Goal: Task Accomplishment & Management: Complete application form

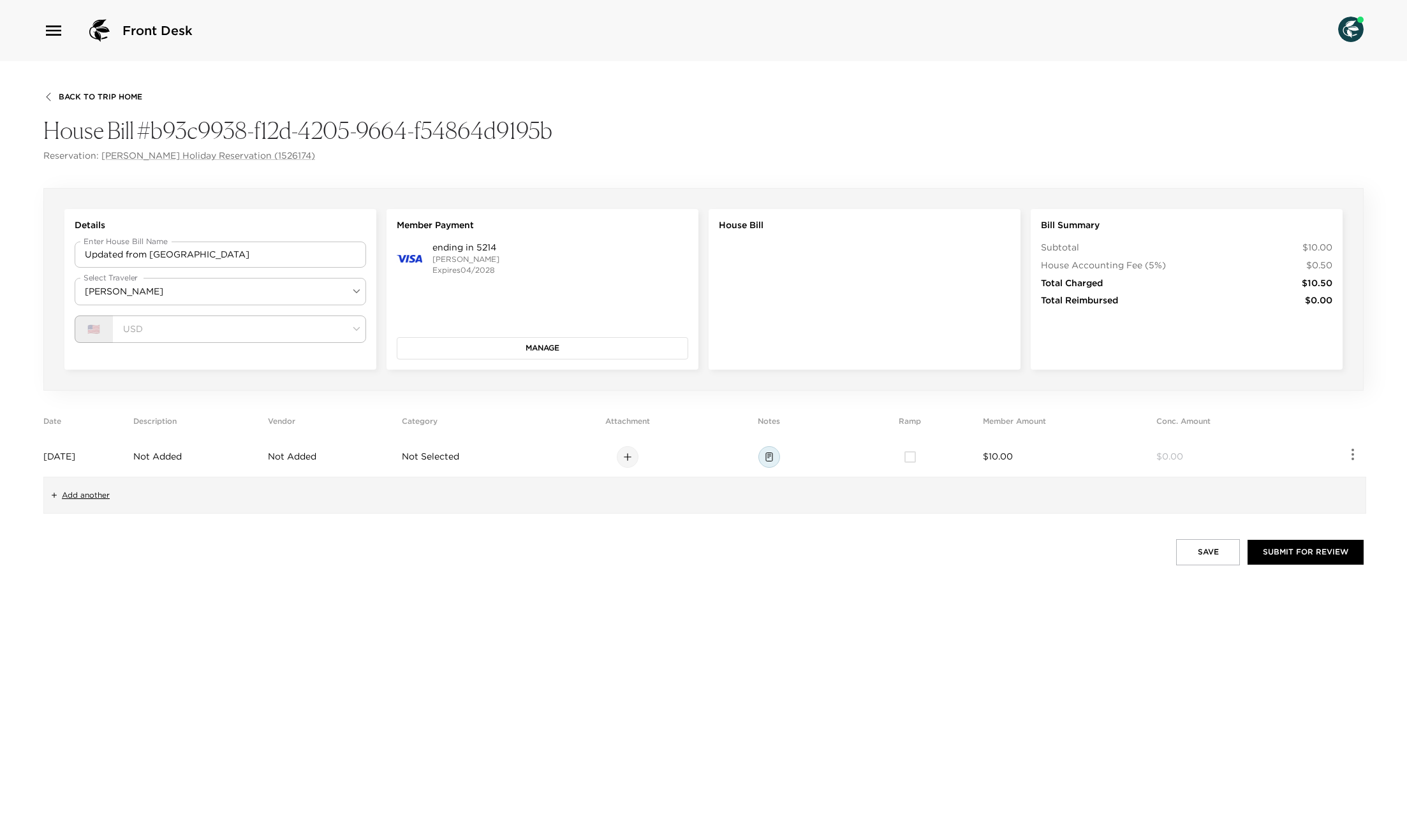
click at [417, 100] on div "Back To Trip Home House Bill #b93c9938-f12d-4205-9664-f54864d9195b Reservation:…" at bounding box center [704, 127] width 1320 height 70
click at [1214, 563] on button "Save" at bounding box center [1208, 552] width 63 height 25
click at [1256, 775] on div "Save Failed 400: Bad Request" at bounding box center [1299, 791] width 153 height 35
click at [1204, 552] on button "Save" at bounding box center [1208, 552] width 63 height 25
click at [1208, 553] on button "Save" at bounding box center [1208, 552] width 63 height 25
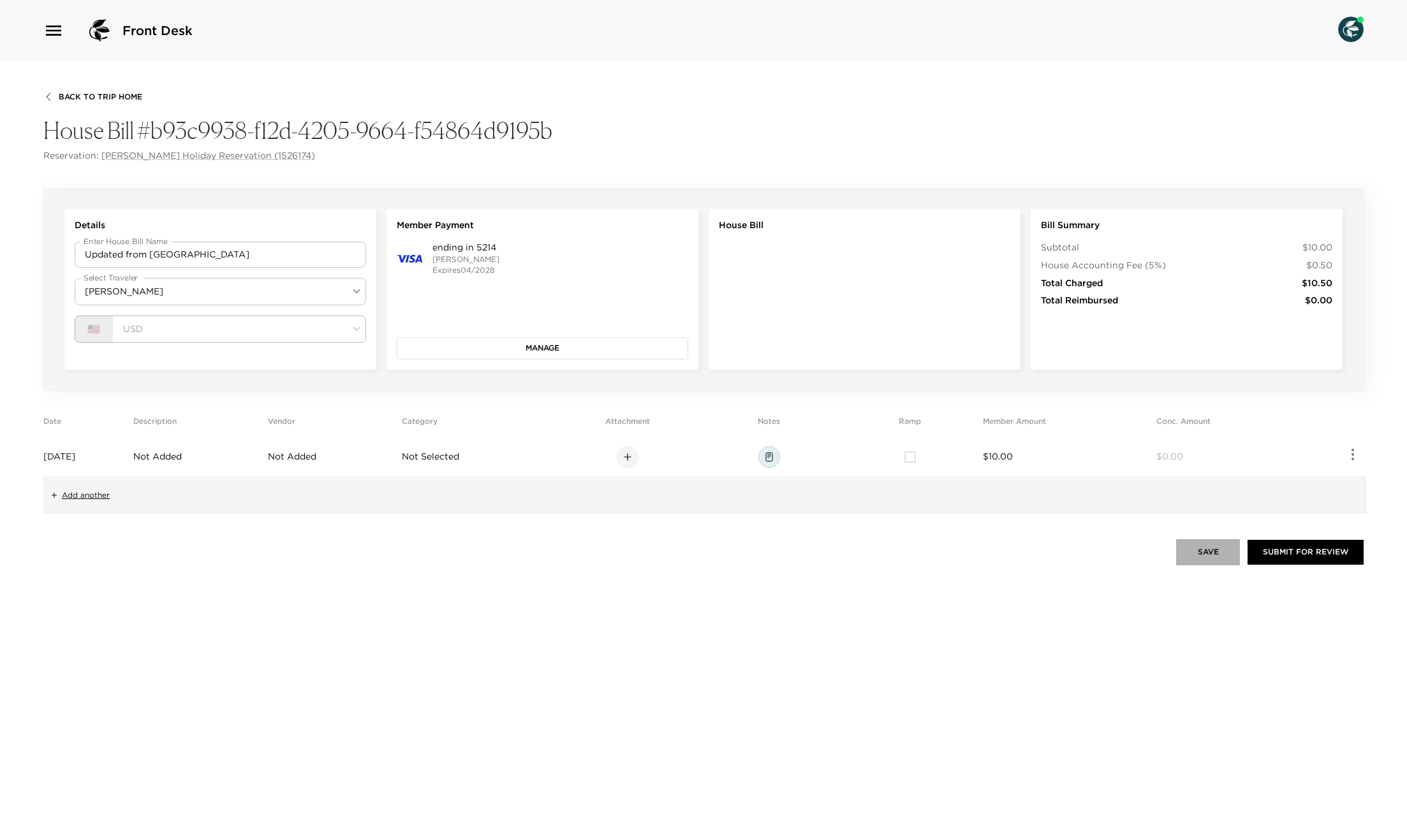
click at [1213, 550] on button "Save" at bounding box center [1208, 552] width 63 height 25
click at [112, 458] on td "Aug 21, 2025" at bounding box center [86, 457] width 85 height 39
click at [90, 457] on input "Aug 21, 2025" at bounding box center [135, 457] width 168 height 13
click at [176, 555] on div "Save Submit for Review" at bounding box center [704, 552] width 1320 height 25
click at [75, 461] on span "[DATE]" at bounding box center [59, 457] width 32 height 11
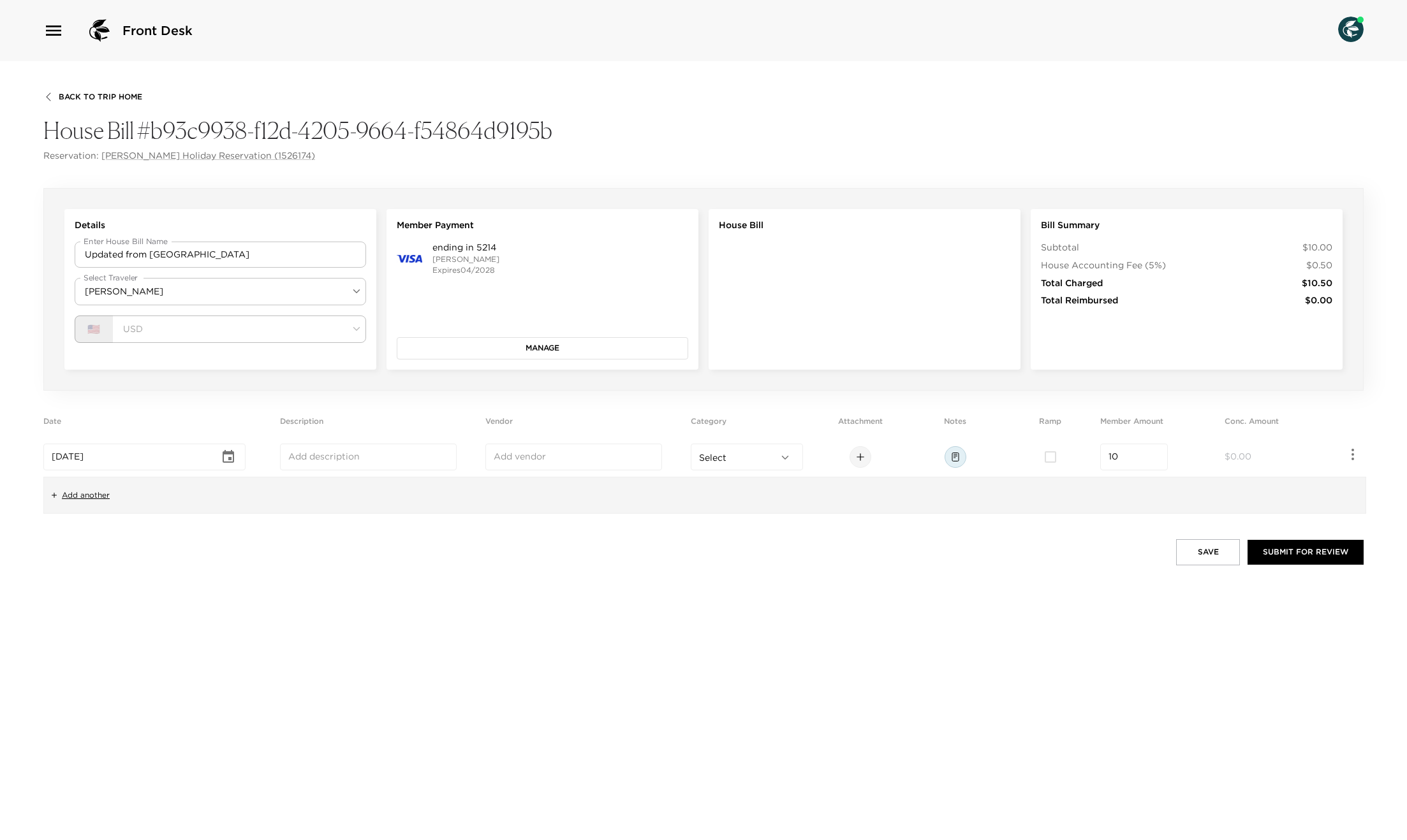
click at [226, 457] on icon "Choose date, selected date is Aug 20, 2025" at bounding box center [228, 457] width 16 height 16
click at [155, 629] on button "27" at bounding box center [154, 633] width 23 height 23
type input "[DATE]"
click at [1195, 548] on button "Save" at bounding box center [1208, 552] width 63 height 25
click at [102, 460] on td "Aug 27, 2025" at bounding box center [86, 457] width 85 height 39
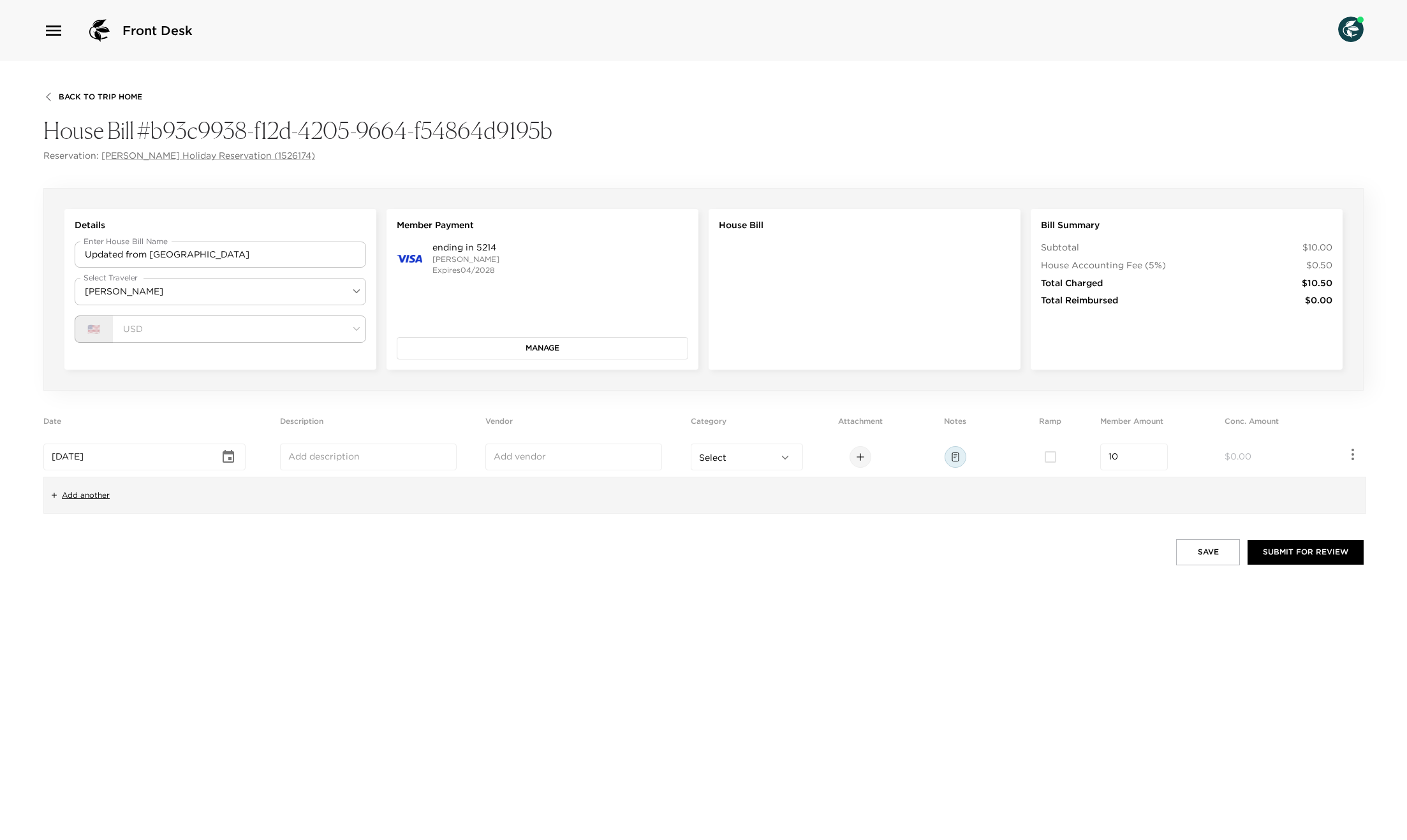
click at [87, 456] on input "Aug 27, 2025" at bounding box center [135, 457] width 168 height 13
click at [226, 457] on icon "Choose date, selected date is Aug 27, 2025" at bounding box center [228, 457] width 16 height 16
click at [183, 558] on button "7" at bounding box center [179, 560] width 23 height 23
click at [1205, 555] on button "Save" at bounding box center [1208, 552] width 63 height 25
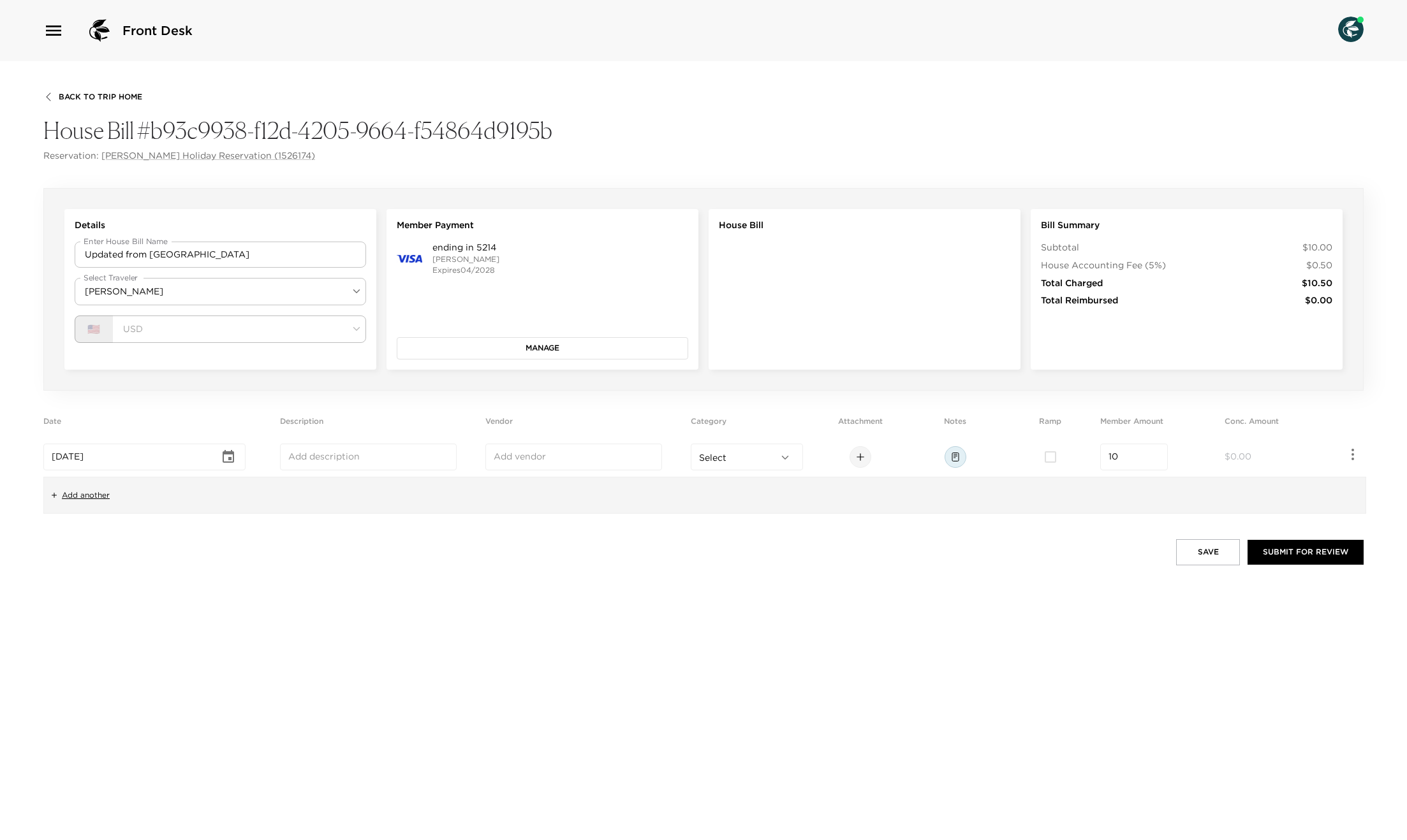
type input "Aug 27, 2025"
click at [70, 456] on span "[DATE]" at bounding box center [59, 457] width 32 height 11
click at [233, 454] on icon "Choose date, selected date is Aug 7, 2025" at bounding box center [228, 457] width 16 height 16
click at [231, 535] on button "2" at bounding box center [230, 536] width 23 height 23
type input "[DATE]"
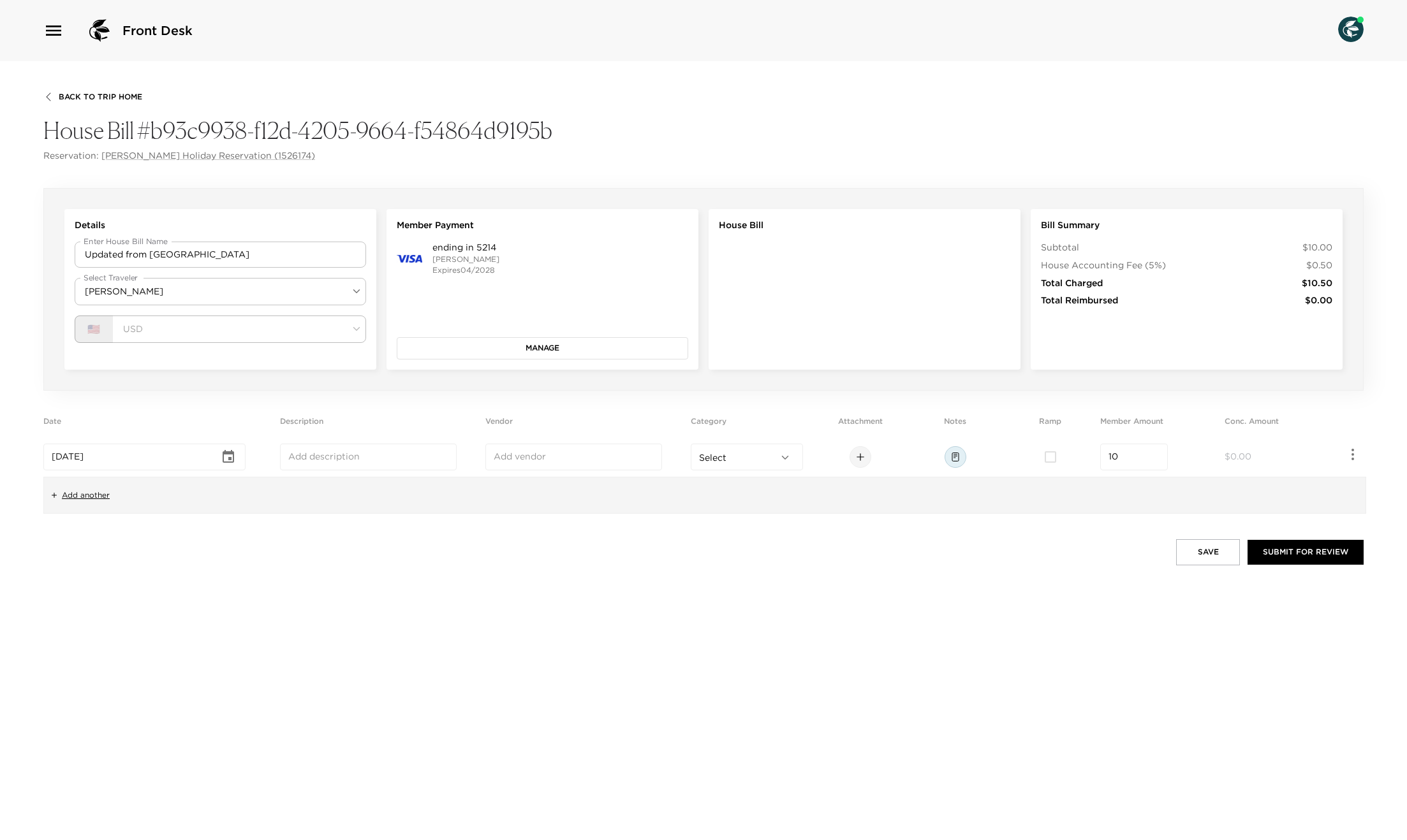
click at [1212, 560] on button "Save" at bounding box center [1208, 552] width 63 height 25
click at [506, 672] on div "Back To Trip Home House Bill #b93c9938-f12d-4205-9664-f54864d9195b Reservation:…" at bounding box center [704, 451] width 1407 height 779
click at [91, 498] on span "Add another" at bounding box center [86, 495] width 48 height 11
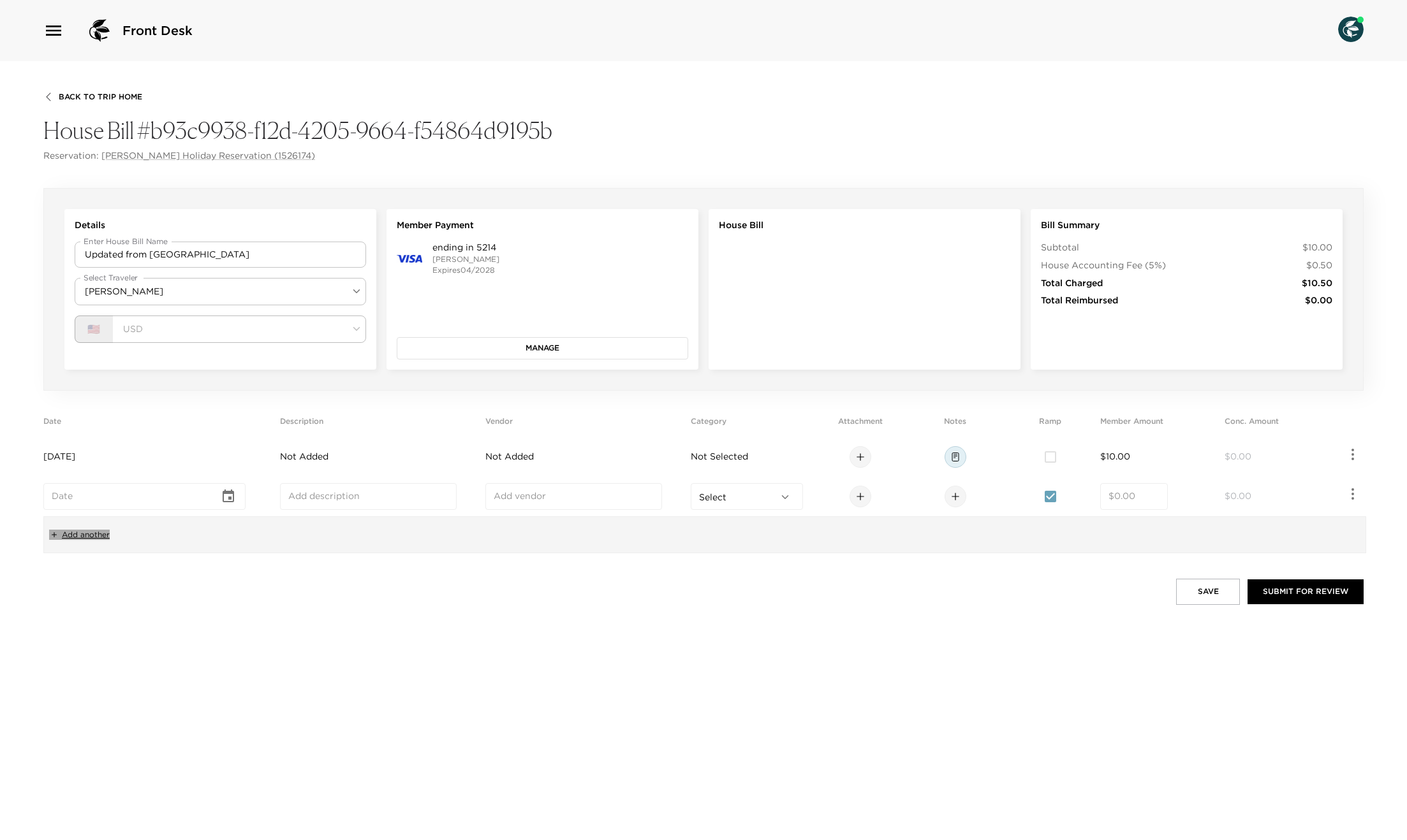
click at [78, 531] on span "Add another" at bounding box center [86, 535] width 48 height 11
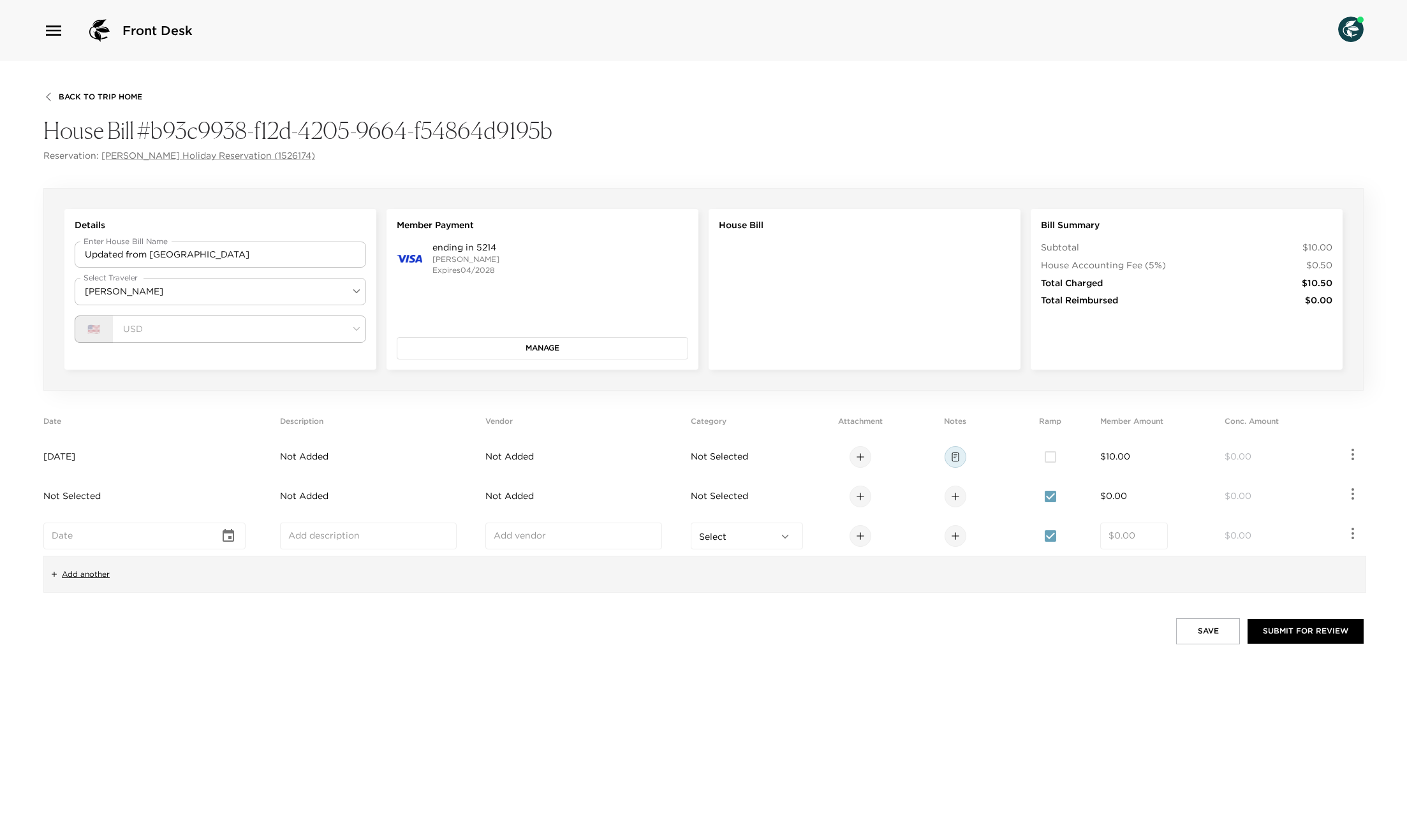
click at [234, 534] on icon "Choose date" at bounding box center [228, 536] width 16 height 16
click at [99, 612] on button "1" at bounding box center [102, 615] width 23 height 23
type input "[DATE]"
click at [233, 499] on td "Not Selected" at bounding box center [159, 497] width 231 height 39
click at [236, 494] on icon "Choose date" at bounding box center [228, 497] width 16 height 16
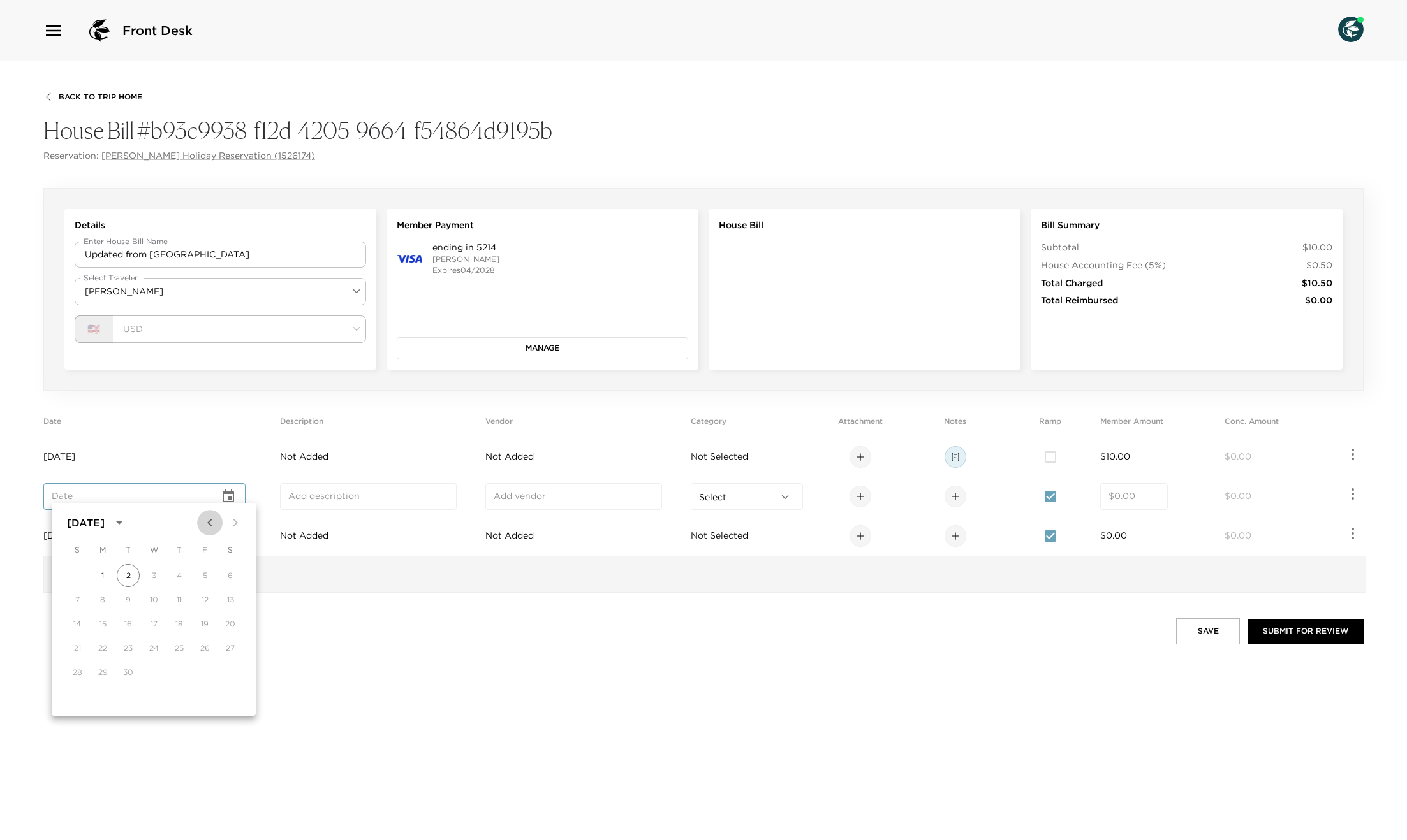
click at [214, 524] on icon "Previous month" at bounding box center [210, 523] width 16 height 16
click at [154, 622] on button "13" at bounding box center [154, 624] width 23 height 23
type input "Aug 13, 2025"
drag, startPoint x: 437, startPoint y: 629, endPoint x: 668, endPoint y: 607, distance: 232.0
click at [437, 629] on div "Save Submit for Review" at bounding box center [704, 631] width 1320 height 25
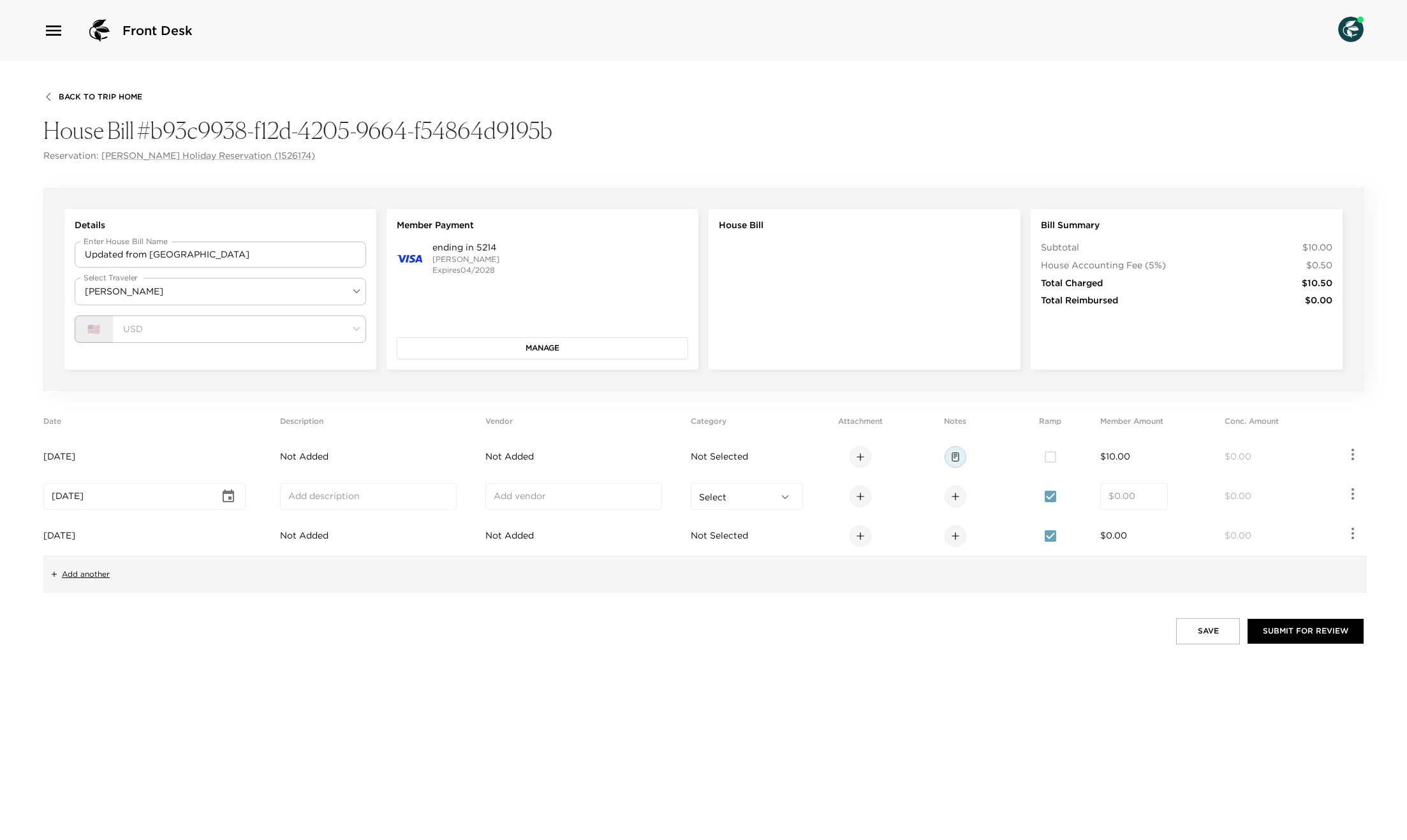
click at [1137, 495] on input "number" at bounding box center [1133, 497] width 51 height 13
type input "3.00"
click at [1125, 531] on span "$0.00" at bounding box center [1114, 536] width 27 height 11
drag, startPoint x: 1114, startPoint y: 531, endPoint x: 1131, endPoint y: 536, distance: 17.7
click at [1114, 531] on div "​" at bounding box center [1134, 536] width 68 height 27
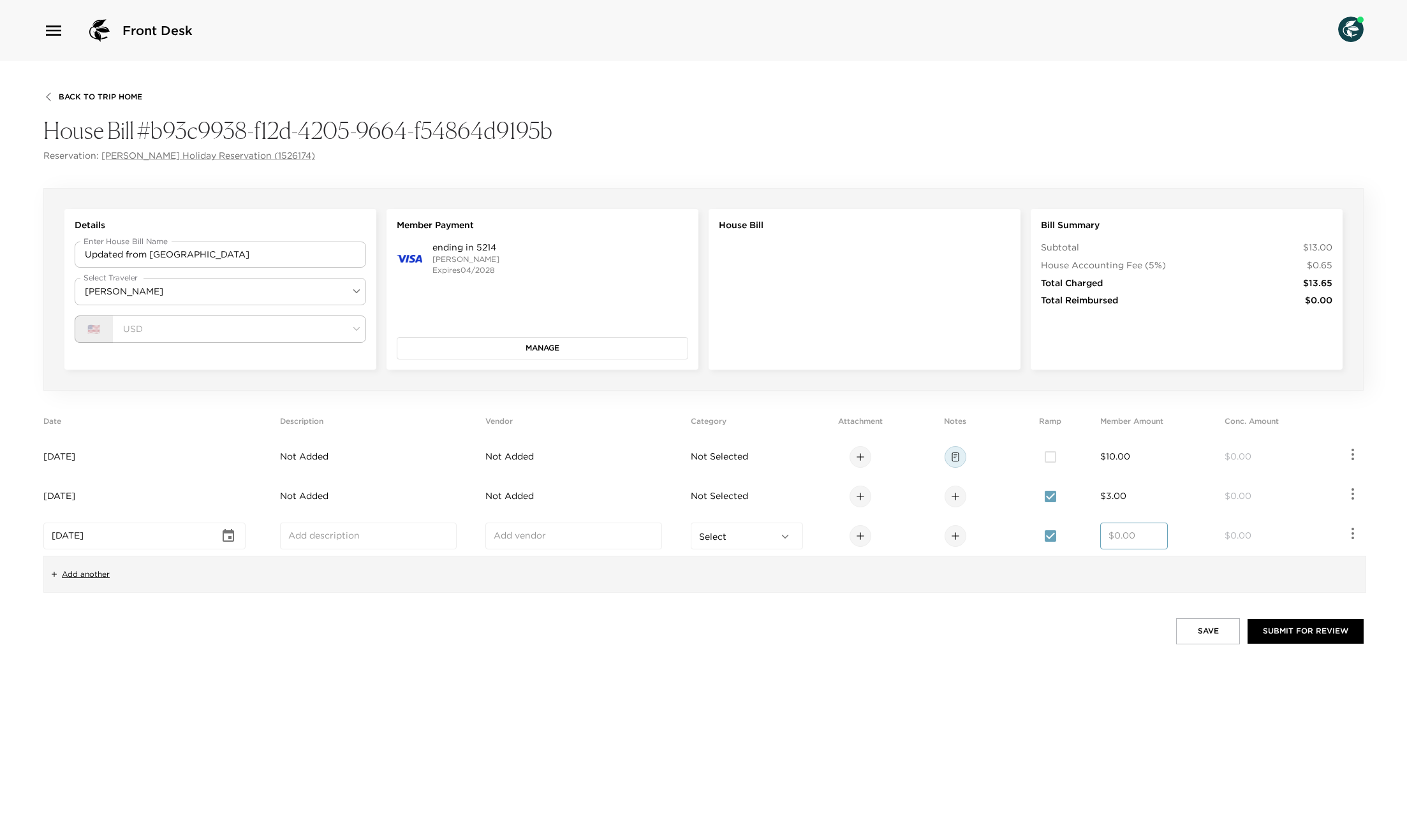
click at [1131, 536] on input "number" at bounding box center [1133, 536] width 51 height 13
type input "4.00"
click at [1222, 629] on button "Save" at bounding box center [1208, 631] width 63 height 25
click at [1286, 791] on p "400: Bad Request" at bounding box center [1301, 797] width 82 height 11
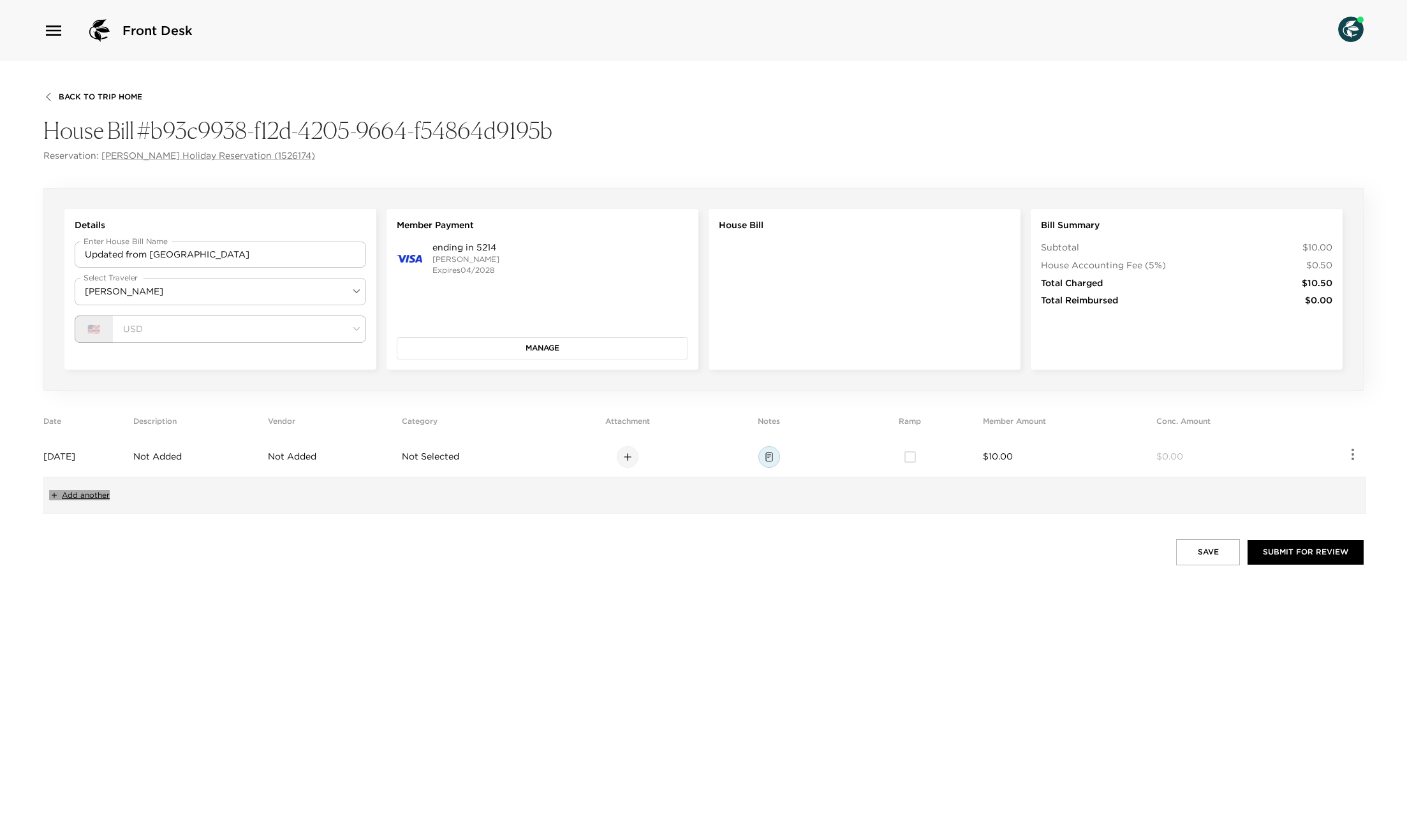
click at [96, 496] on span "Add another" at bounding box center [86, 495] width 48 height 11
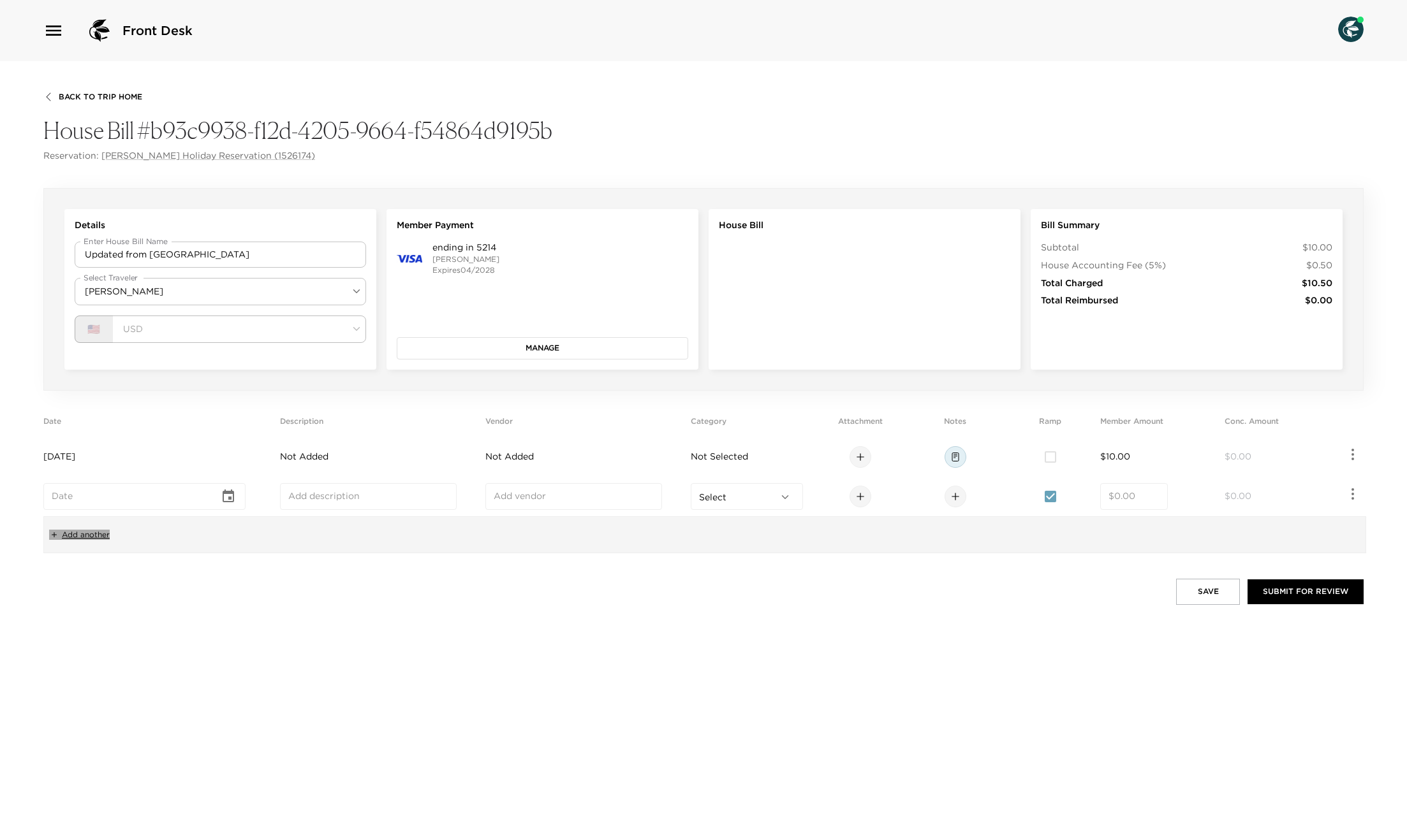
click at [92, 537] on span "Add another" at bounding box center [86, 535] width 48 height 11
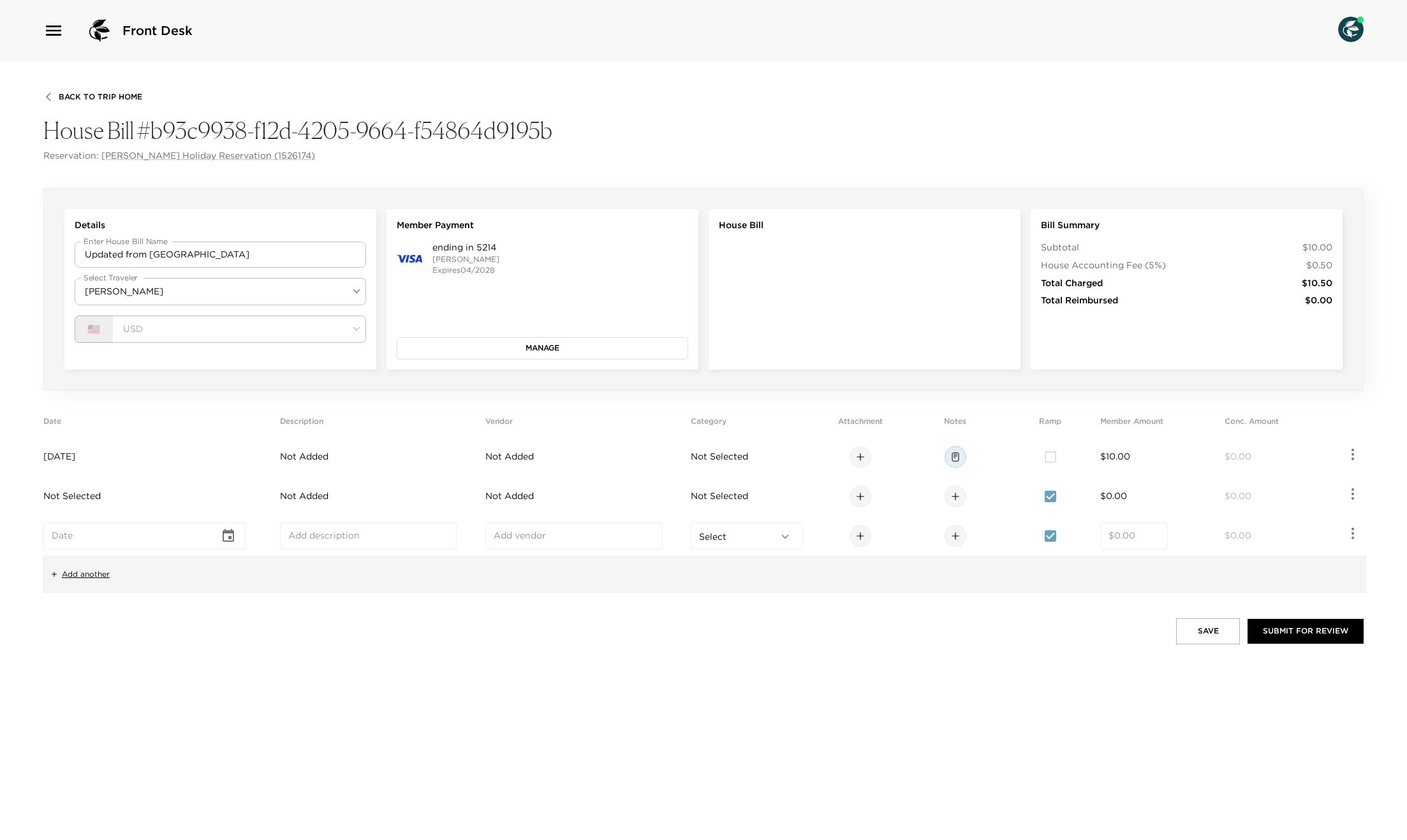
click at [238, 505] on td "Not Selected" at bounding box center [159, 497] width 231 height 39
click at [234, 493] on icon "Choose date" at bounding box center [228, 496] width 11 height 13
click at [109, 578] on button "1" at bounding box center [102, 576] width 23 height 23
type input "[DATE]"
click at [125, 540] on td "Not Selected" at bounding box center [159, 536] width 231 height 39
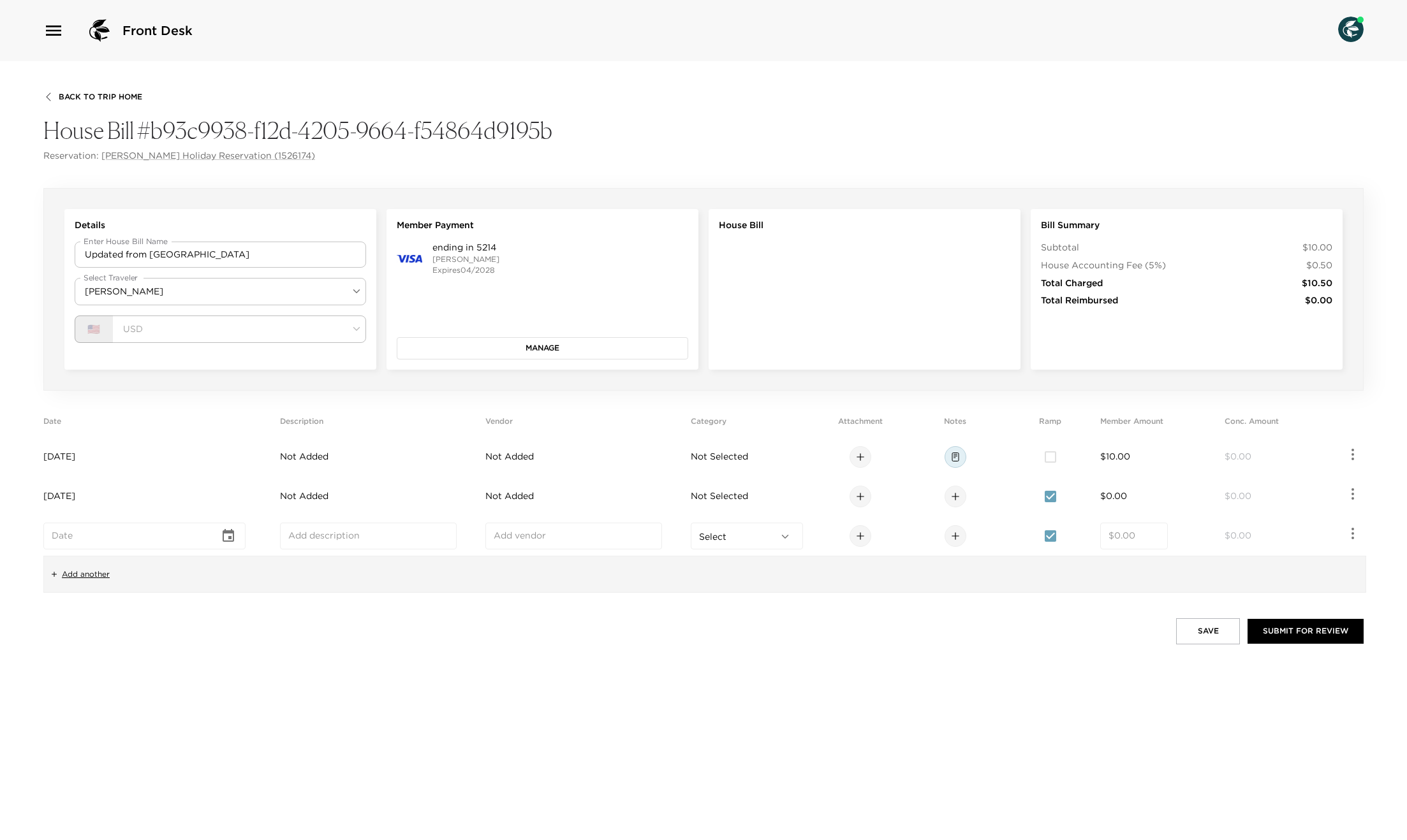
click at [225, 539] on icon "Choose date" at bounding box center [228, 536] width 16 height 16
drag, startPoint x: 123, startPoint y: 602, endPoint x: 129, endPoint y: 614, distance: 13.4
click at [123, 604] on div "1 2 3 4 5 6 7 8 9 10 11 12 13 14 15 16 17 18 19 20 21 22 23 24 25 26 27 28 29 30" at bounding box center [153, 664] width 204 height 123
click at [130, 616] on button "2" at bounding box center [128, 615] width 23 height 23
type input "[DATE]"
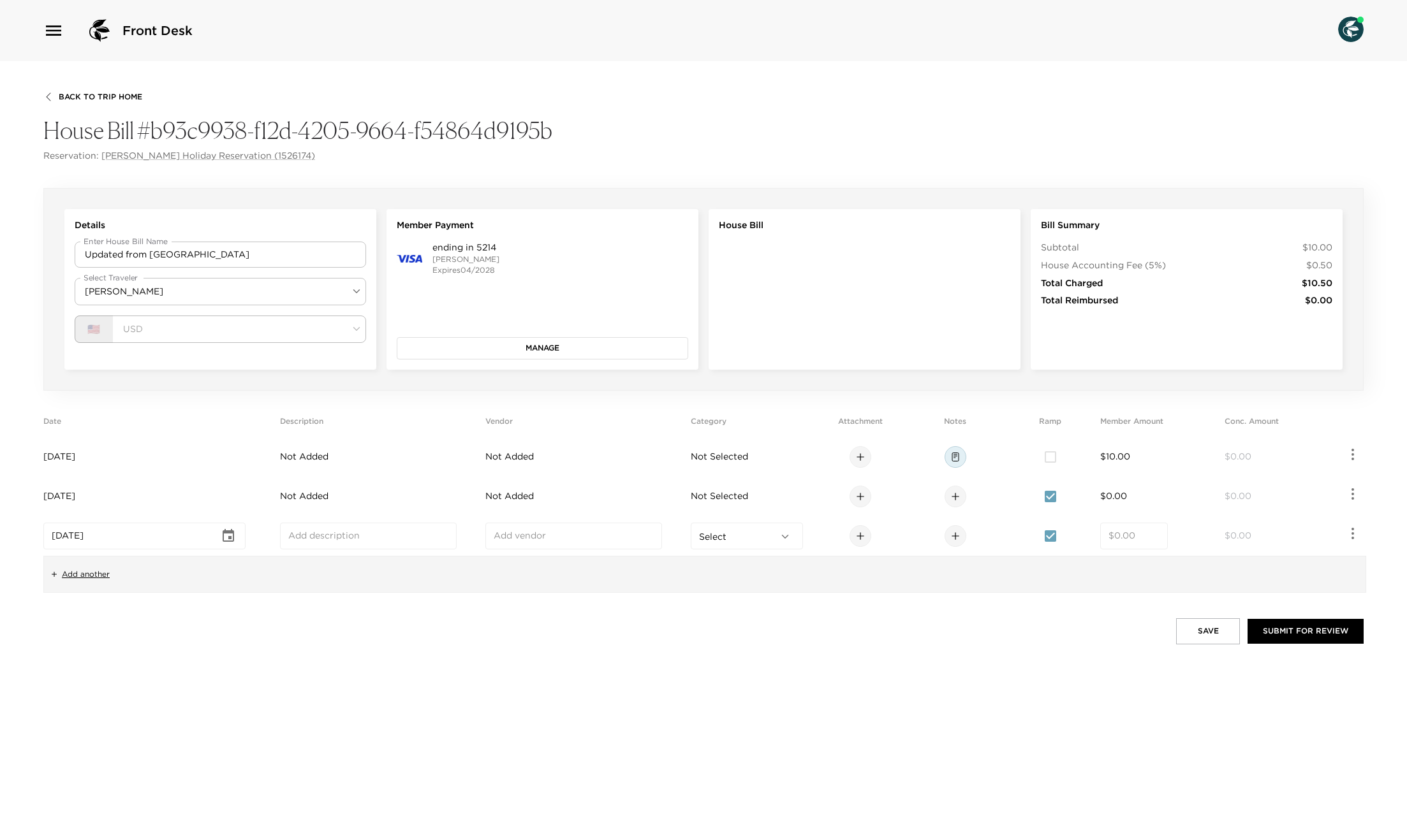
click at [340, 533] on input "text" at bounding box center [368, 536] width 160 height 13
type input "Processing Fee"
click at [567, 541] on input "text" at bounding box center [573, 536] width 160 height 13
click at [1142, 502] on td "$0.00" at bounding box center [1160, 497] width 119 height 39
click at [1125, 498] on input "number" at bounding box center [1133, 497] width 51 height 13
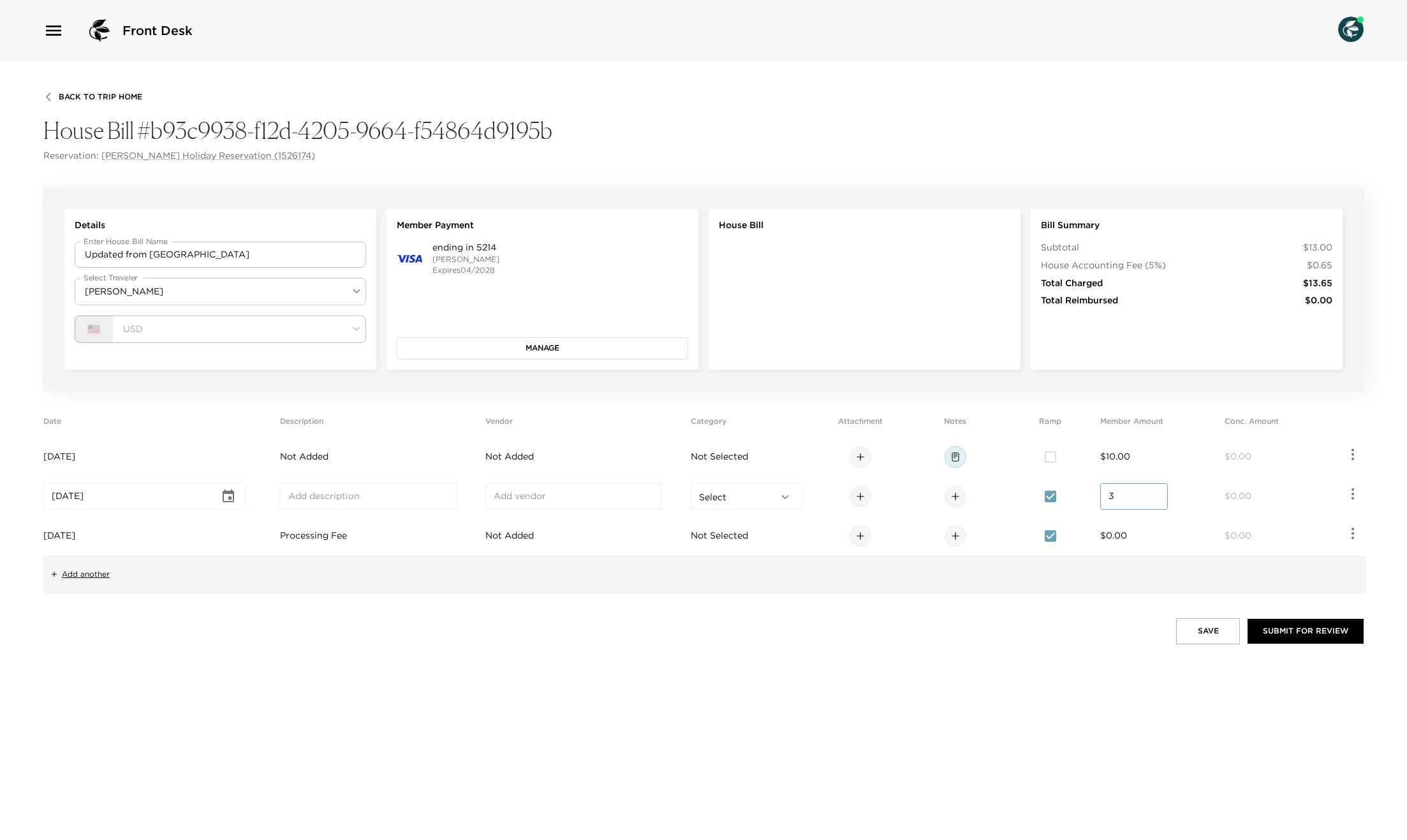
type input "3.00"
click at [1125, 532] on span "$0.00" at bounding box center [1114, 536] width 27 height 11
click at [1124, 538] on input "number" at bounding box center [1133, 536] width 51 height 13
type input "4.00"
click at [1217, 626] on button "Save" at bounding box center [1208, 631] width 63 height 25
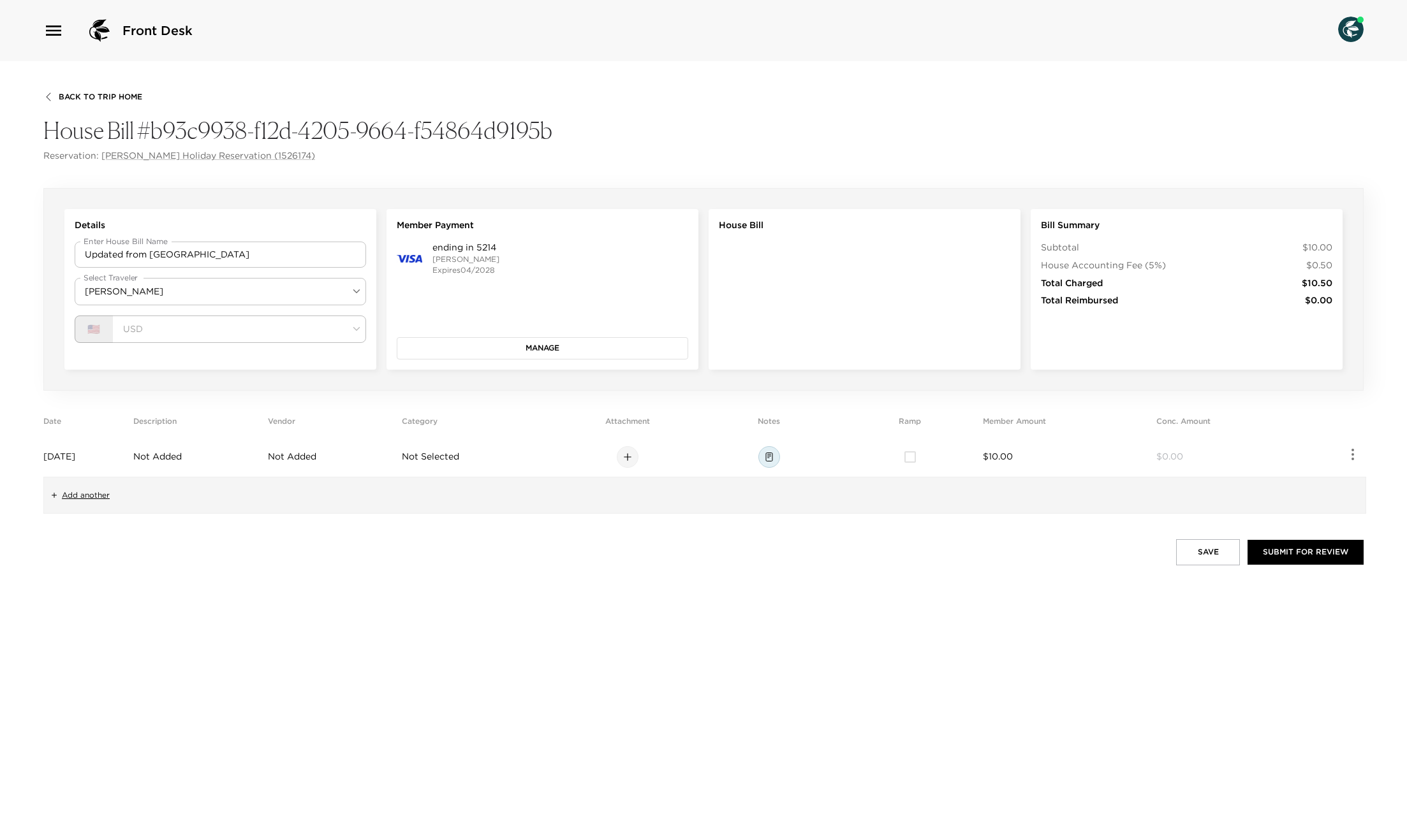
click at [81, 492] on span "Add another" at bounding box center [86, 495] width 48 height 11
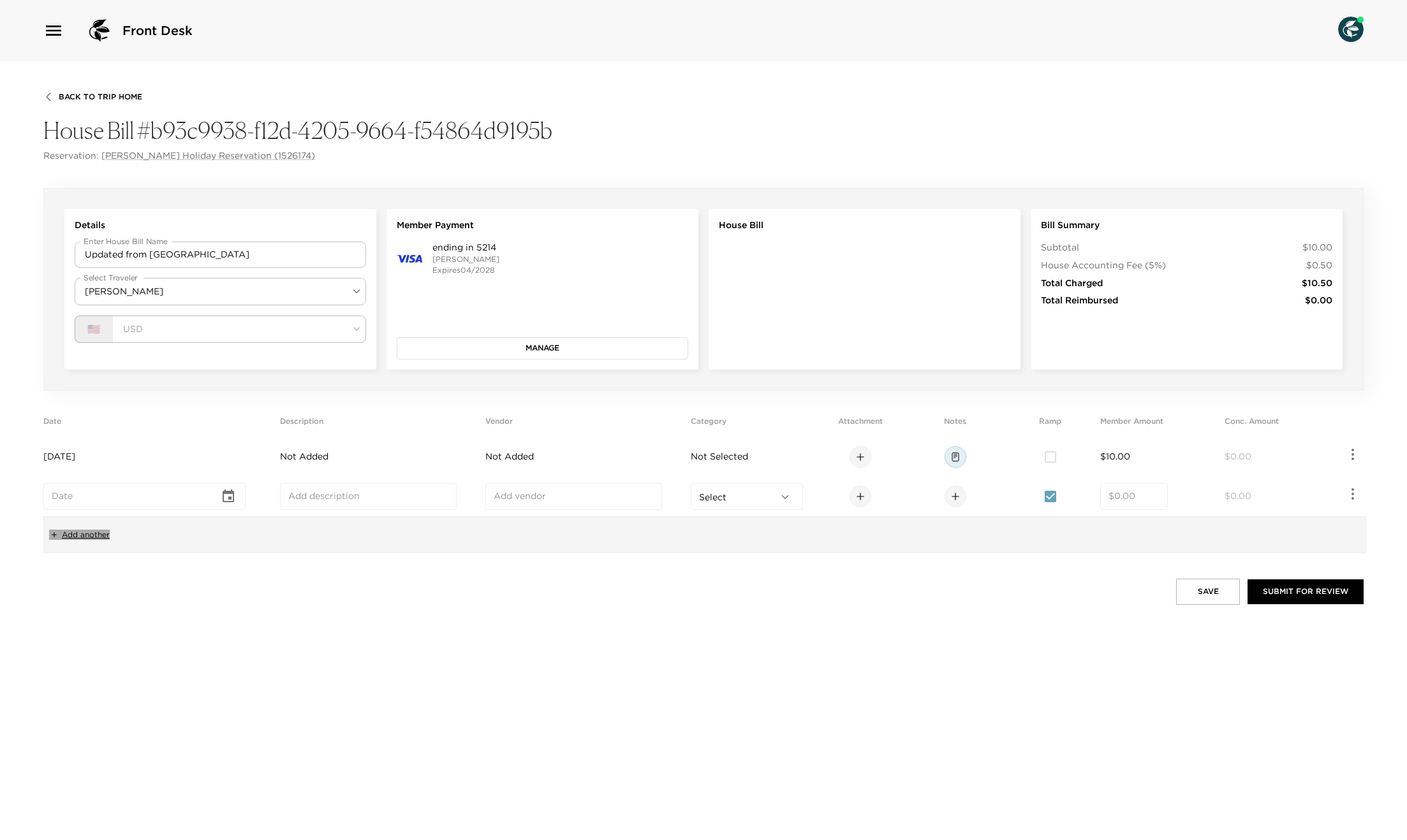
click at [85, 539] on span "Add another" at bounding box center [86, 535] width 48 height 11
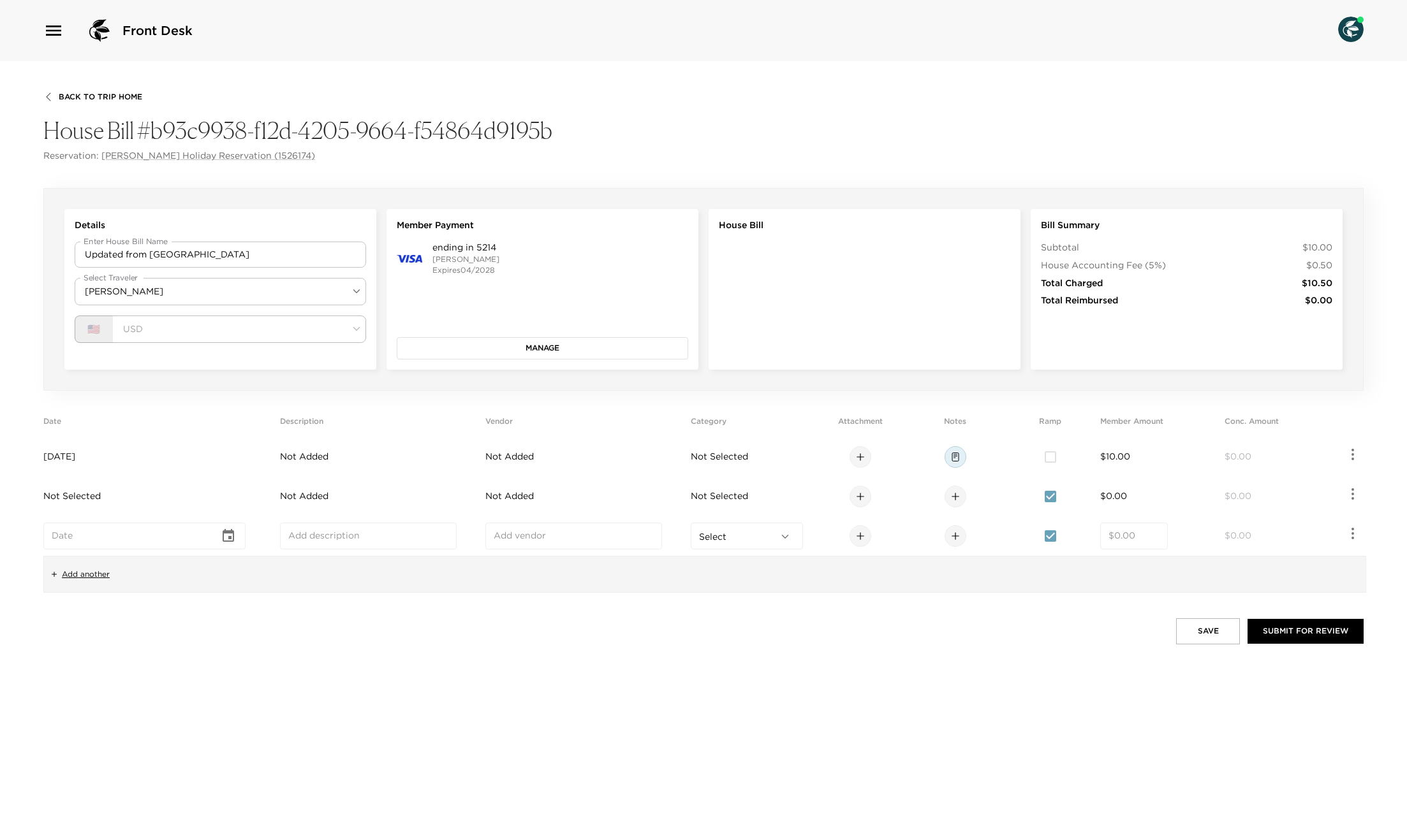
click at [227, 539] on icon "Choose date" at bounding box center [228, 536] width 16 height 16
click at [104, 617] on button "1" at bounding box center [102, 615] width 23 height 23
type input "[DATE]"
click at [257, 500] on td "Not Selected" at bounding box center [159, 497] width 231 height 39
click at [245, 496] on div "​" at bounding box center [145, 497] width 202 height 27
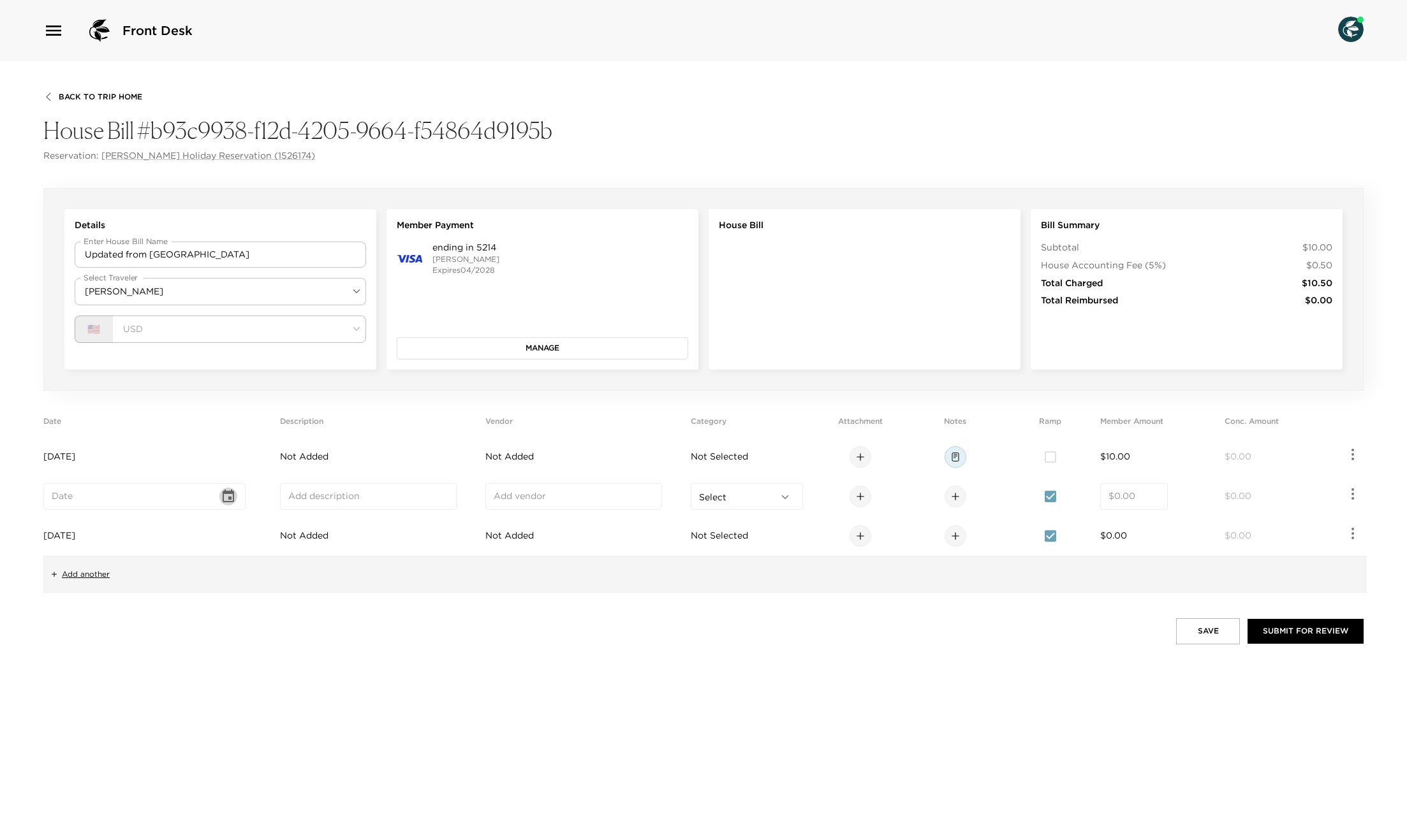
click at [236, 495] on icon "Choose date" at bounding box center [228, 497] width 16 height 16
click at [124, 579] on button "2" at bounding box center [128, 576] width 23 height 23
type input "[DATE]"
drag, startPoint x: 1148, startPoint y: 490, endPoint x: 1141, endPoint y: 494, distance: 8.1
click at [1148, 490] on input "number" at bounding box center [1133, 497] width 51 height 13
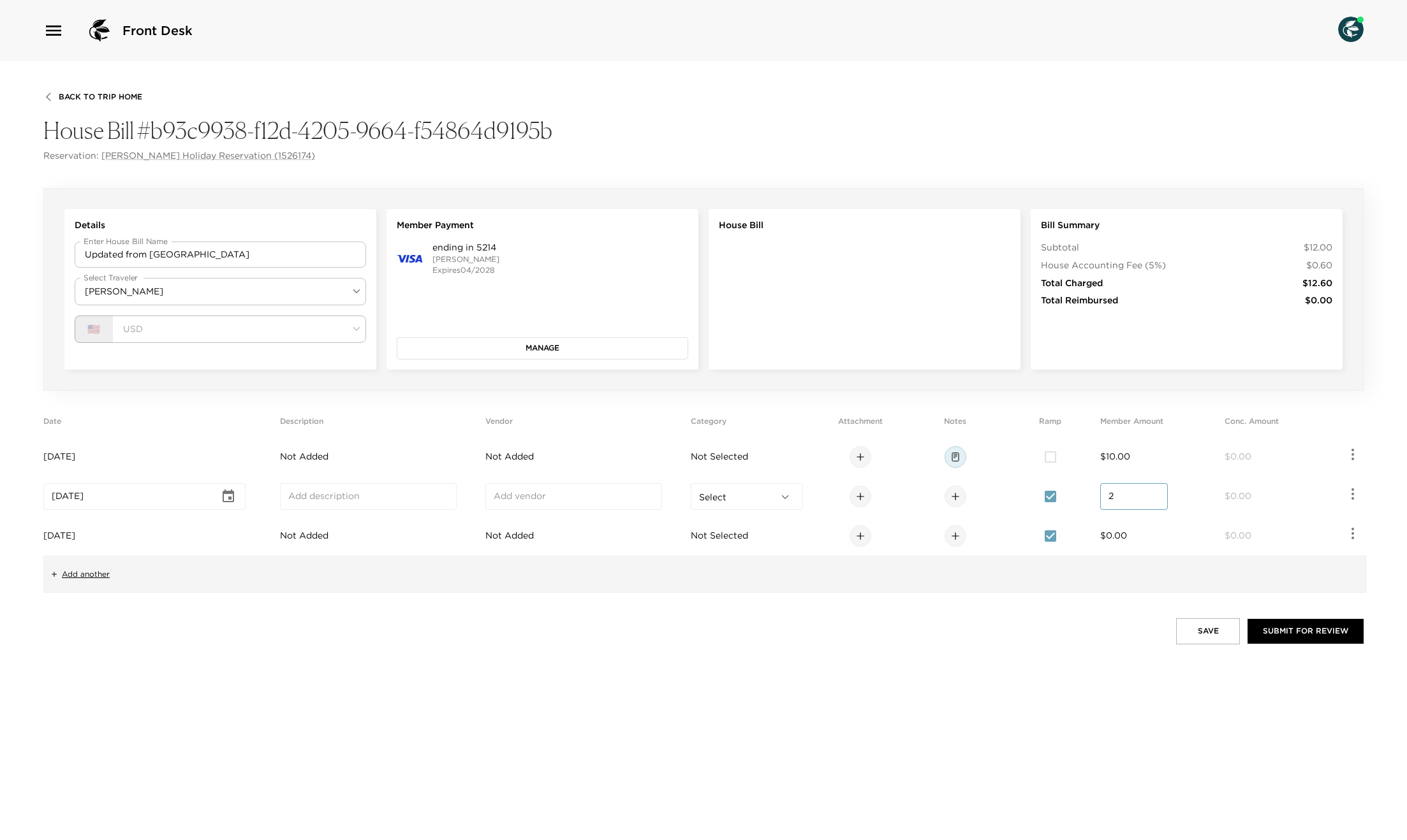
type input "2.00"
click at [1134, 526] on td "$0.00" at bounding box center [1160, 536] width 119 height 39
click at [1126, 536] on input "number" at bounding box center [1133, 536] width 51 height 13
type input "2.00"
click at [1204, 627] on button "Save" at bounding box center [1208, 631] width 63 height 25
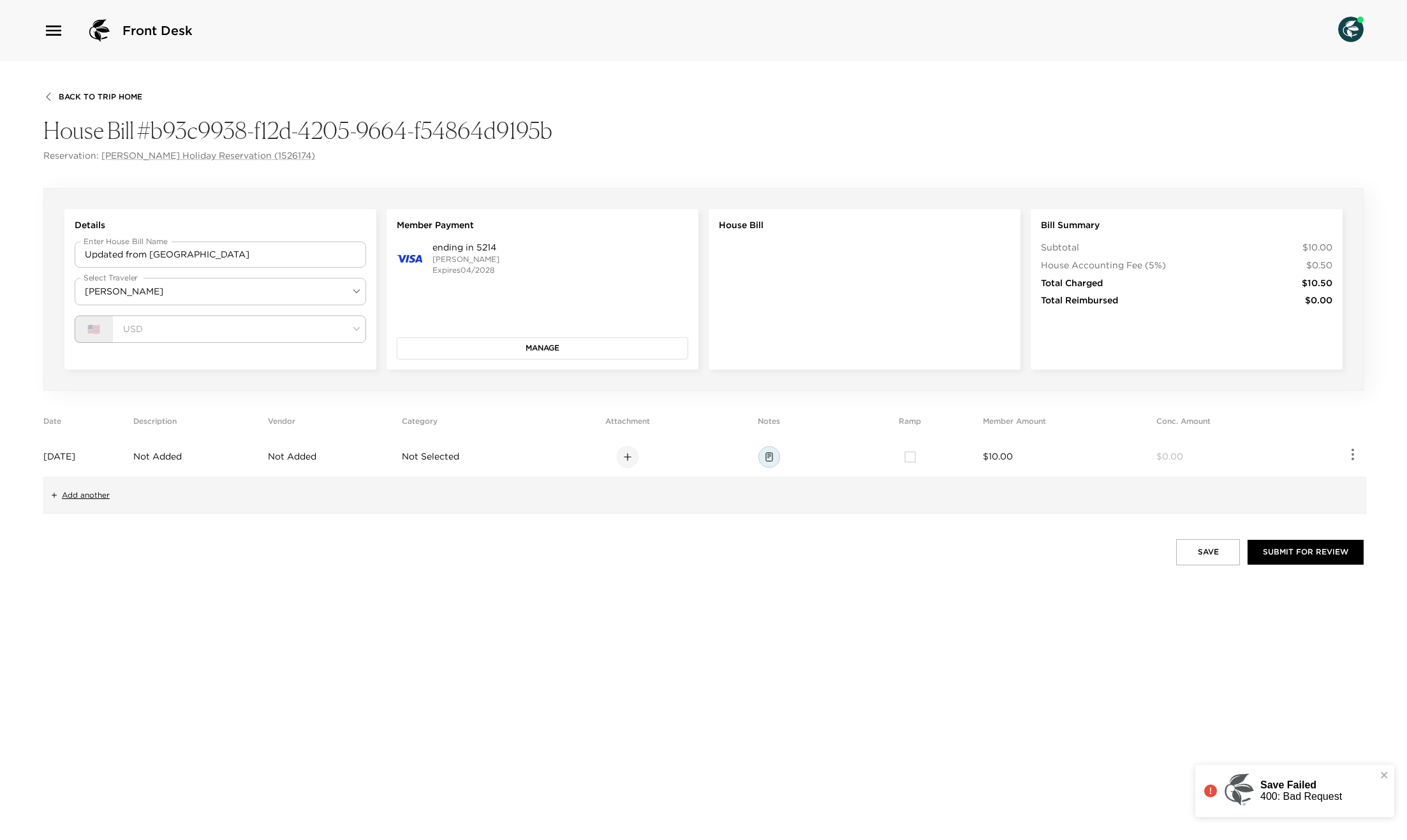
click at [76, 495] on span "Add another" at bounding box center [86, 495] width 48 height 11
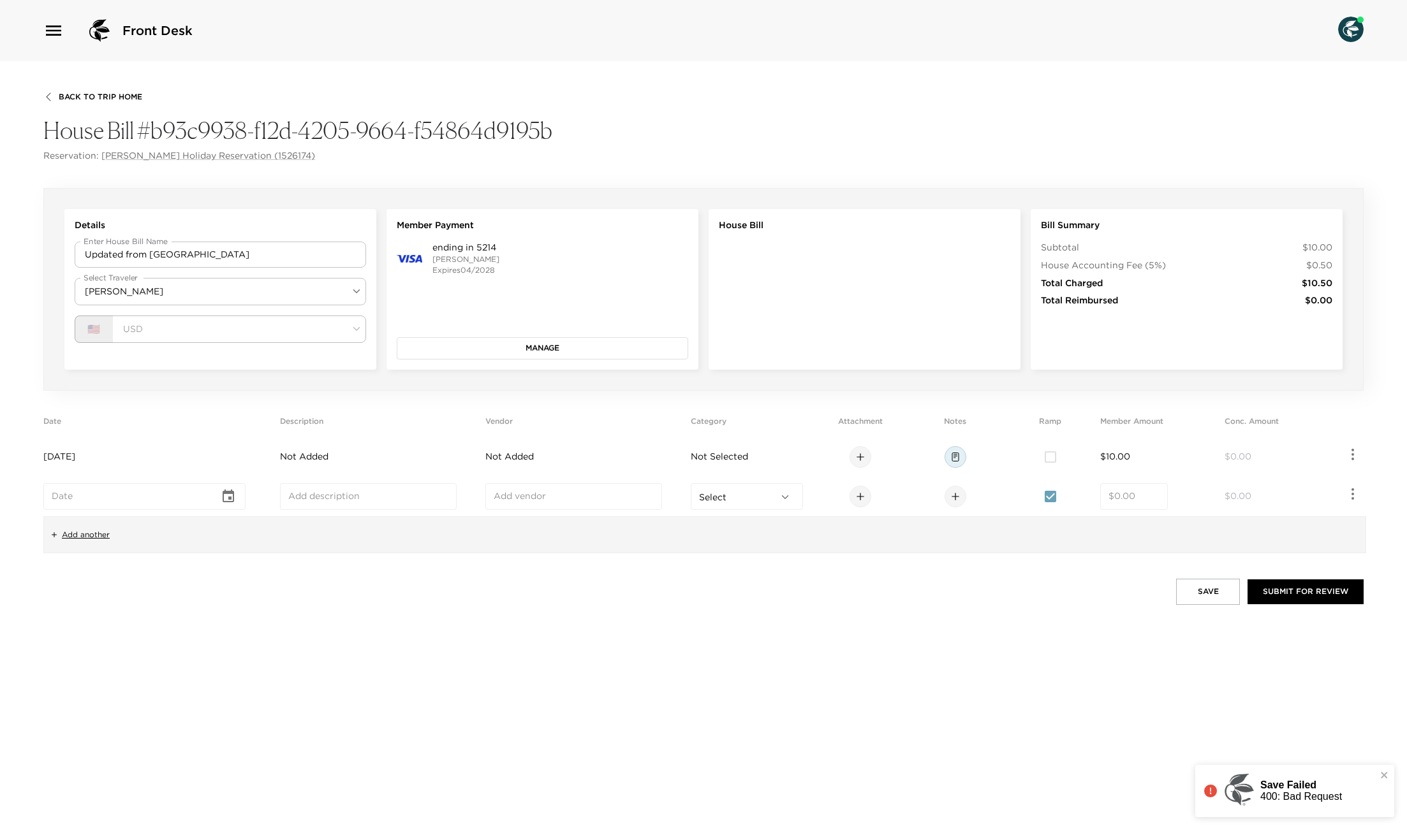
click at [234, 492] on icon "Choose date" at bounding box center [228, 496] width 11 height 13
drag, startPoint x: 105, startPoint y: 576, endPoint x: 120, endPoint y: 576, distance: 15.0
click at [106, 576] on button "1" at bounding box center [102, 576] width 23 height 23
type input "[DATE]"
click at [1131, 503] on div "​" at bounding box center [1134, 497] width 68 height 27
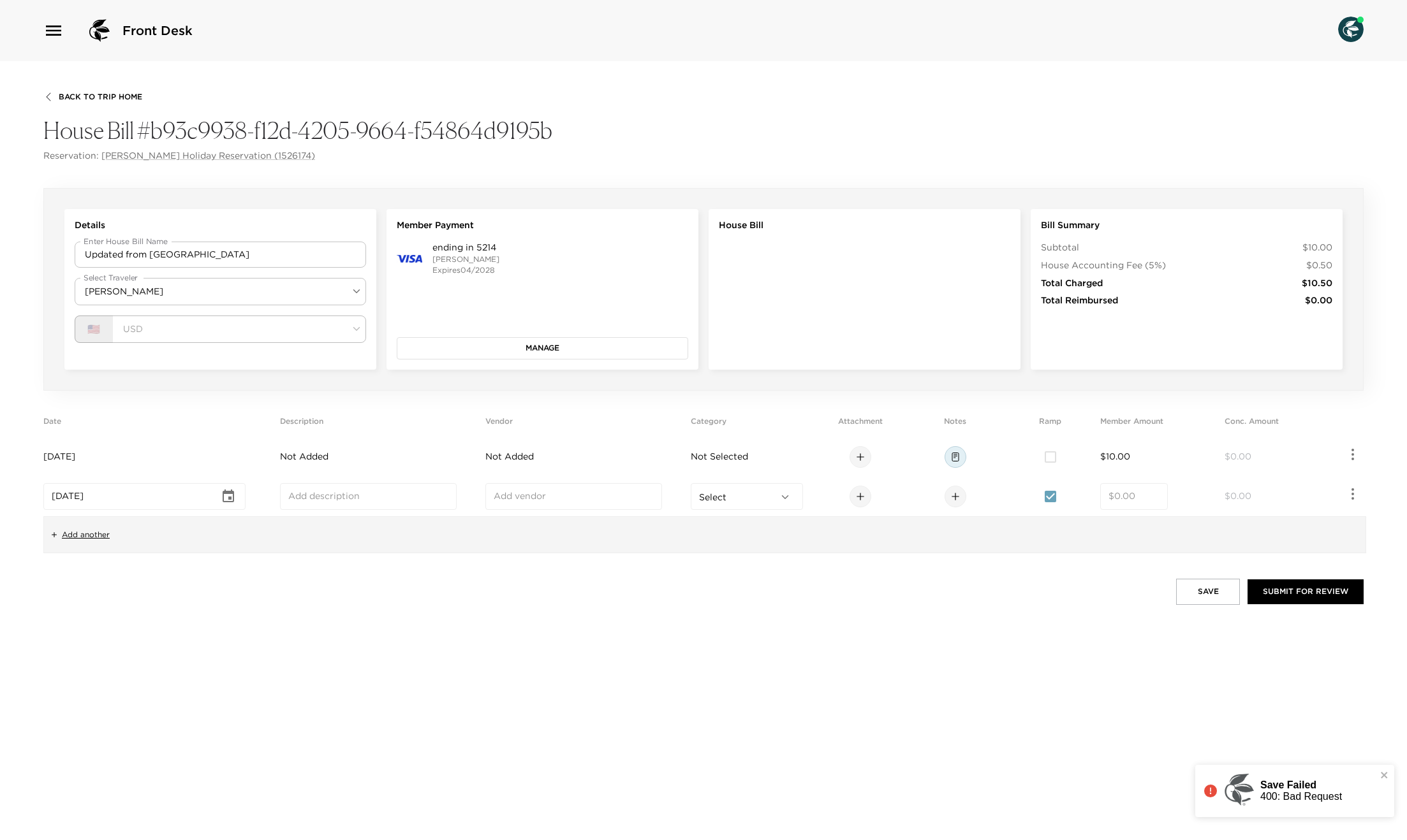
click at [1129, 498] on input "number" at bounding box center [1133, 497] width 51 height 13
type input "2.00"
click at [1208, 591] on button "Save" at bounding box center [1208, 591] width 63 height 25
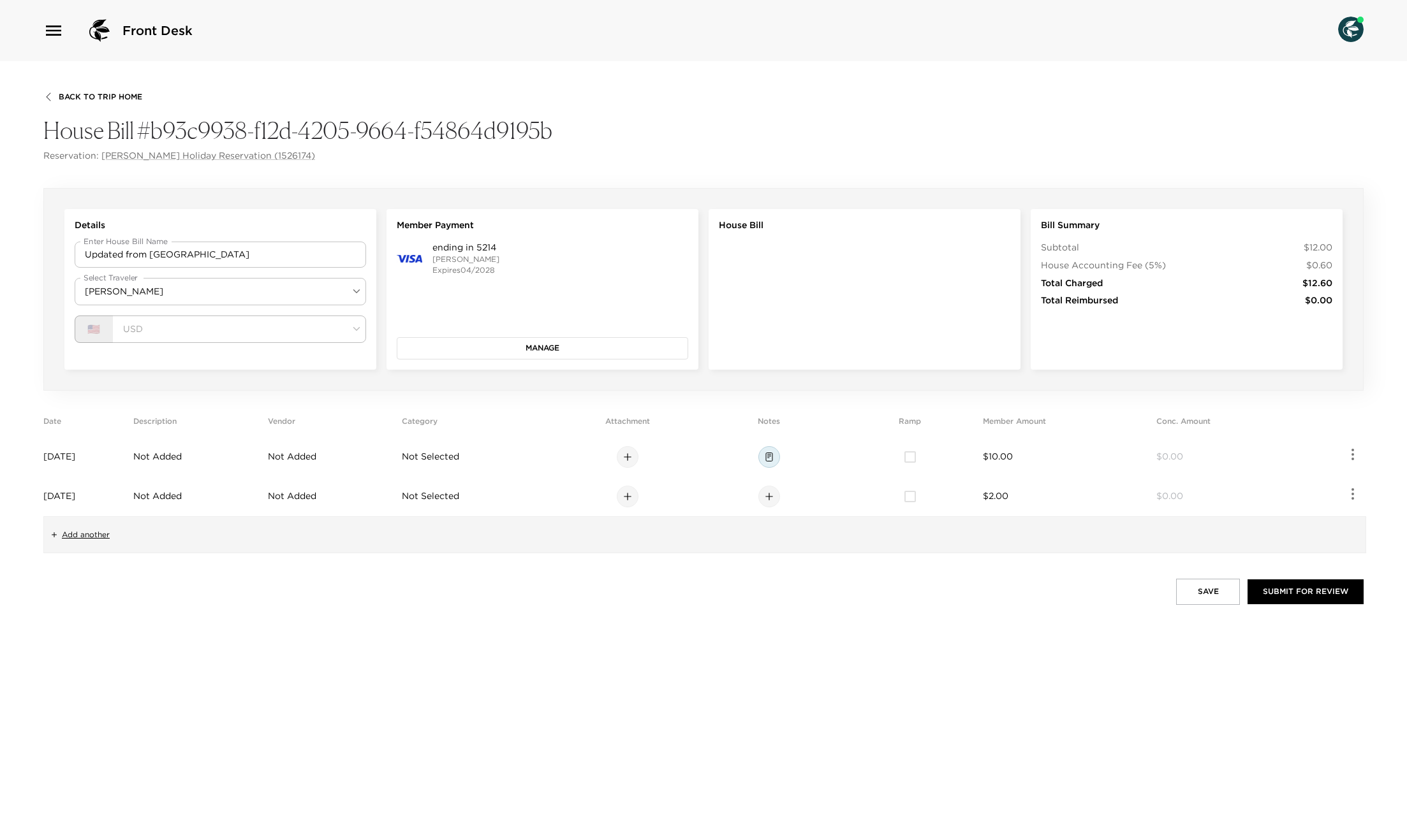
click at [1201, 586] on button "Save" at bounding box center [1208, 591] width 63 height 25
click at [1205, 595] on button "Save" at bounding box center [1208, 591] width 63 height 25
drag, startPoint x: 1181, startPoint y: 588, endPoint x: 1192, endPoint y: 591, distance: 11.4
click at [1183, 588] on button "Save" at bounding box center [1208, 591] width 63 height 25
click at [1196, 592] on button "button" at bounding box center [1208, 593] width 63 height 30
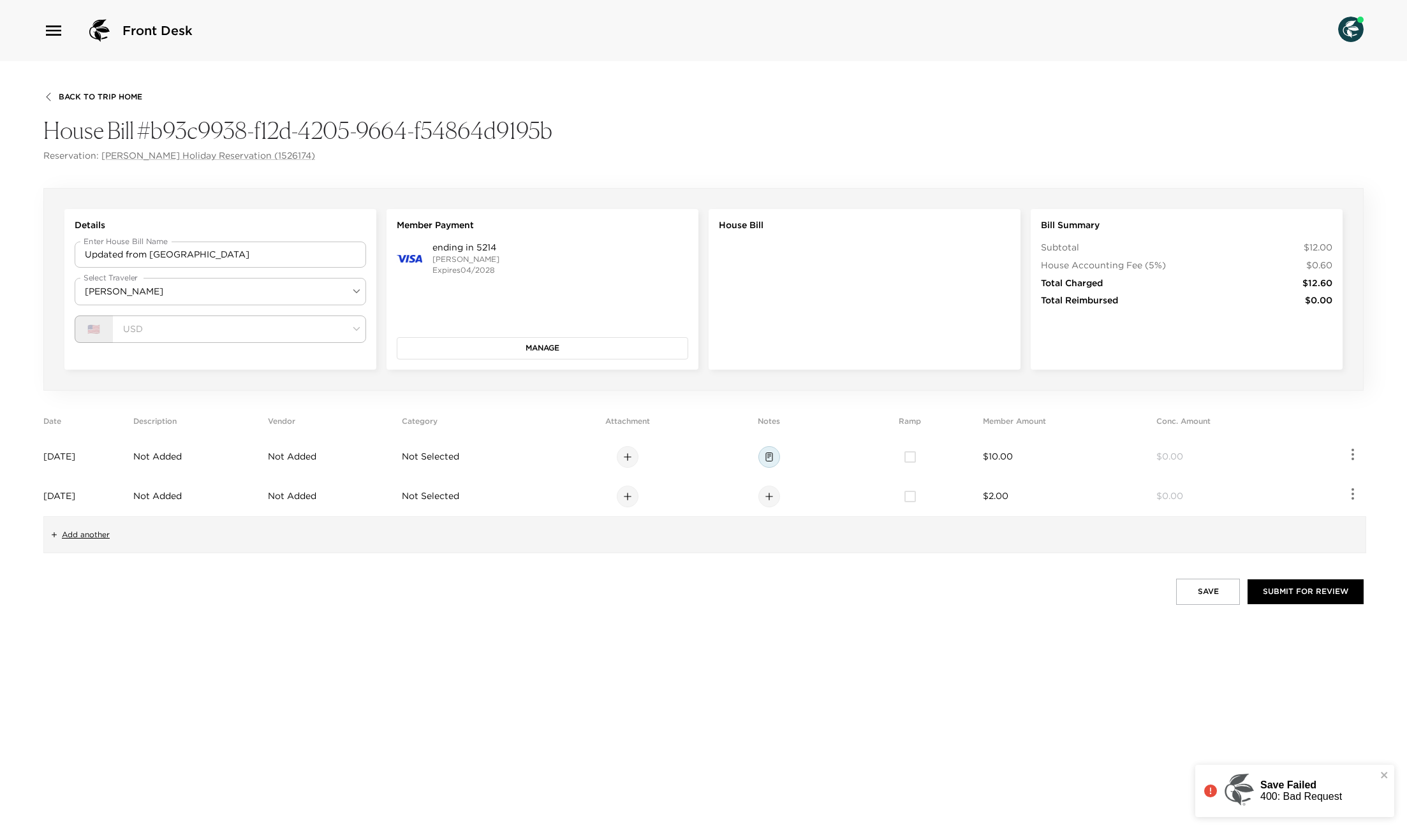
click at [1200, 597] on button "Save" at bounding box center [1208, 591] width 63 height 25
click at [1201, 600] on button "Save" at bounding box center [1208, 591] width 63 height 25
click at [1283, 598] on div "Submit for Review" at bounding box center [704, 593] width 1320 height 30
click at [1206, 594] on button "Save" at bounding box center [1208, 591] width 63 height 25
click at [177, 292] on body "Front Desk Back To Trip Home House Bill #b93c9938-f12d-4205-9664-f54864d9195b R…" at bounding box center [704, 420] width 1407 height 840
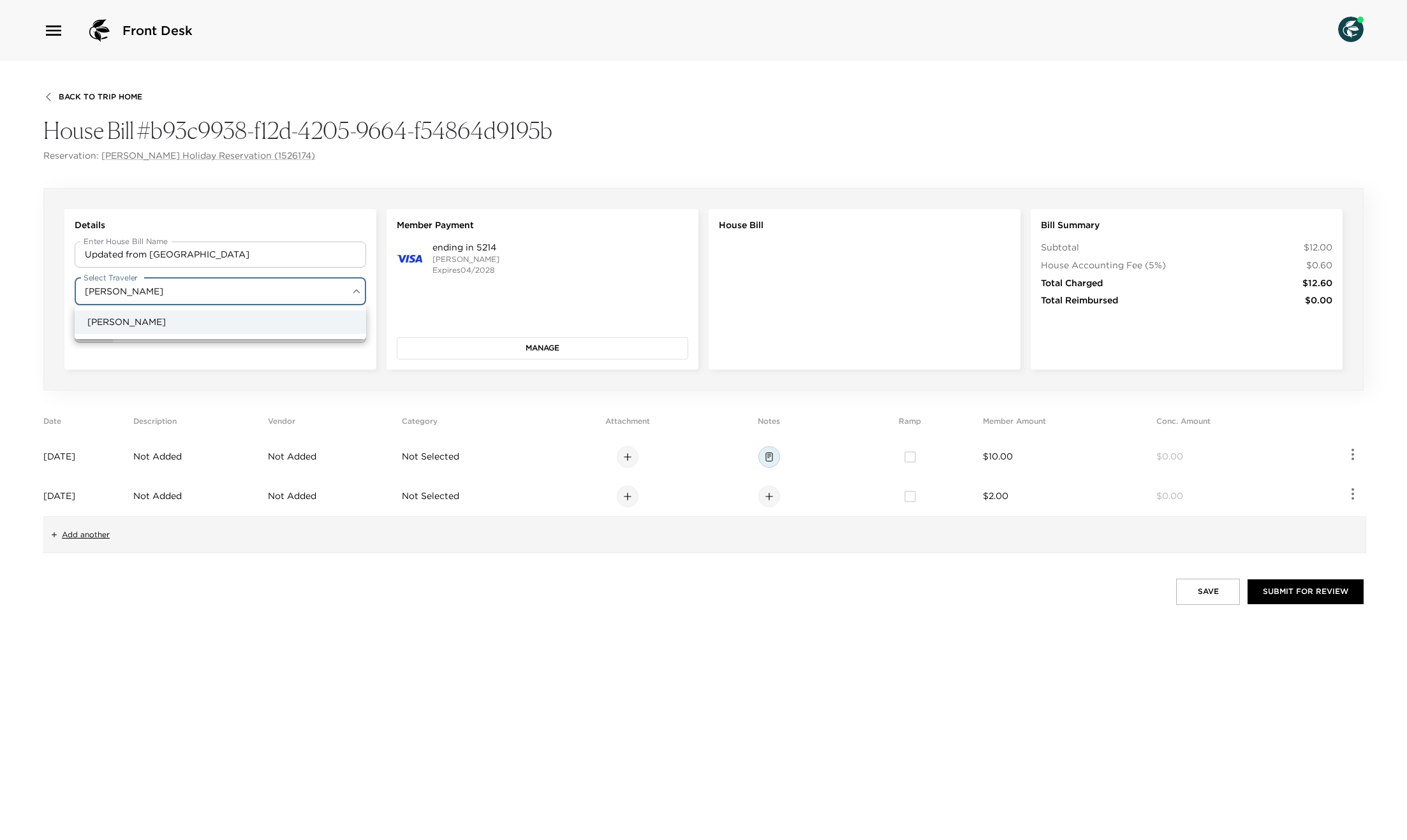
click at [177, 292] on div at bounding box center [704, 420] width 1407 height 840
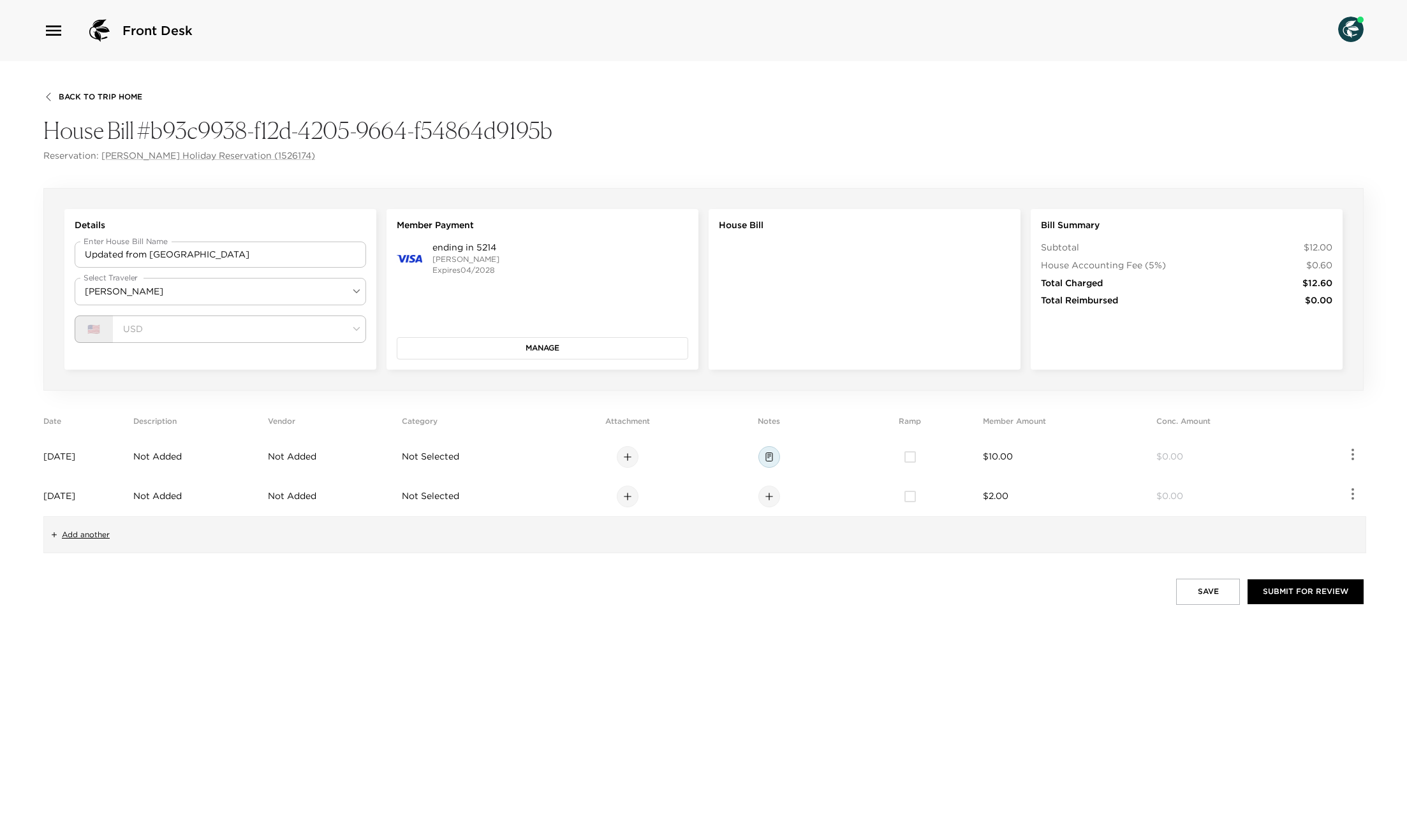
click at [388, 619] on div "Back To Trip Home House Bill #b93c9938-f12d-4205-9664-f54864d9195b Reservation:…" at bounding box center [704, 451] width 1407 height 779
click at [1267, 589] on button "Submit for Review" at bounding box center [1305, 591] width 116 height 24
click at [774, 499] on icon at bounding box center [769, 497] width 10 height 10
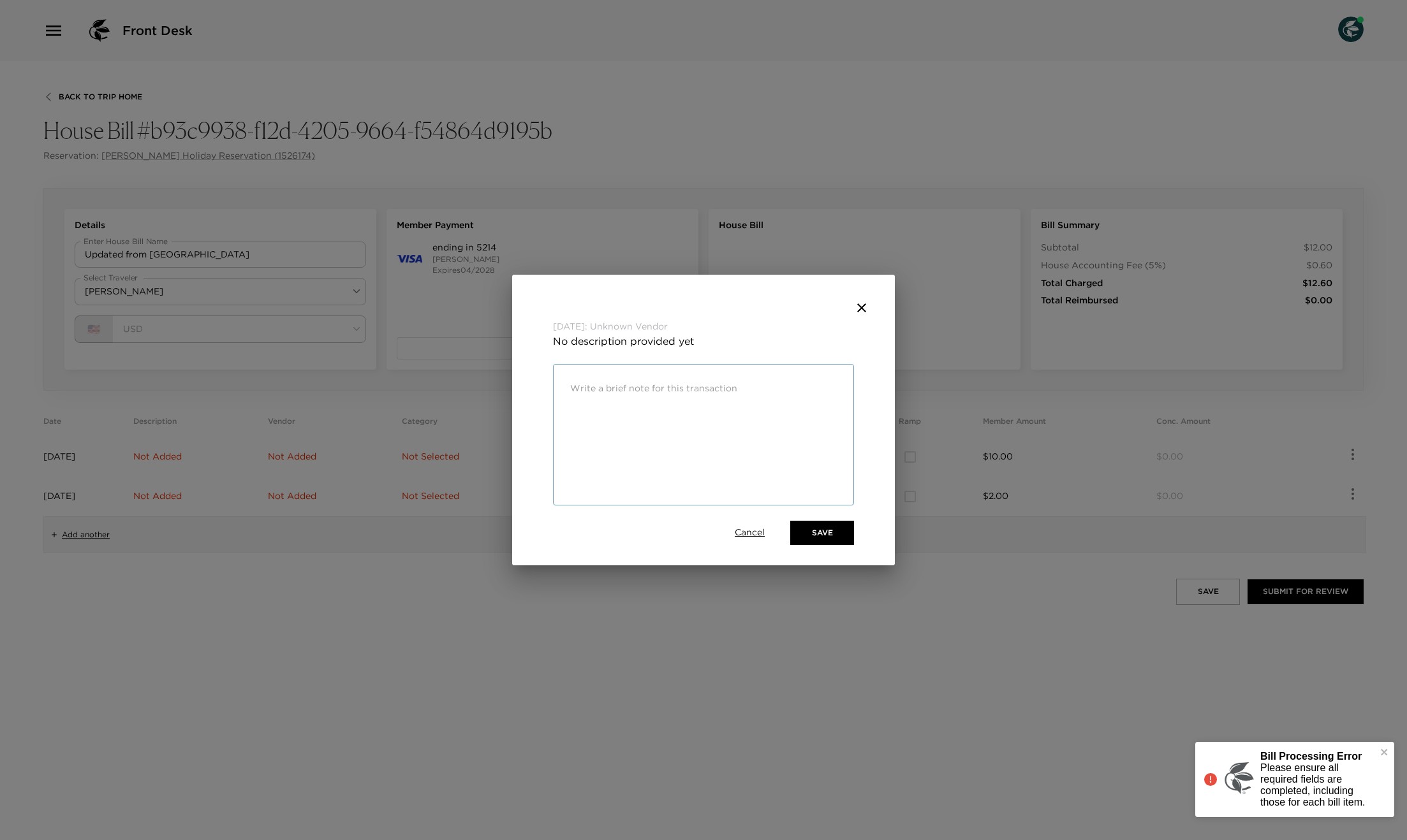
click at [609, 393] on textarea at bounding box center [704, 388] width 266 height 15
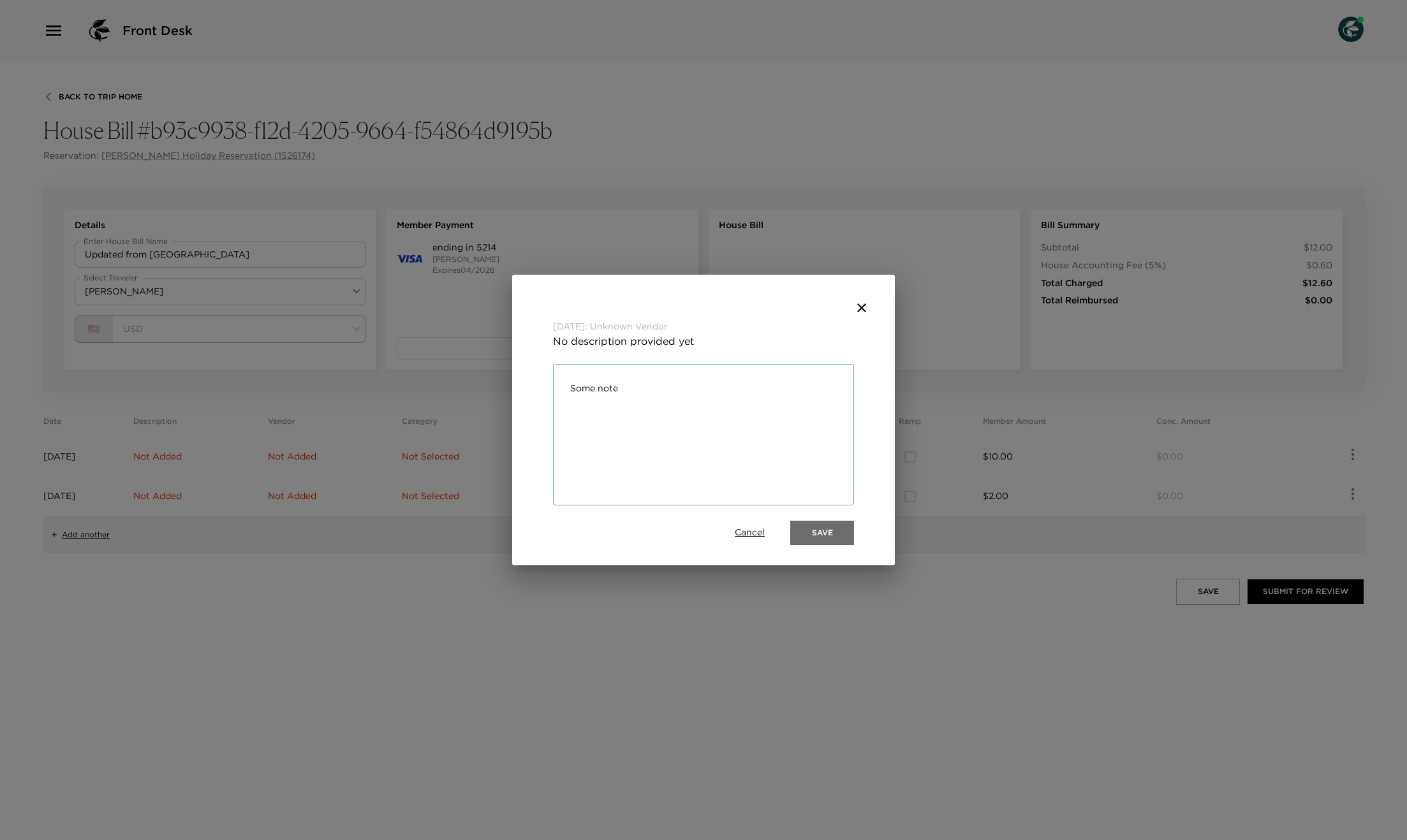
type textarea "Some note"
click at [825, 529] on button "Save" at bounding box center [822, 533] width 63 height 24
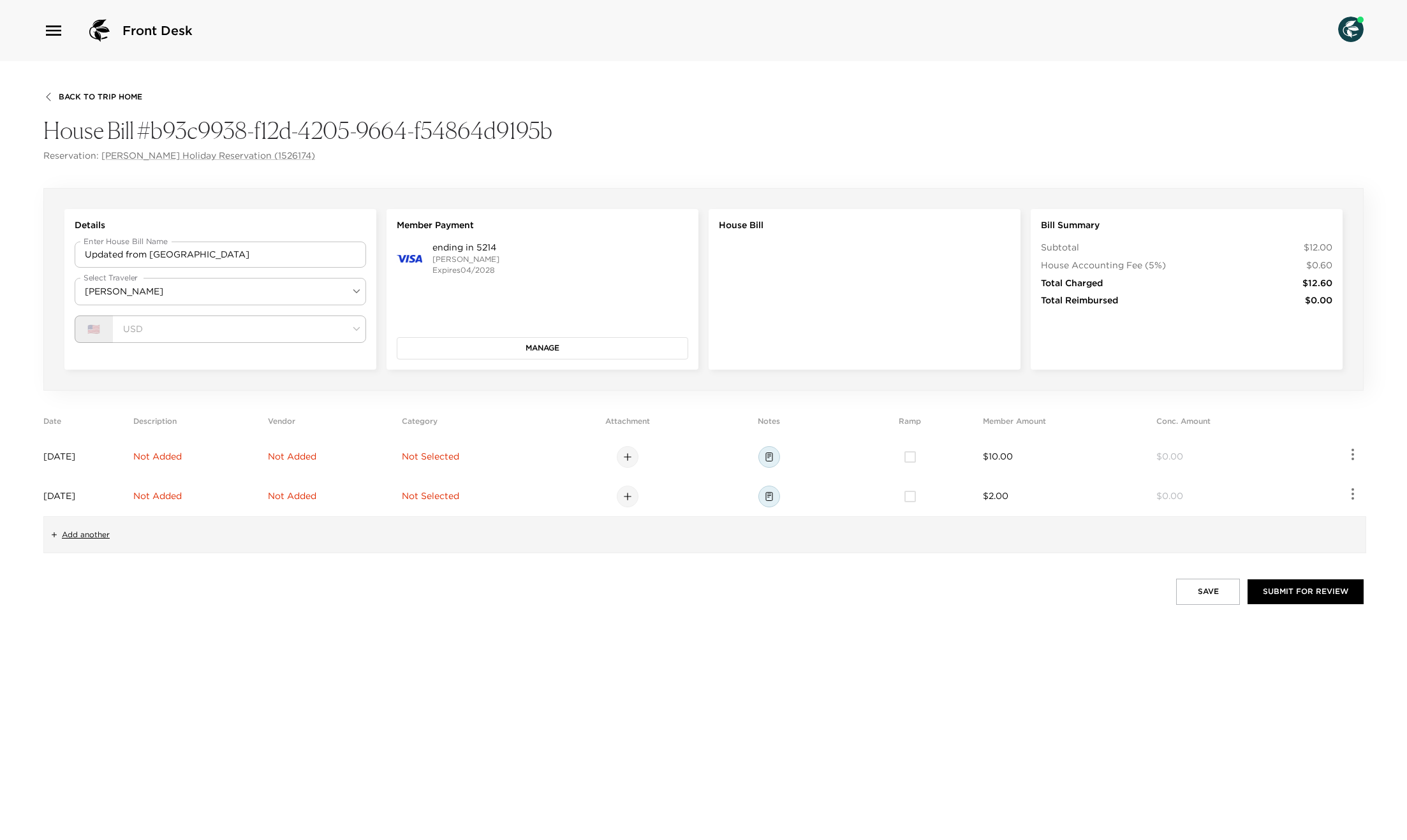
click at [182, 453] on span "Not Added" at bounding box center [157, 457] width 49 height 11
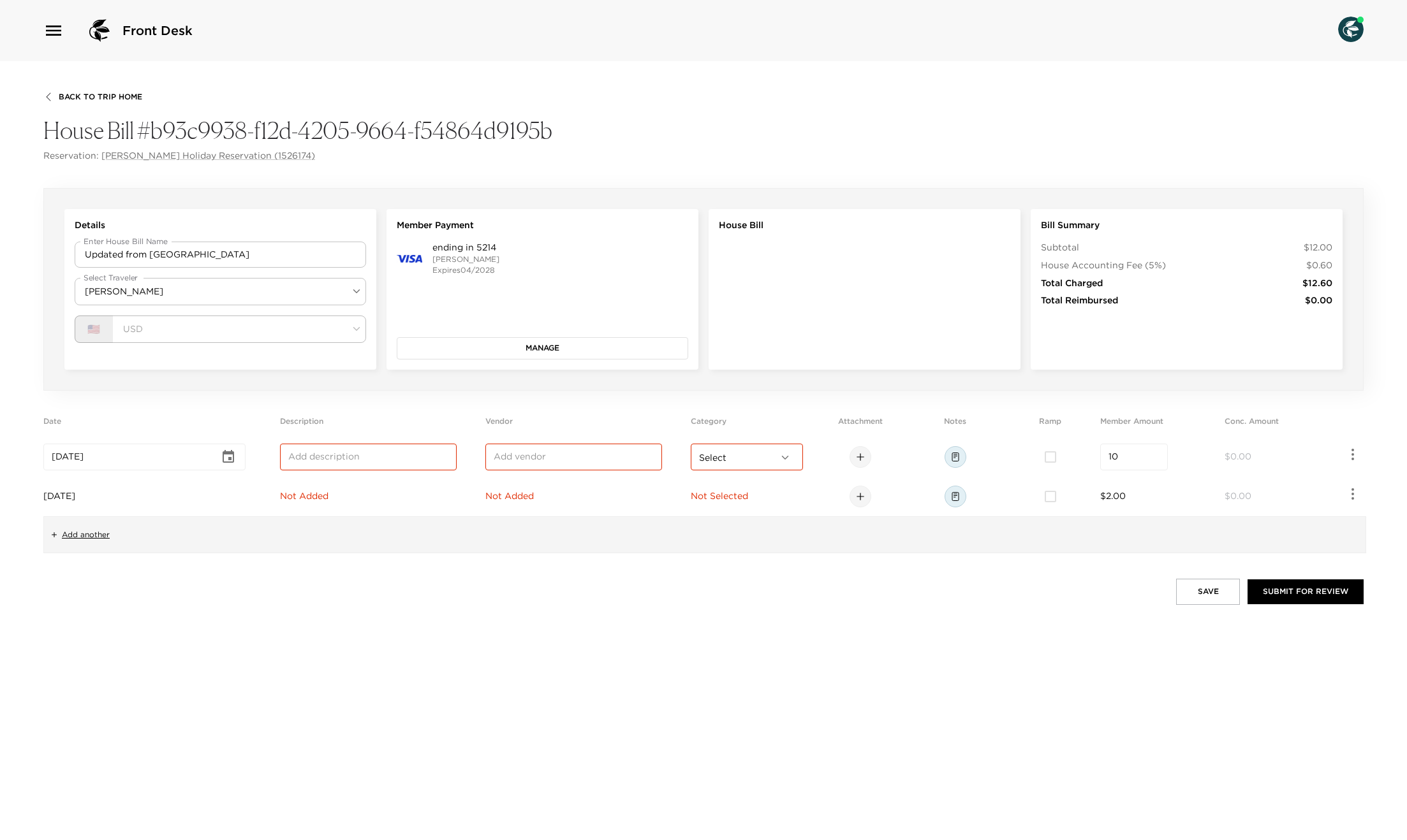
click at [338, 458] on input "text" at bounding box center [368, 457] width 160 height 13
click at [311, 457] on input "text" at bounding box center [368, 457] width 160 height 13
click at [302, 453] on input "Some" at bounding box center [368, 457] width 160 height 13
type input "Some"
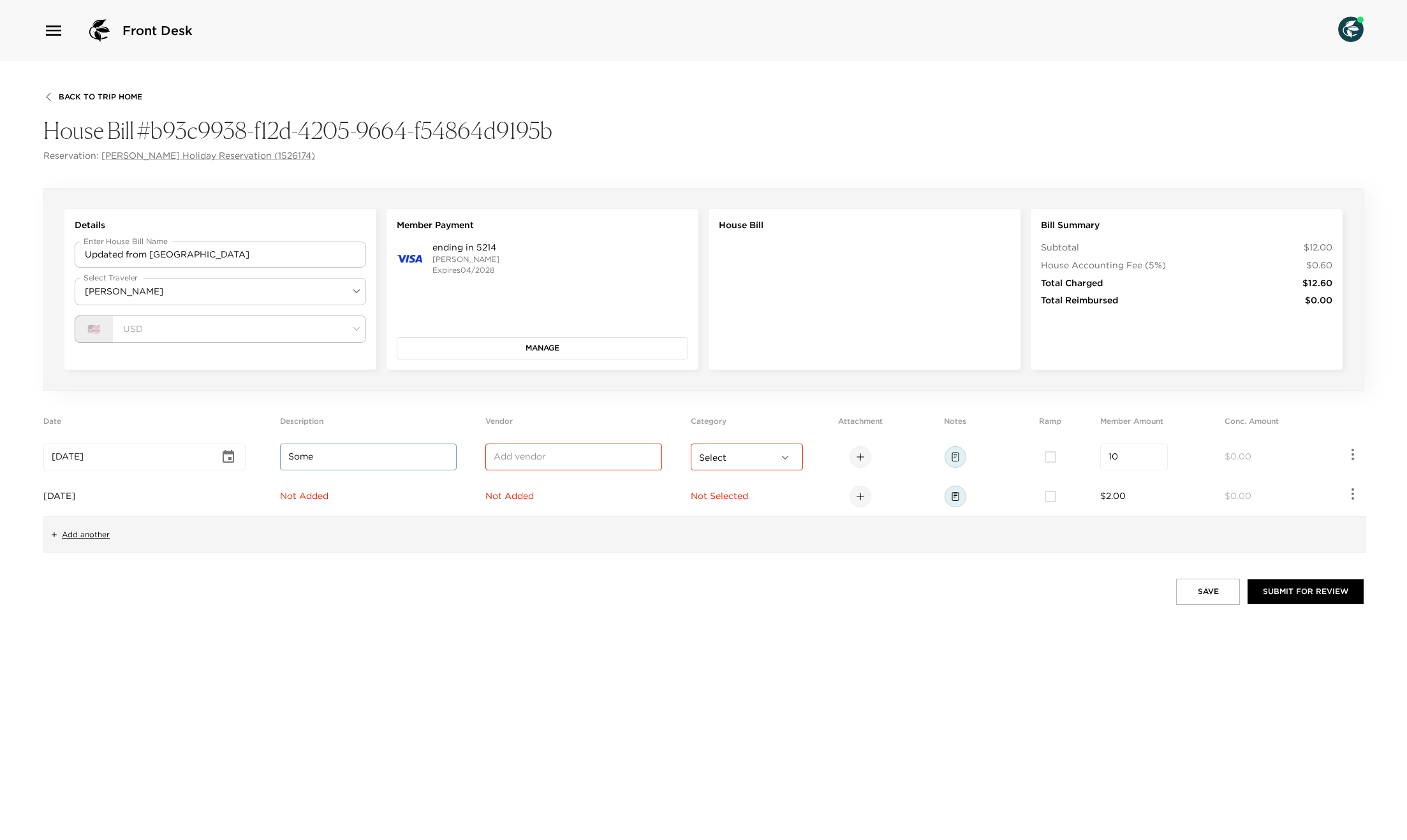
click at [324, 498] on span "Not Added" at bounding box center [304, 496] width 49 height 11
click at [324, 498] on input "text" at bounding box center [368, 497] width 160 height 13
paste input "Some"
type input "Some"
click at [561, 455] on td "Not Added" at bounding box center [585, 457] width 200 height 39
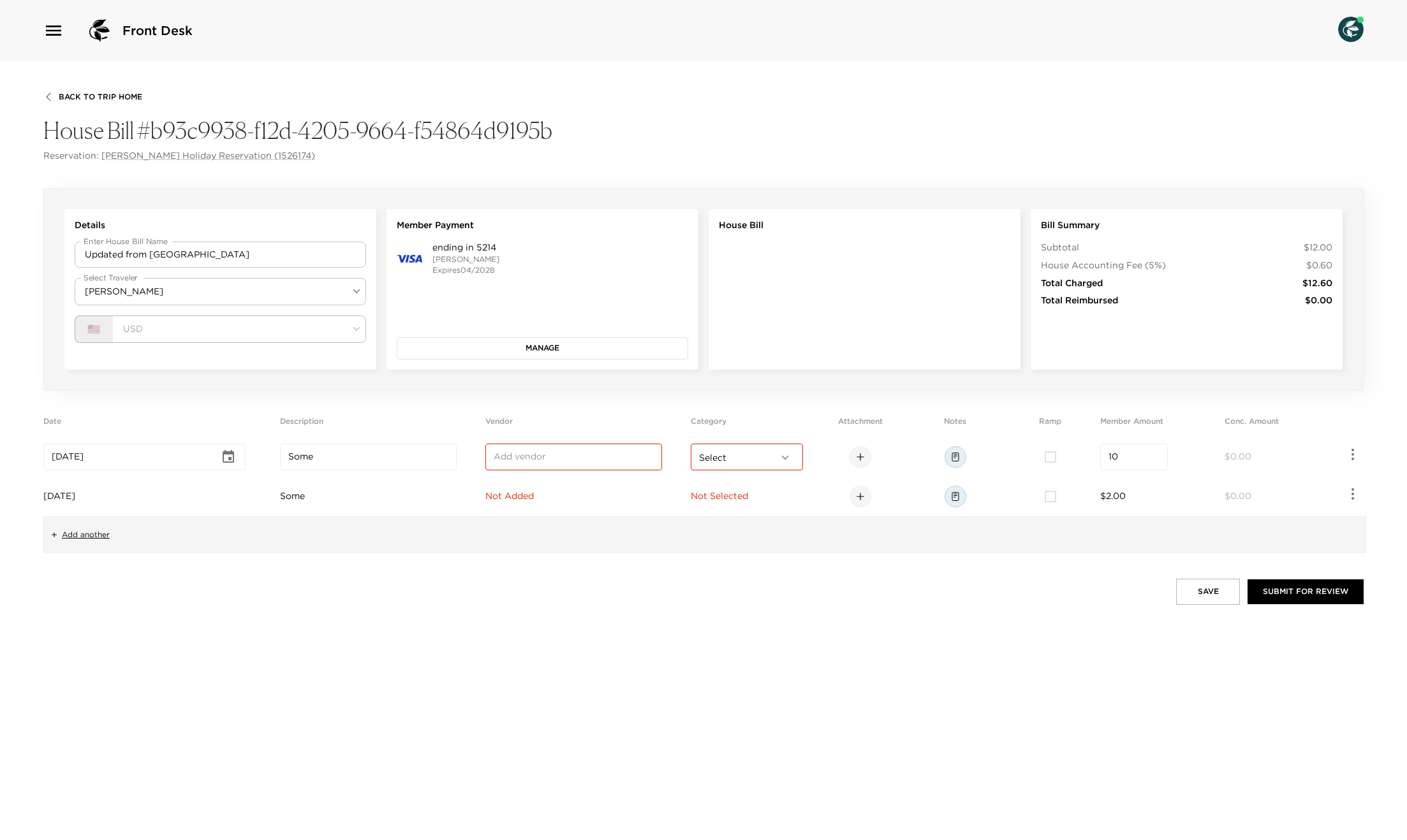
click at [543, 458] on input "text" at bounding box center [573, 457] width 160 height 13
paste input "Some"
type input "Some"
click at [534, 493] on span "Not Added" at bounding box center [509, 496] width 49 height 11
drag, startPoint x: 563, startPoint y: 499, endPoint x: 626, endPoint y: 500, distance: 63.0
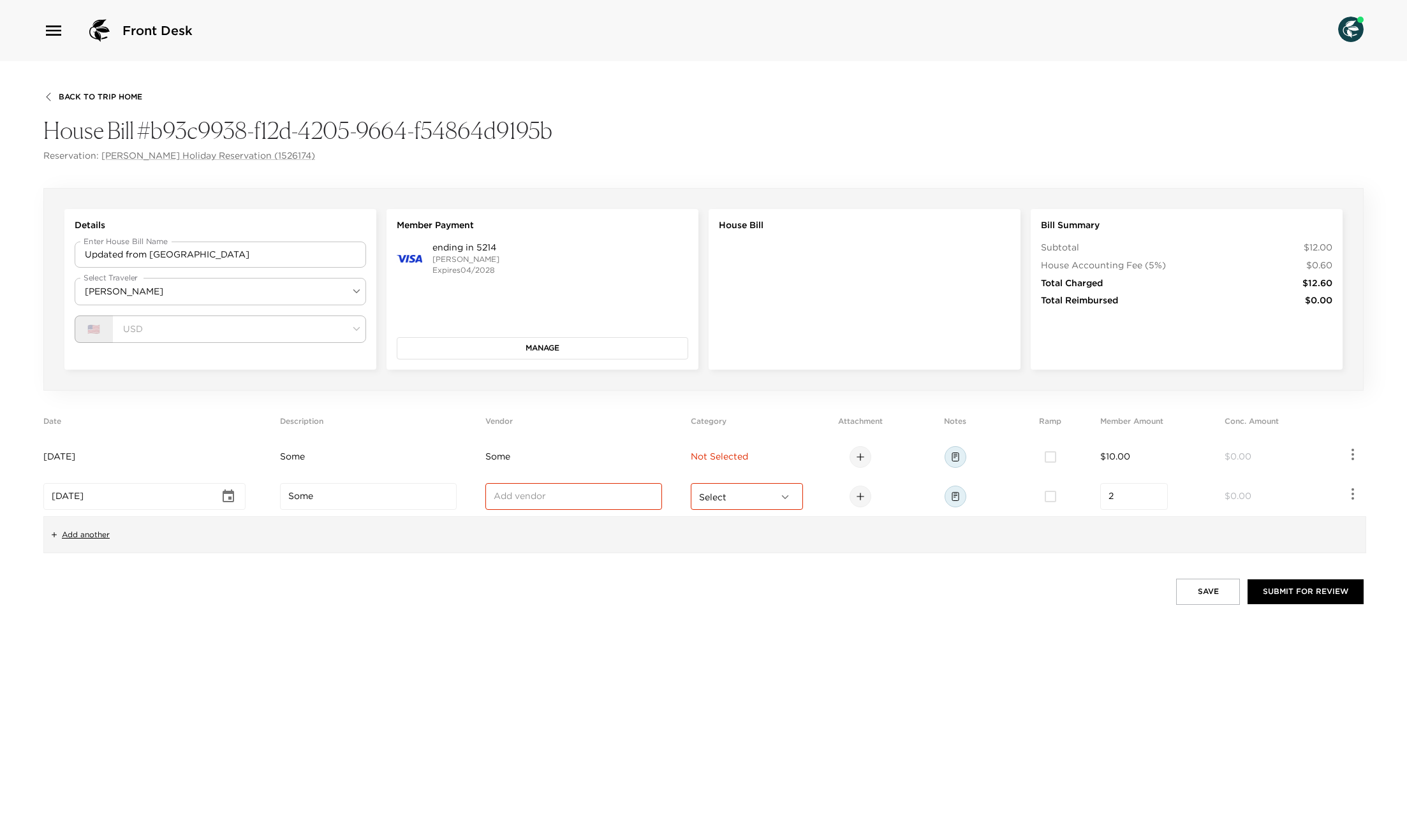
click at [563, 499] on input "text" at bounding box center [573, 497] width 160 height 13
paste input "Some"
type input "Some"
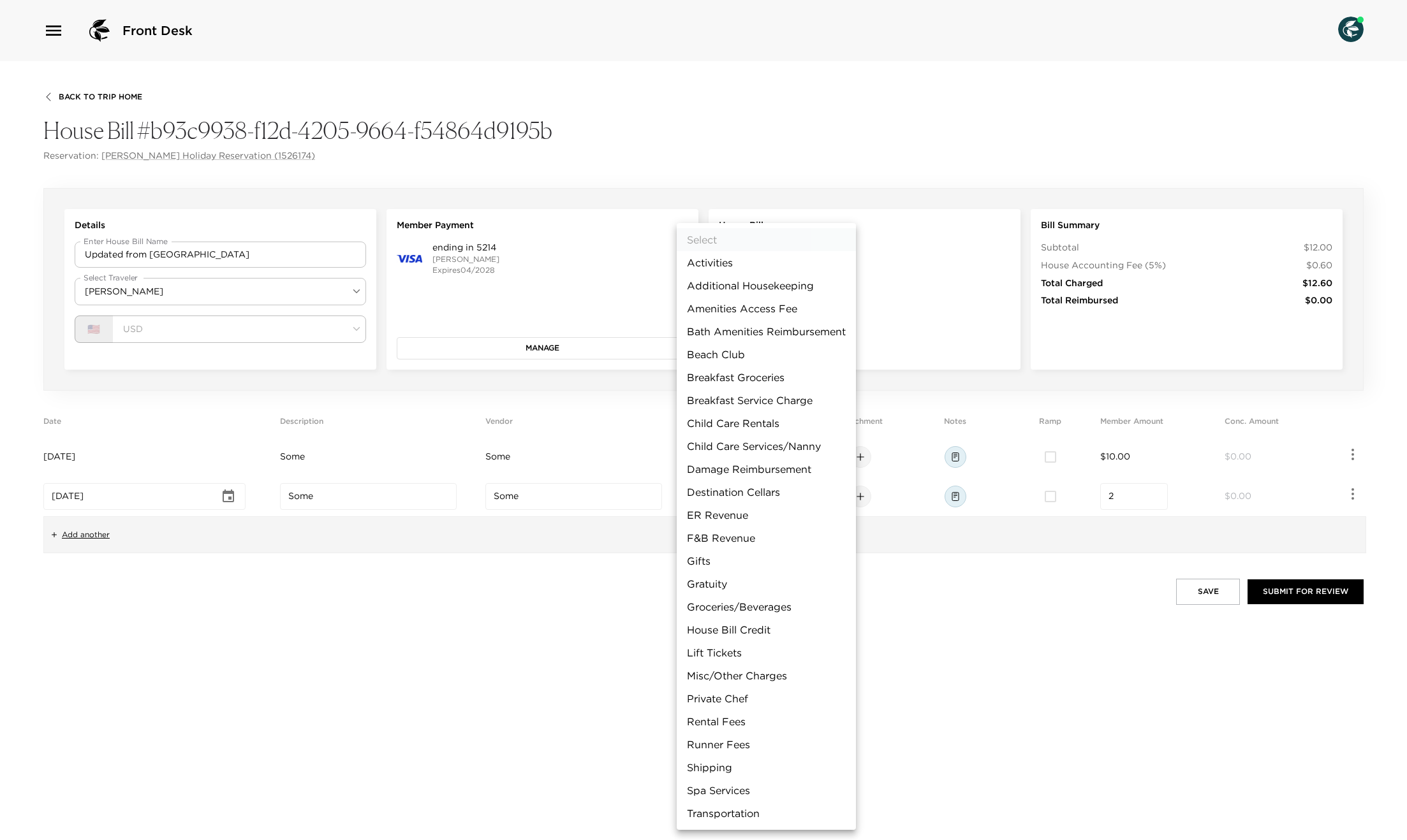
click at [740, 498] on body "Front Desk Back To Trip Home House Bill #b93c9938-f12d-4205-9664-f54864d9195b R…" at bounding box center [704, 420] width 1407 height 840
click at [746, 530] on li "F&B Revenue" at bounding box center [766, 538] width 179 height 23
type input "F&B Revenue"
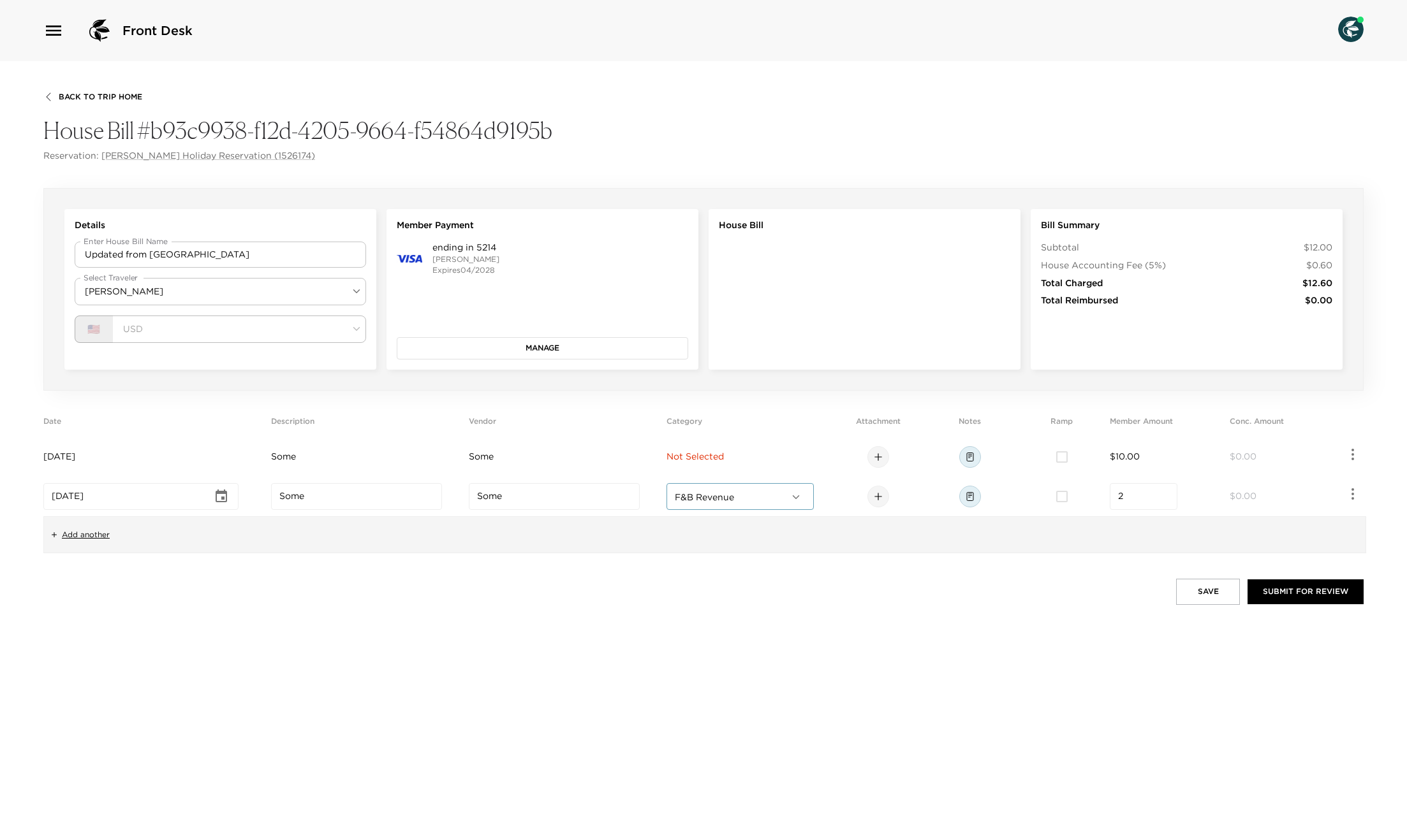
click at [724, 454] on span "Not Selected" at bounding box center [694, 457] width 57 height 11
click at [744, 464] on body "Front Desk Back To Trip Home House Bill #b93c9938-f12d-4205-9664-f54864d9195b R…" at bounding box center [704, 420] width 1407 height 840
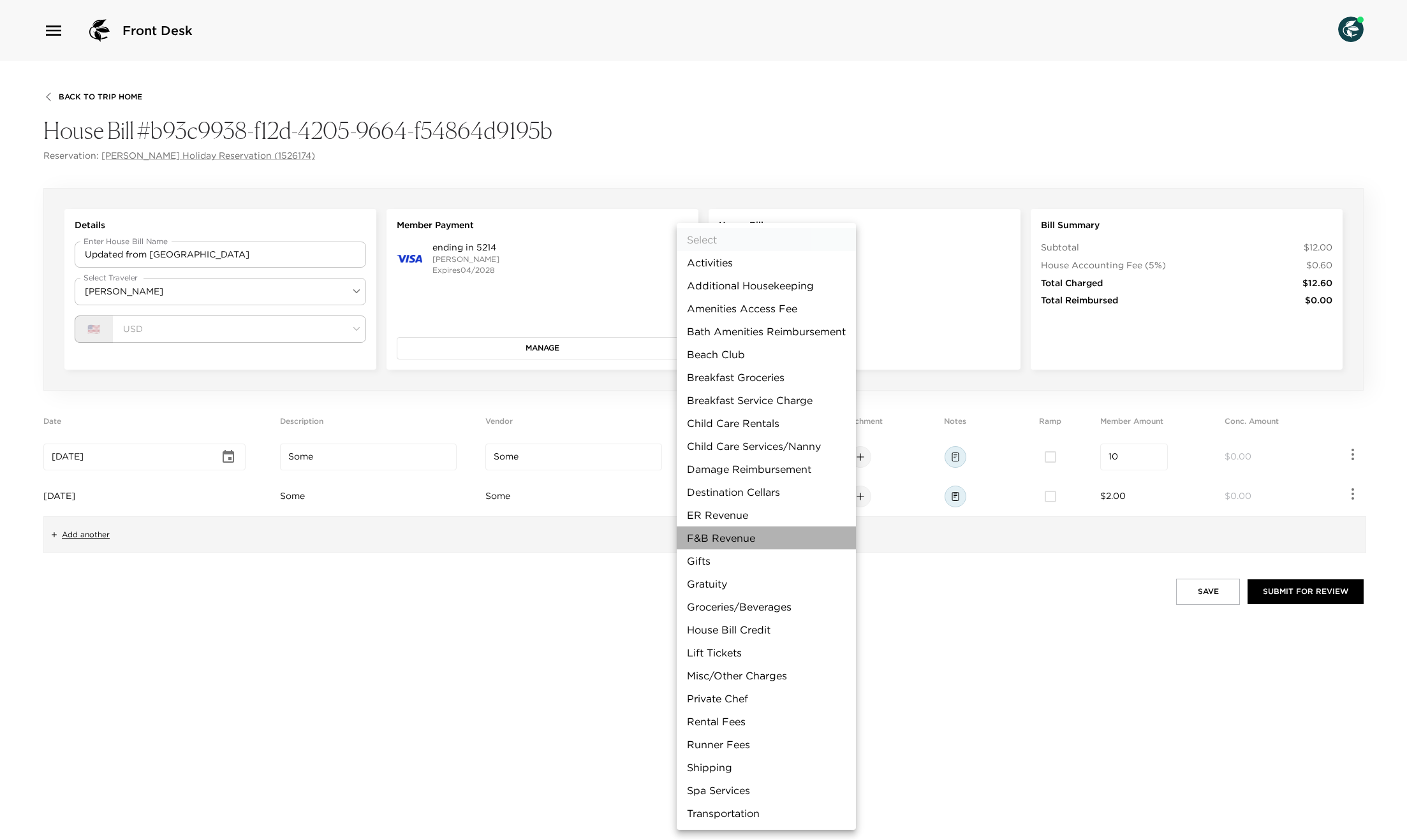
click at [739, 532] on li "F&B Revenue" at bounding box center [766, 538] width 179 height 23
type input "F&B Revenue"
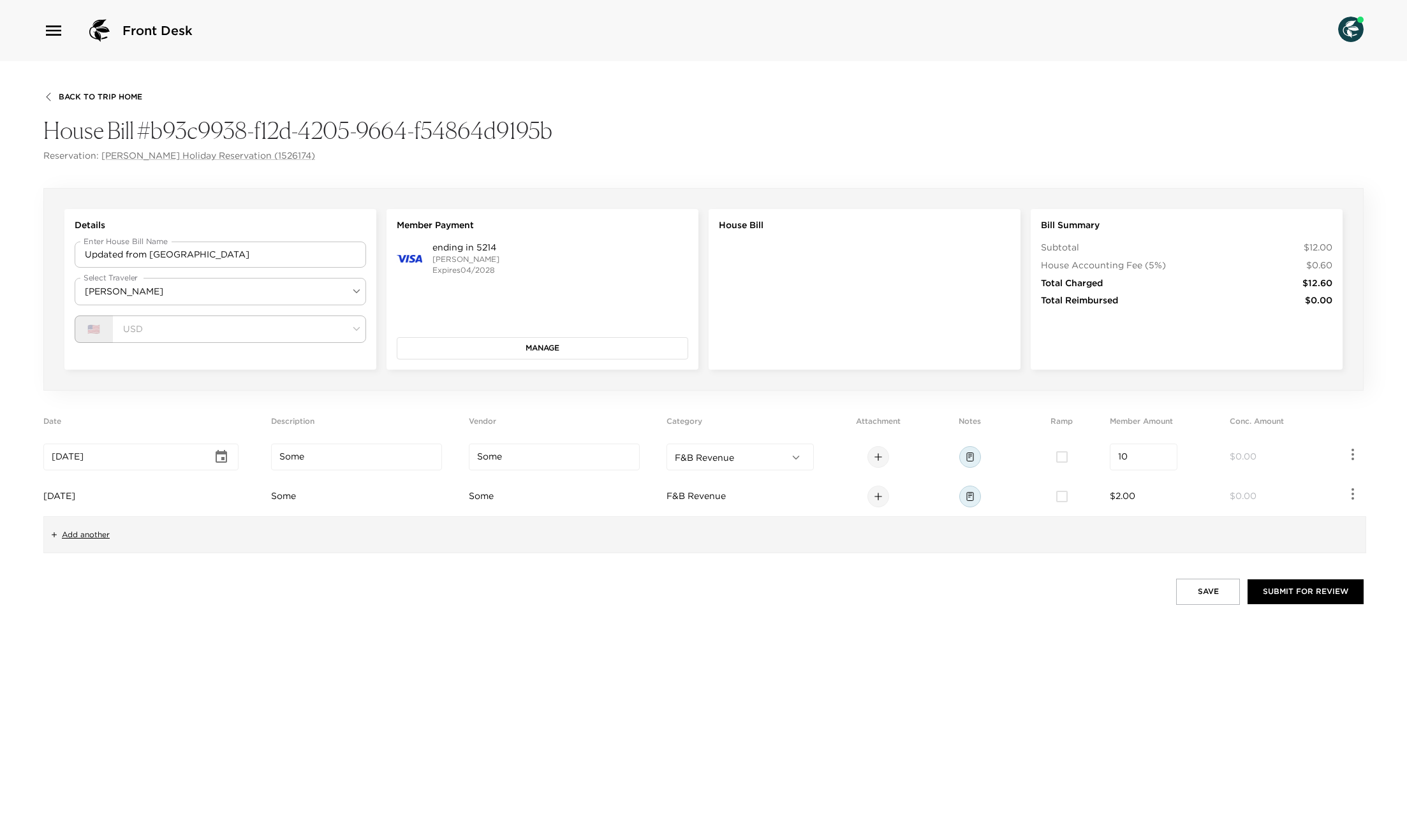
click at [448, 581] on div "Save Submit for Review" at bounding box center [704, 591] width 1320 height 25
click at [508, 344] on button "Manage" at bounding box center [542, 348] width 291 height 22
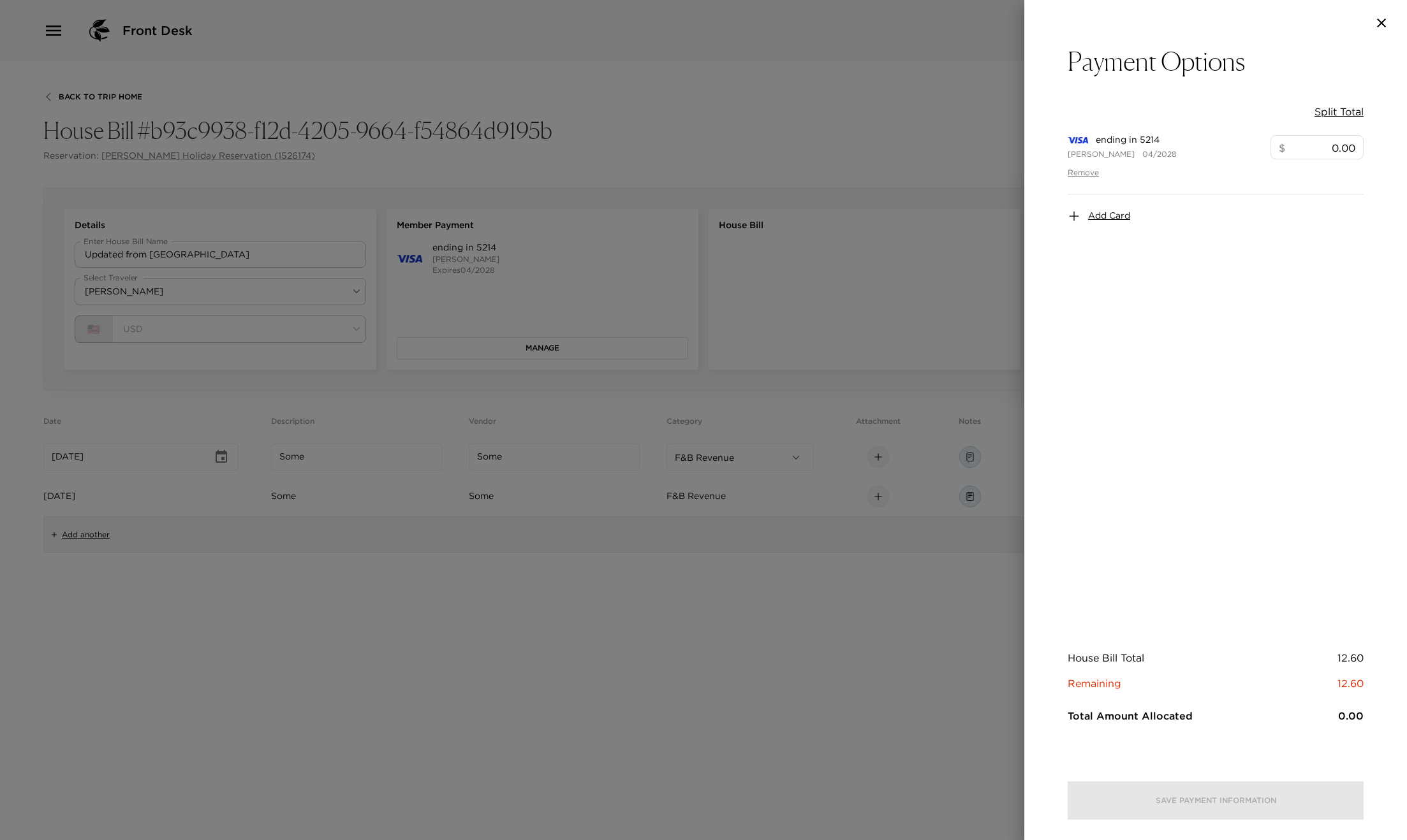
click at [1339, 113] on button "Split Total" at bounding box center [1339, 111] width 49 height 14
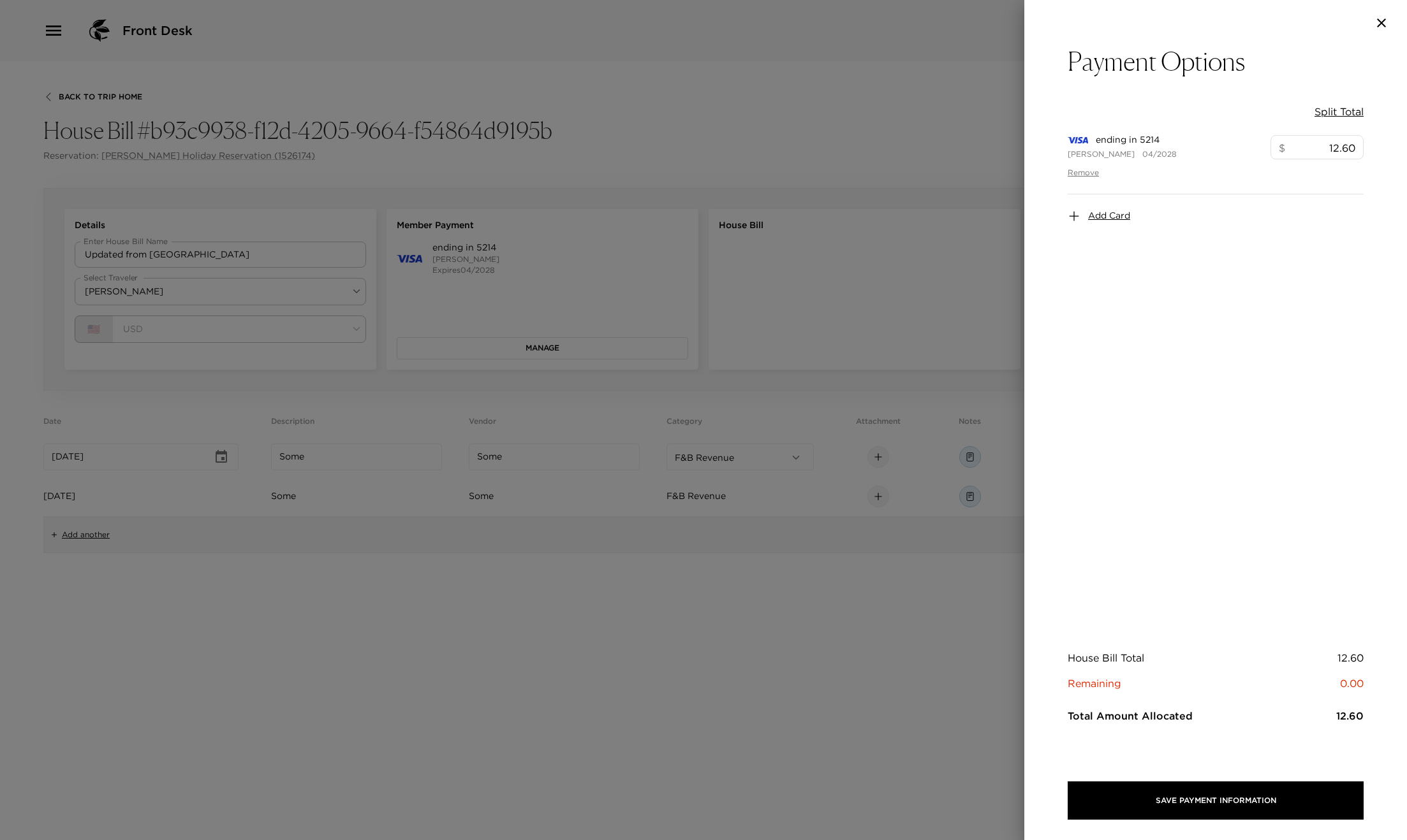
type input "12.60"
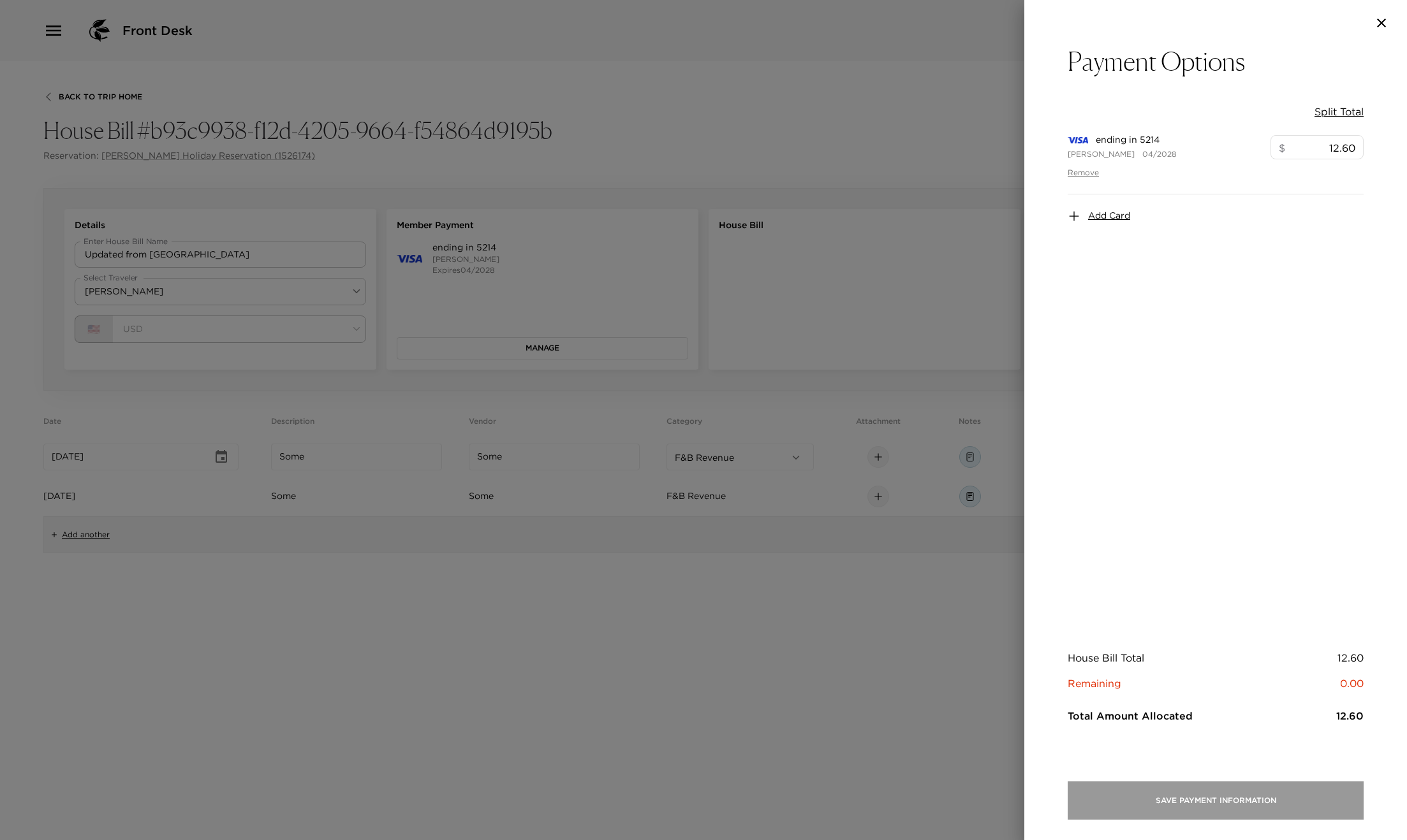
click at [1182, 814] on button "Save Payment Information" at bounding box center [1215, 801] width 296 height 38
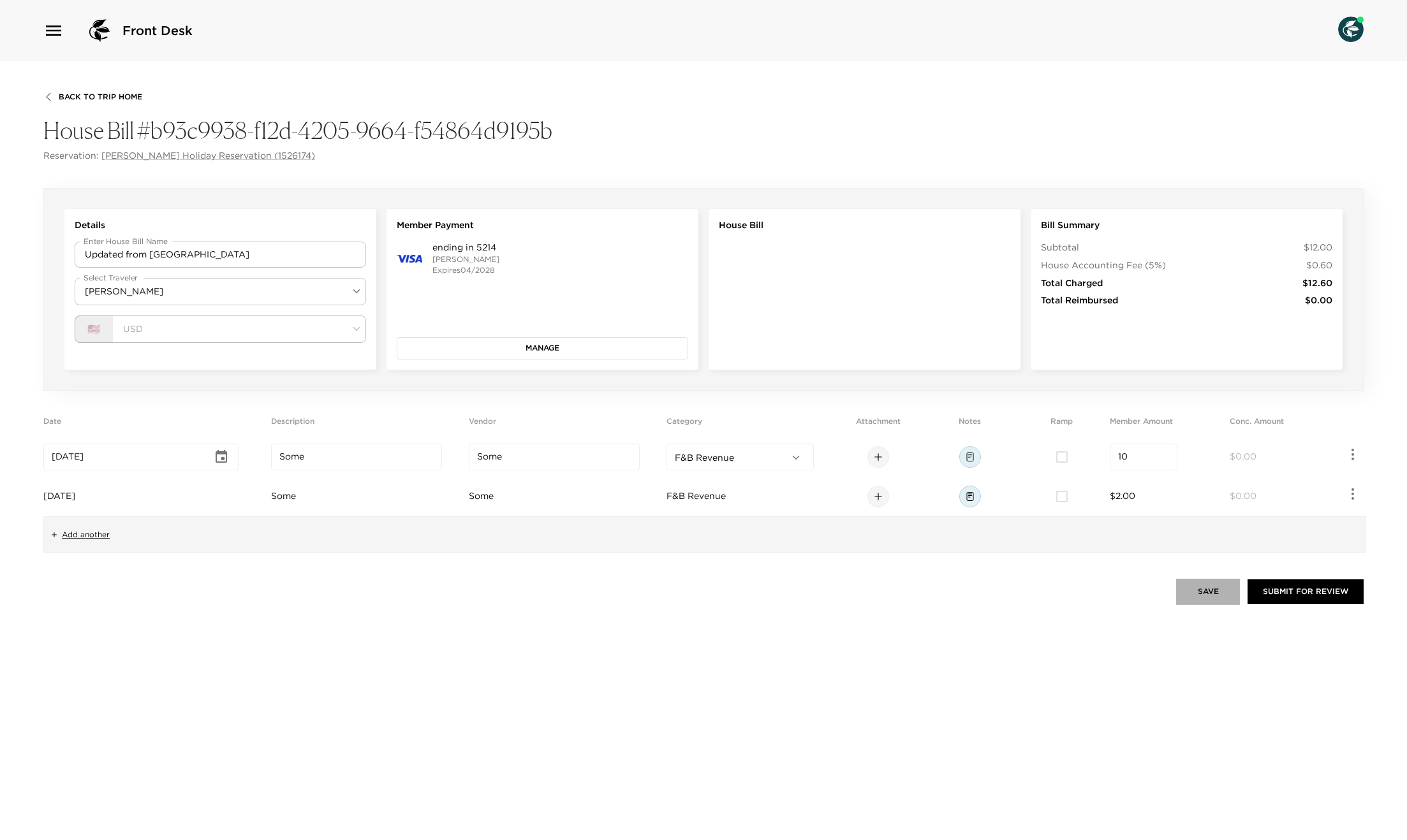
click at [1186, 590] on button "Save" at bounding box center [1208, 591] width 63 height 25
click at [1295, 588] on button "Submit for Review" at bounding box center [1305, 591] width 116 height 24
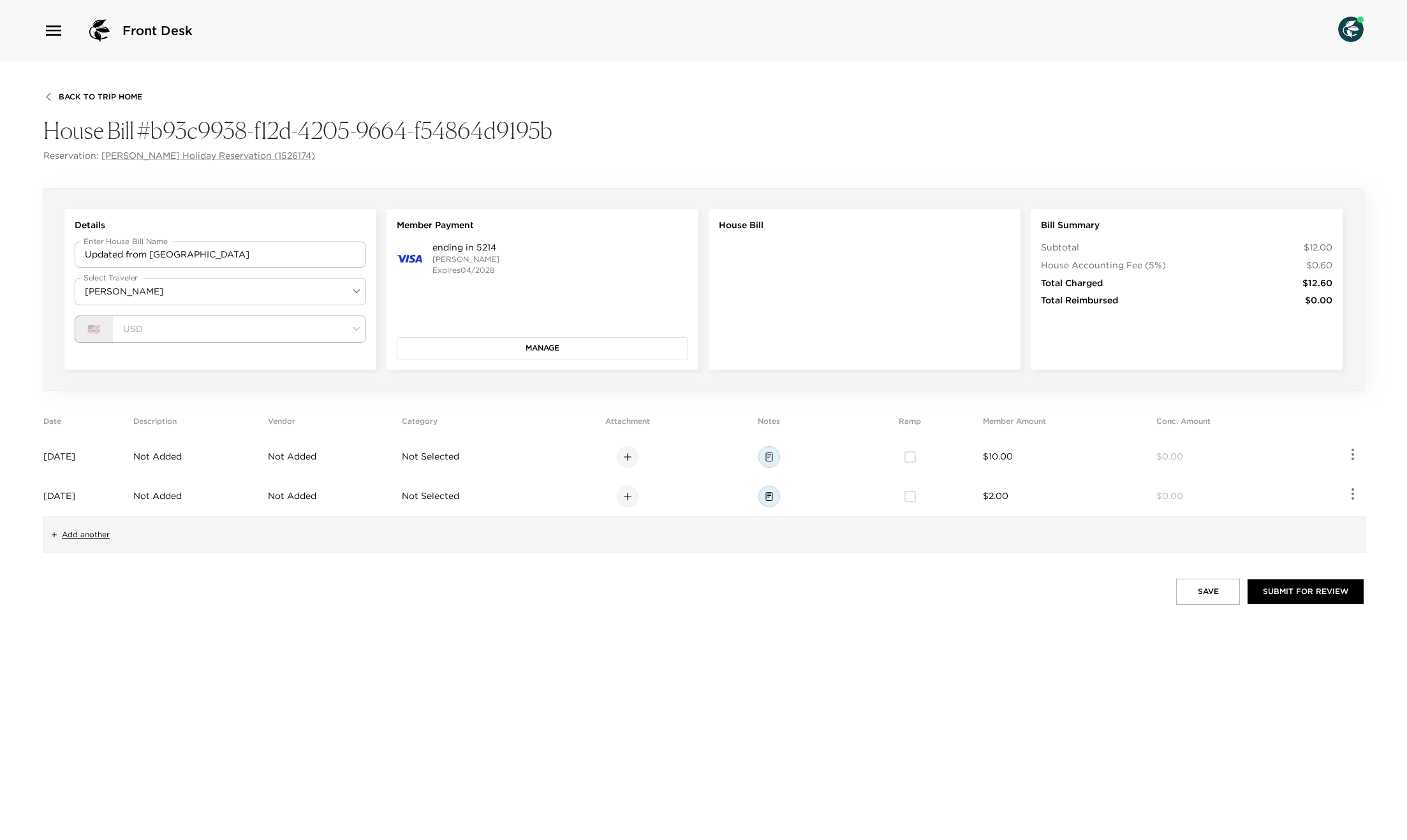
click at [229, 464] on td "Not Added" at bounding box center [197, 457] width 129 height 39
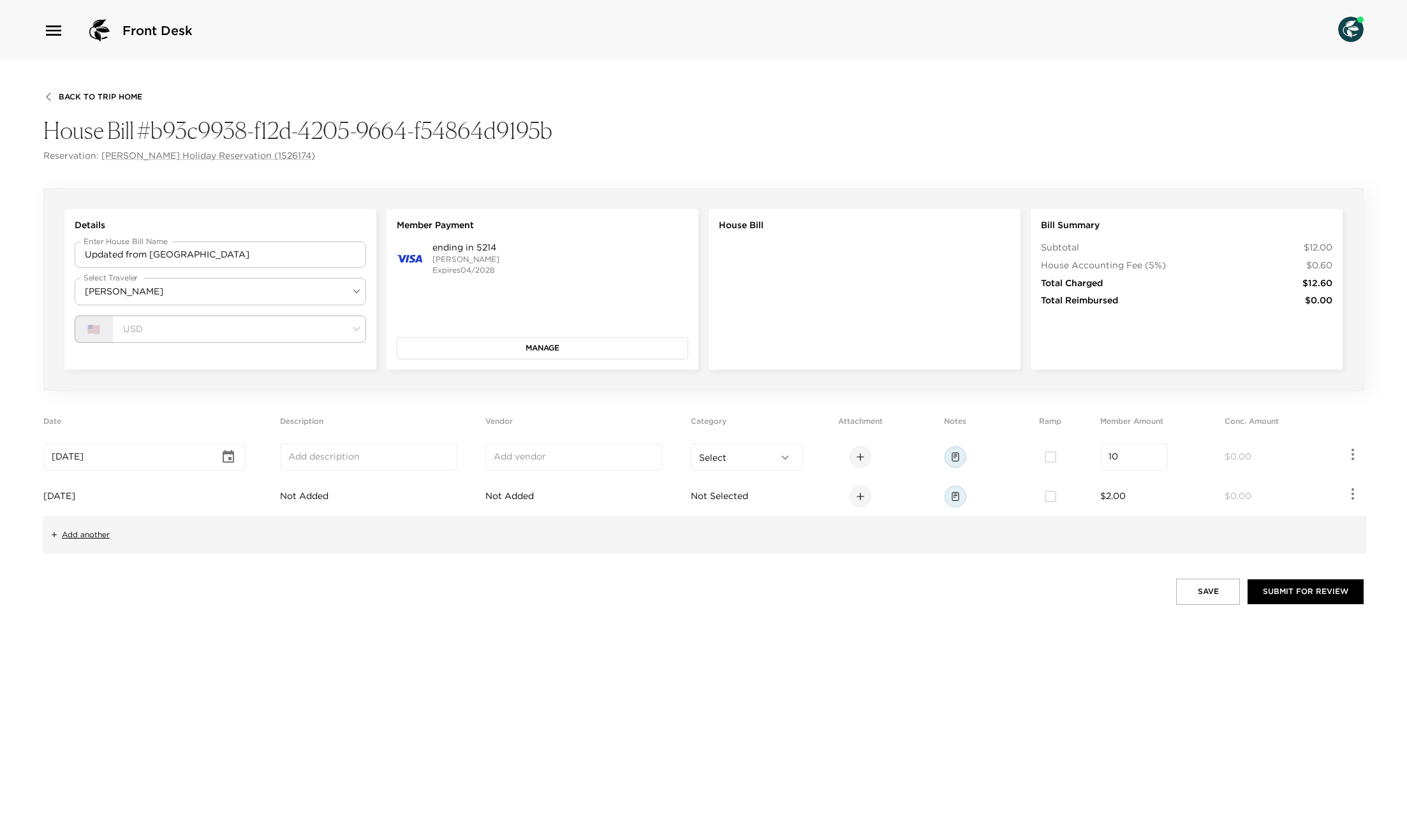
click at [305, 458] on input "text" at bounding box center [368, 457] width 160 height 13
paste input "isSubmitting"
type input "isSubmitting"
click at [312, 491] on td "Not Added" at bounding box center [380, 497] width 200 height 39
click at [354, 500] on input "text" at bounding box center [368, 497] width 160 height 13
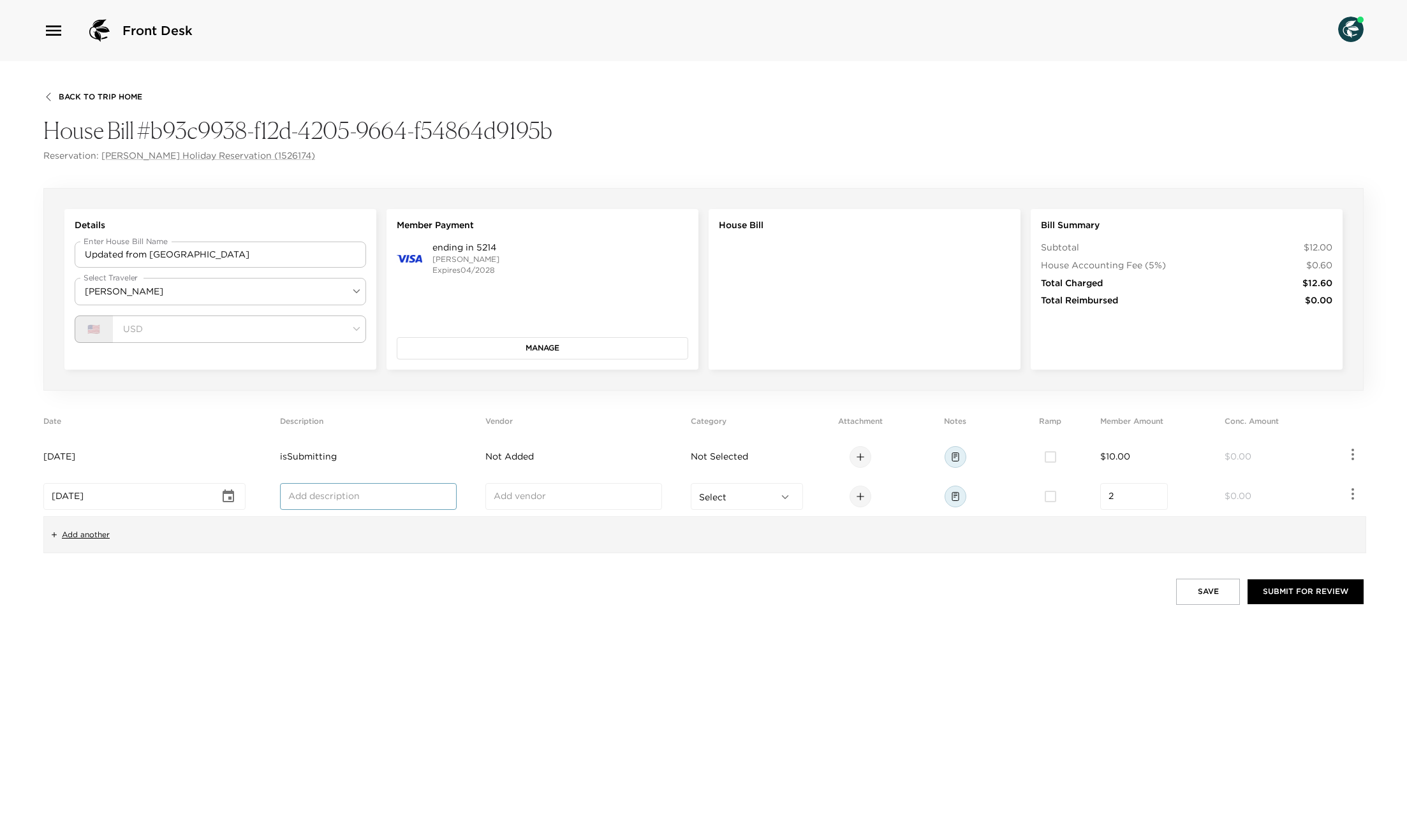
paste input "isSubmitting"
type input "isSubmitting"
click at [521, 456] on span "Not Added" at bounding box center [509, 457] width 49 height 11
click at [529, 456] on input "text" at bounding box center [573, 457] width 160 height 13
paste input "isSubmitting"
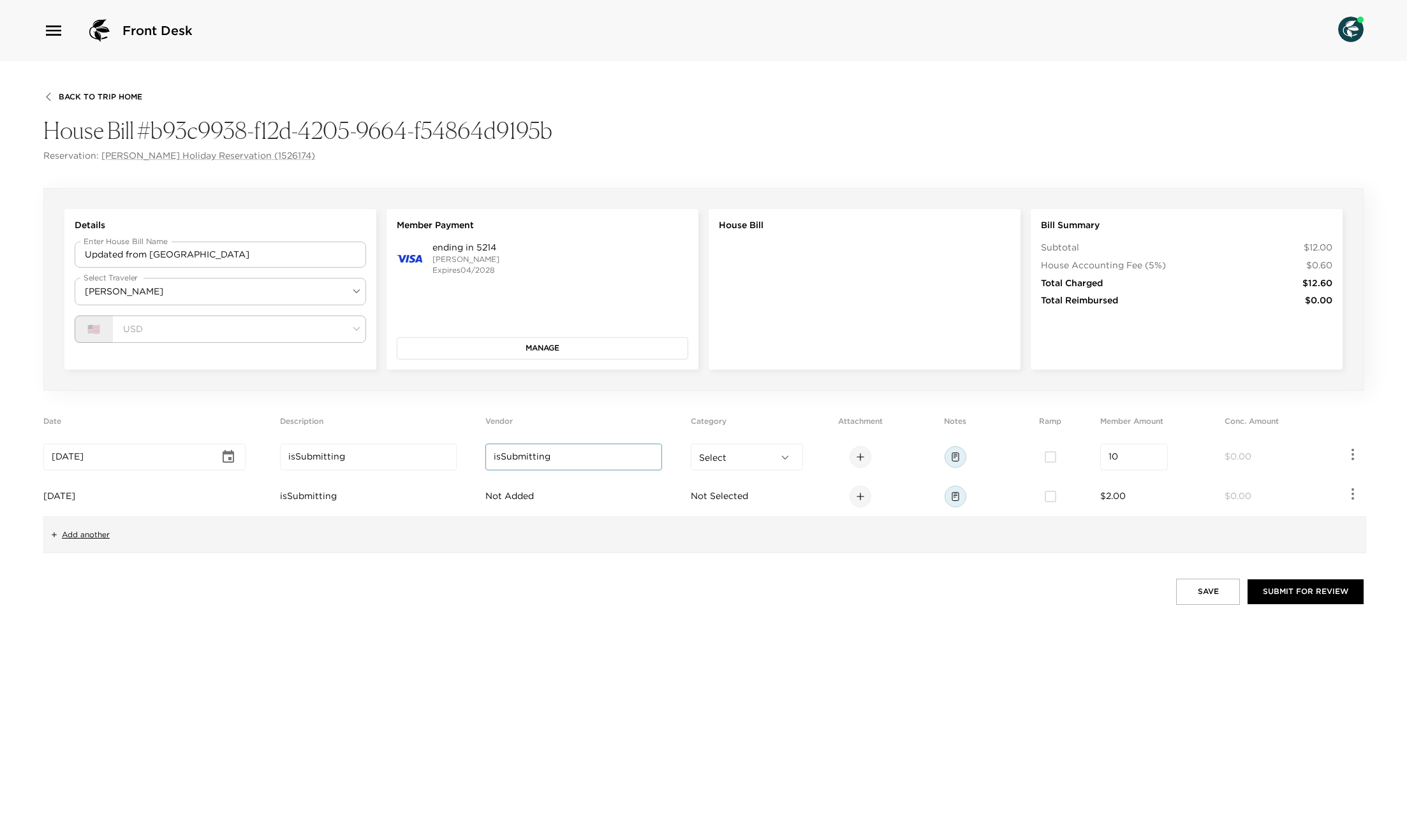
type input "isSubmitting"
click at [522, 500] on span "Not Added" at bounding box center [509, 496] width 49 height 11
click at [527, 497] on input "text" at bounding box center [573, 497] width 160 height 13
paste input "isSubmitting"
type input "isSubmitting"
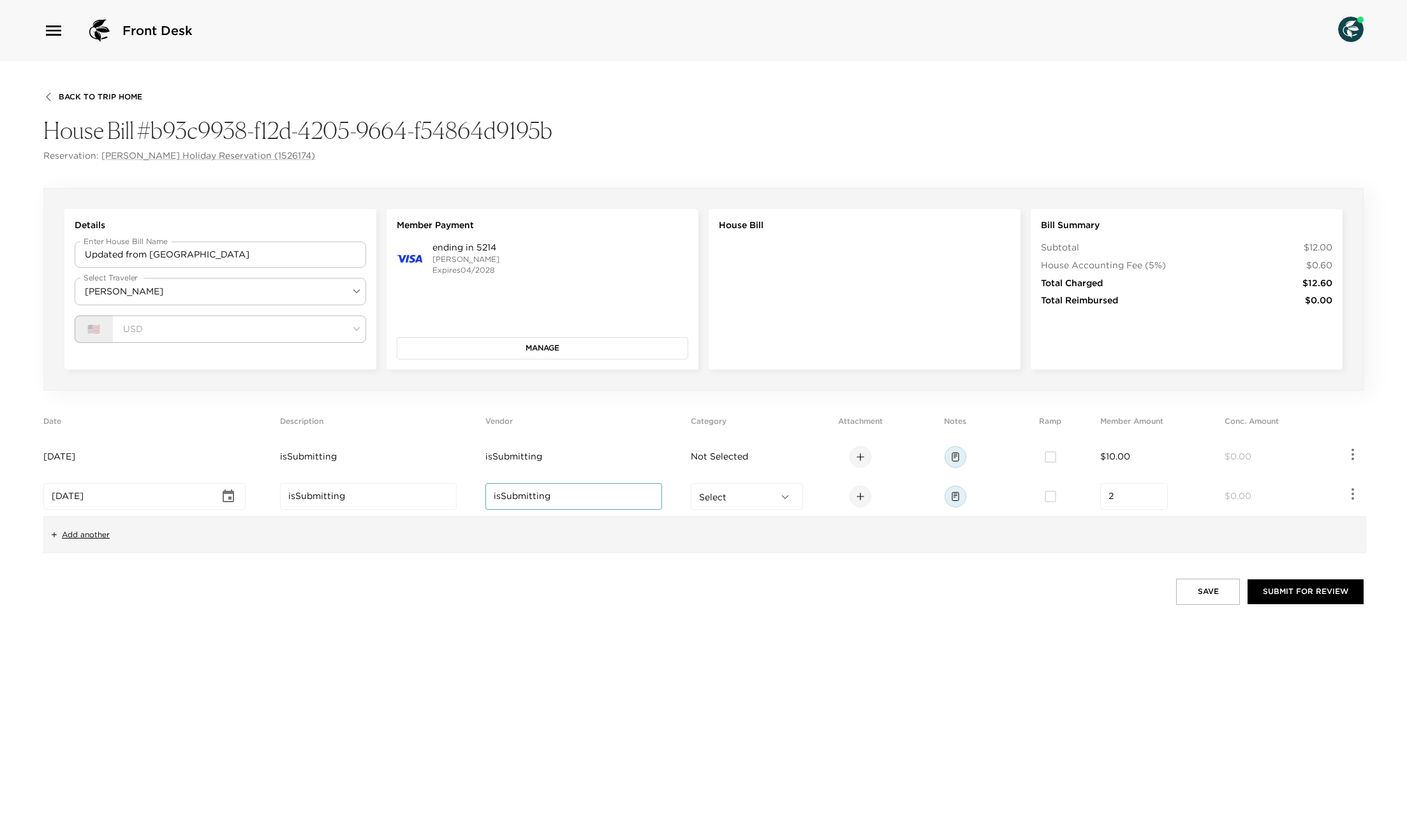
click at [745, 495] on body "Front Desk Back To Trip Home House Bill #b93c9938-f12d-4205-9664-f54864d9195b R…" at bounding box center [704, 420] width 1407 height 840
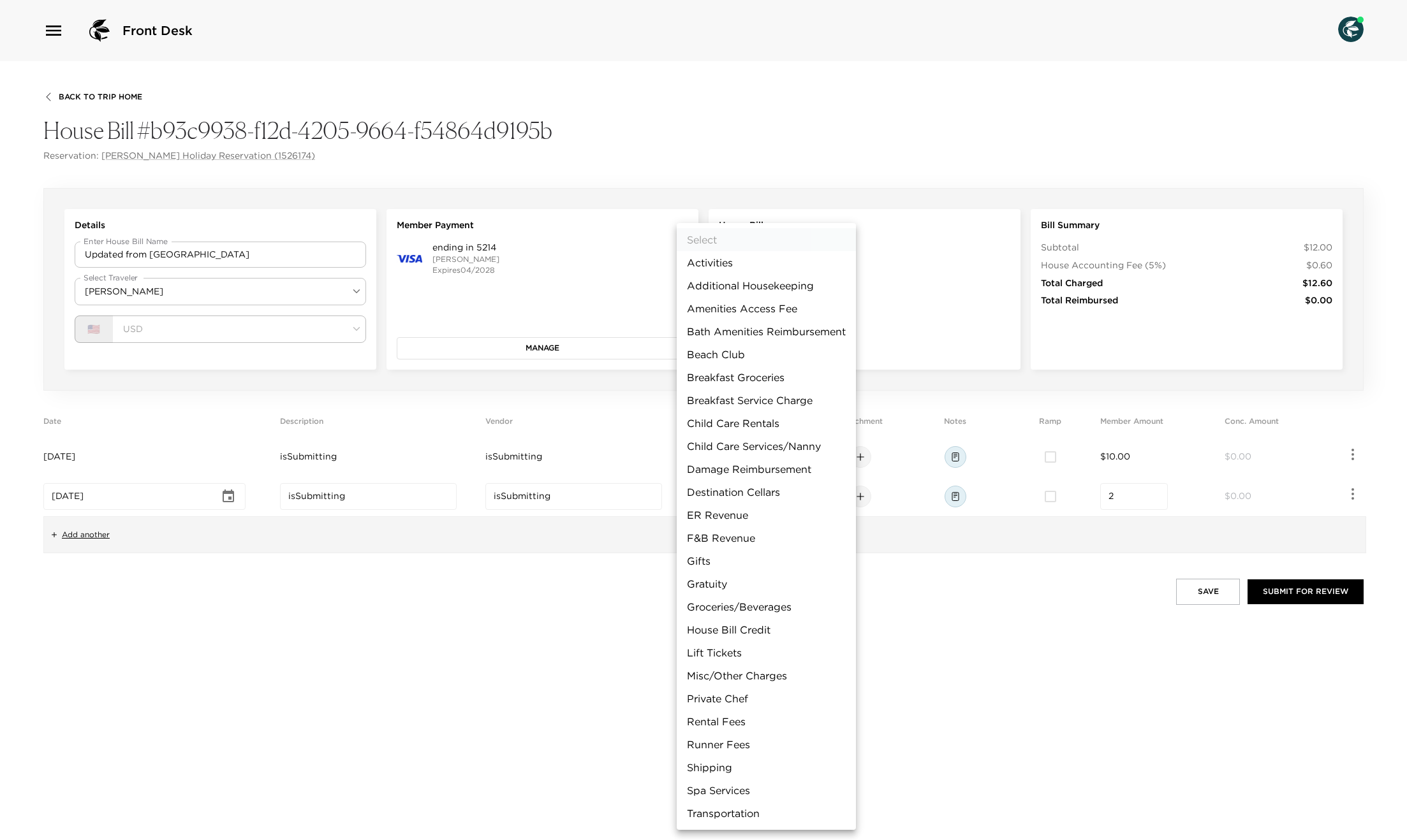
click at [767, 530] on li "F&B Revenue" at bounding box center [766, 538] width 179 height 23
type input "F&B Revenue"
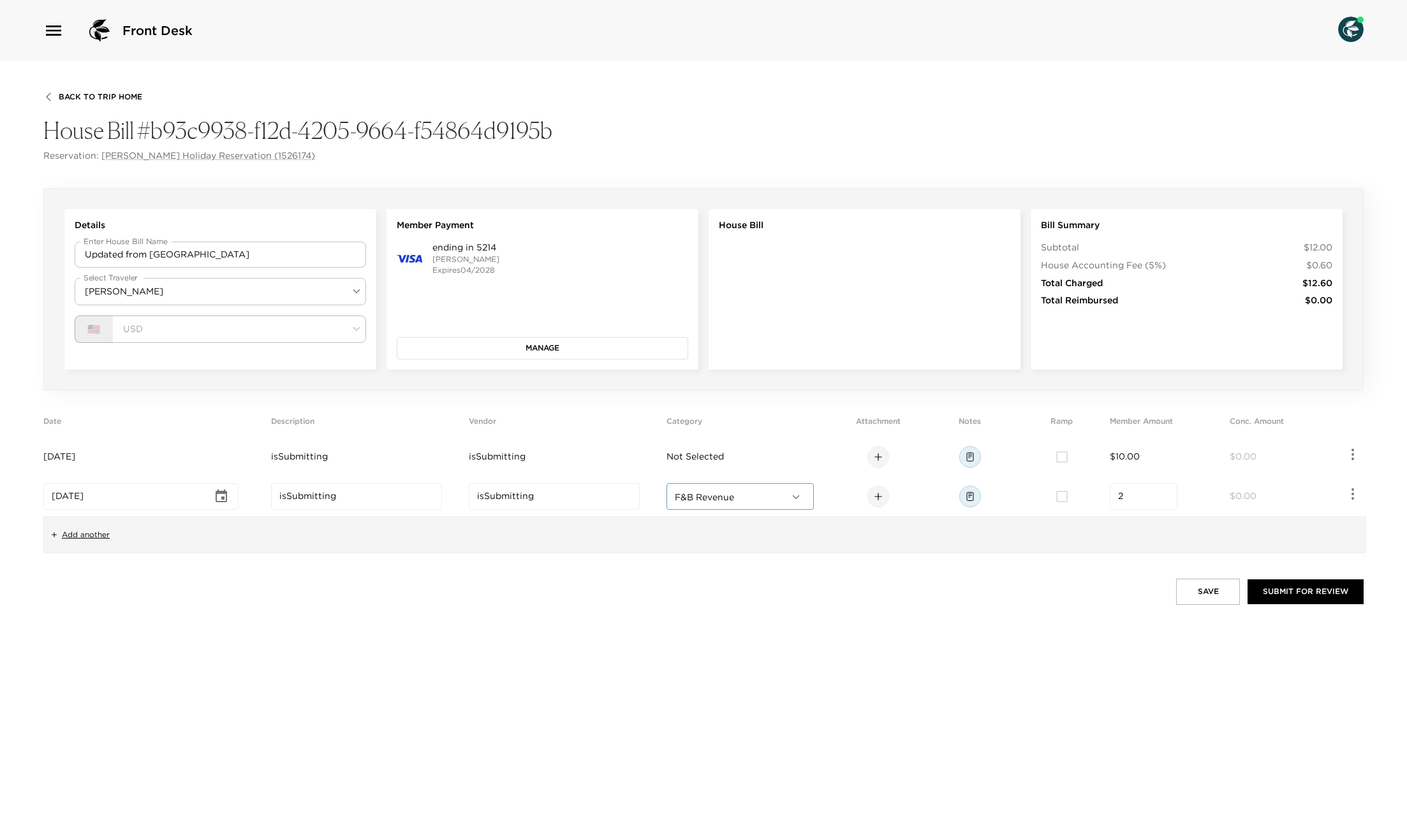
click at [746, 458] on td "Not Selected" at bounding box center [748, 457] width 164 height 39
click at [733, 455] on body "Front Desk Back To Trip Home House Bill #b93c9938-f12d-4205-9664-f54864d9195b R…" at bounding box center [704, 420] width 1407 height 840
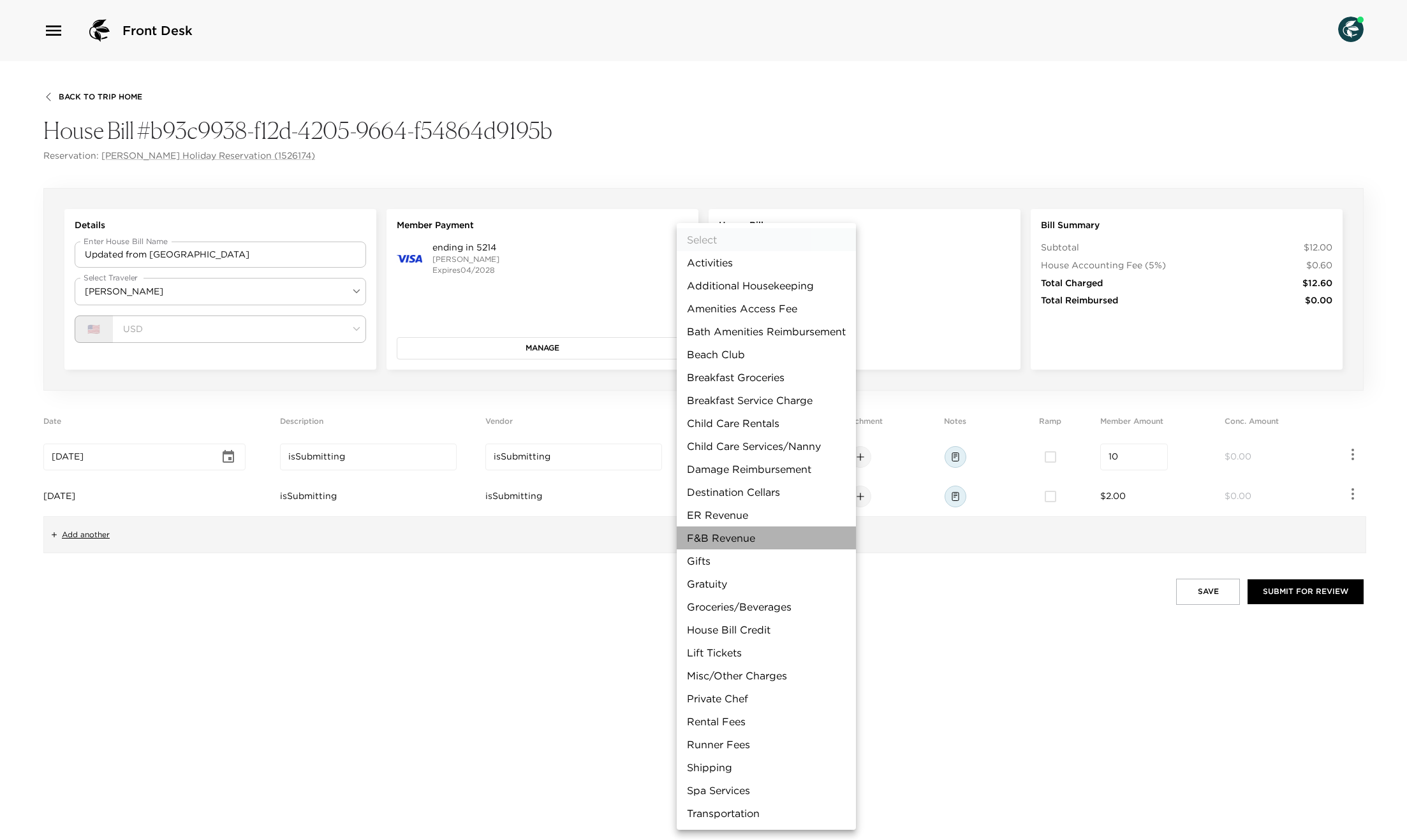
click at [727, 536] on li "F&B Revenue" at bounding box center [766, 538] width 179 height 23
type input "F&B Revenue"
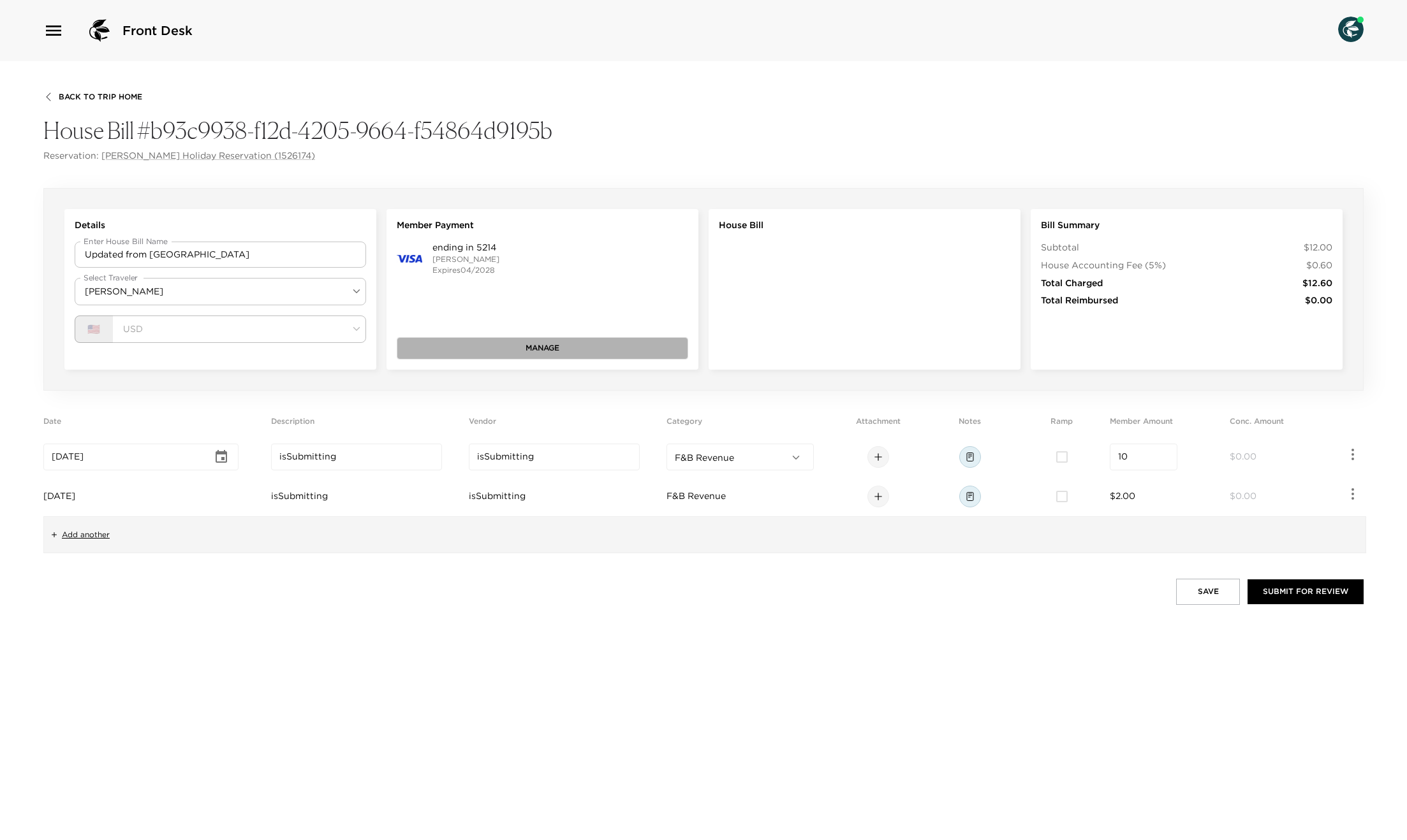
click at [524, 350] on button "Manage" at bounding box center [542, 348] width 291 height 22
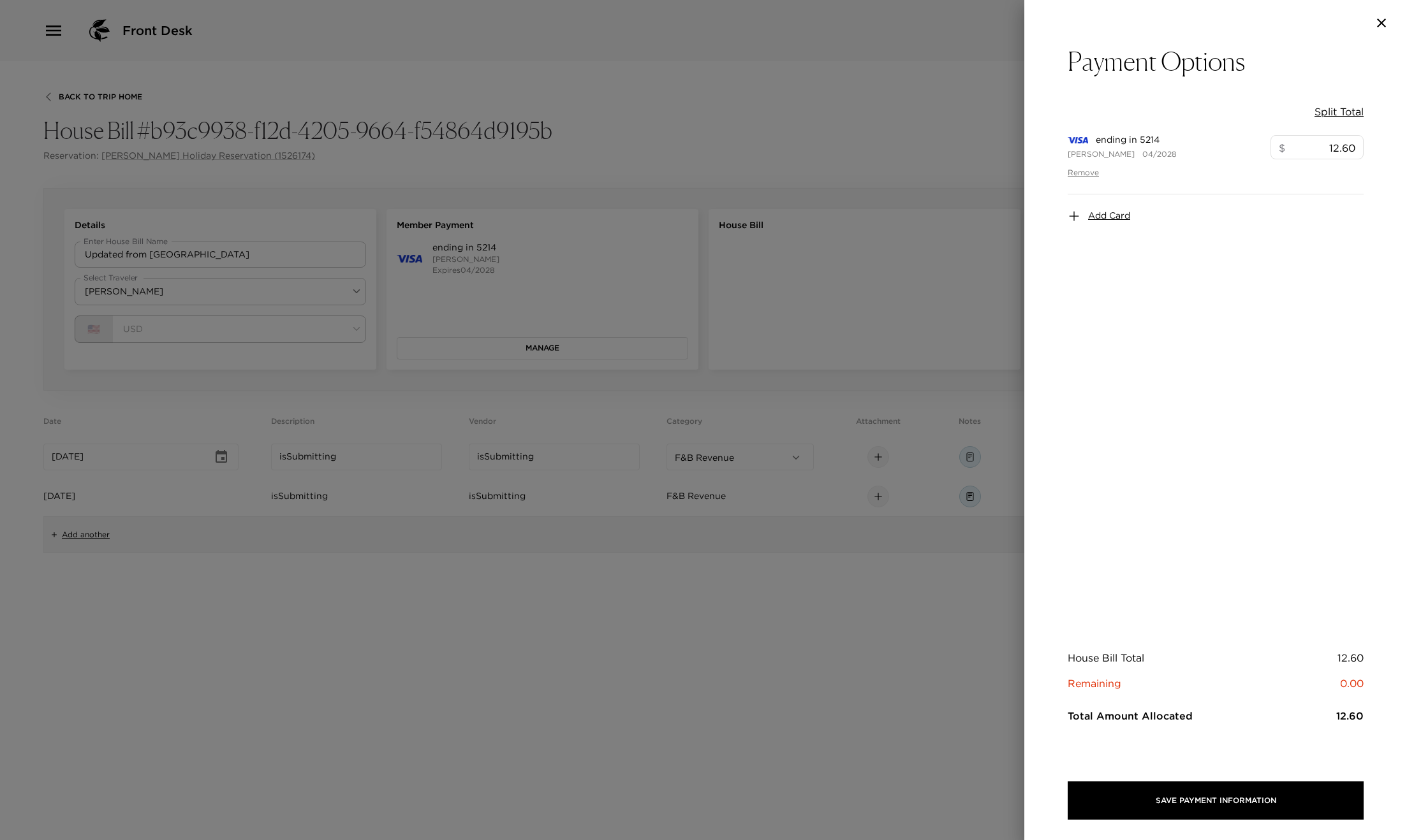
click at [492, 606] on div at bounding box center [704, 420] width 1407 height 840
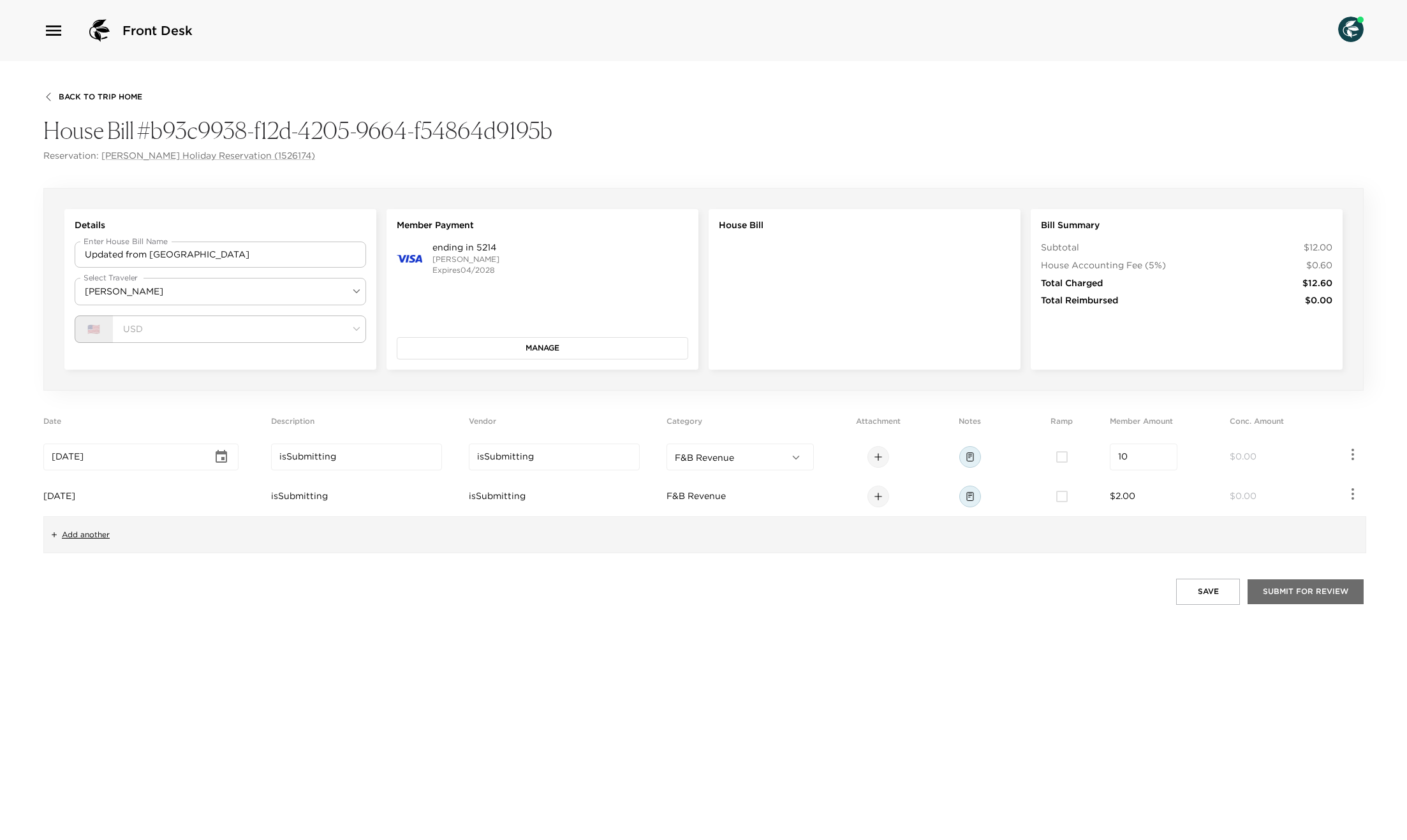
click at [1297, 591] on button "Submit for Review" at bounding box center [1305, 591] width 116 height 24
click at [963, 653] on div "Back To Trip Home House Bill #b93c9938-f12d-4205-9664-f54864d9195b Reservation:…" at bounding box center [704, 451] width 1407 height 779
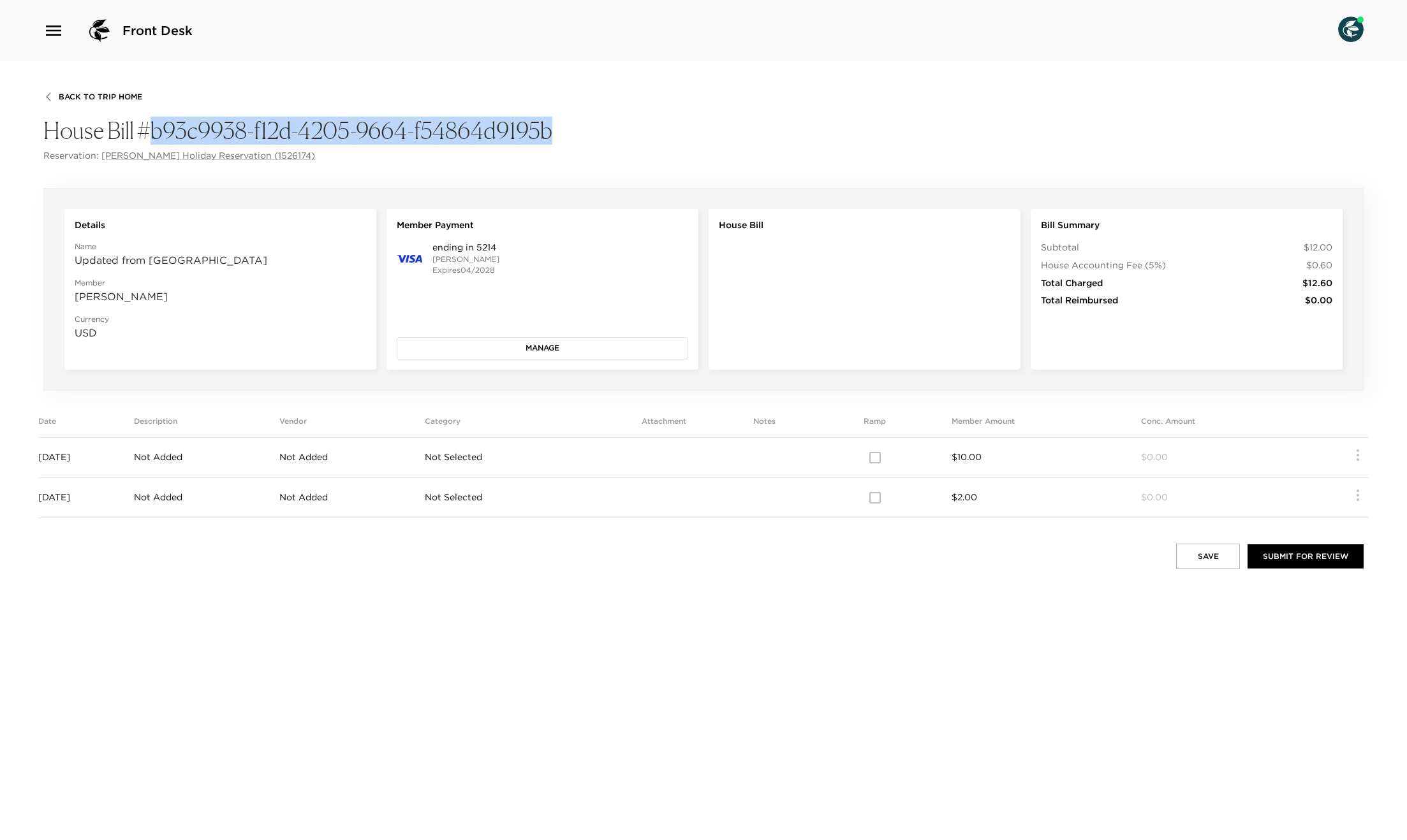
drag, startPoint x: 560, startPoint y: 135, endPoint x: 146, endPoint y: 130, distance: 414.0
click at [146, 130] on h4 "House Bill #b93c9938-f12d-4205-9664-f54864d9195b" at bounding box center [704, 130] width 1320 height 27
copy h4 "b93c9938-f12d-4205-9664-f54864d9195b"
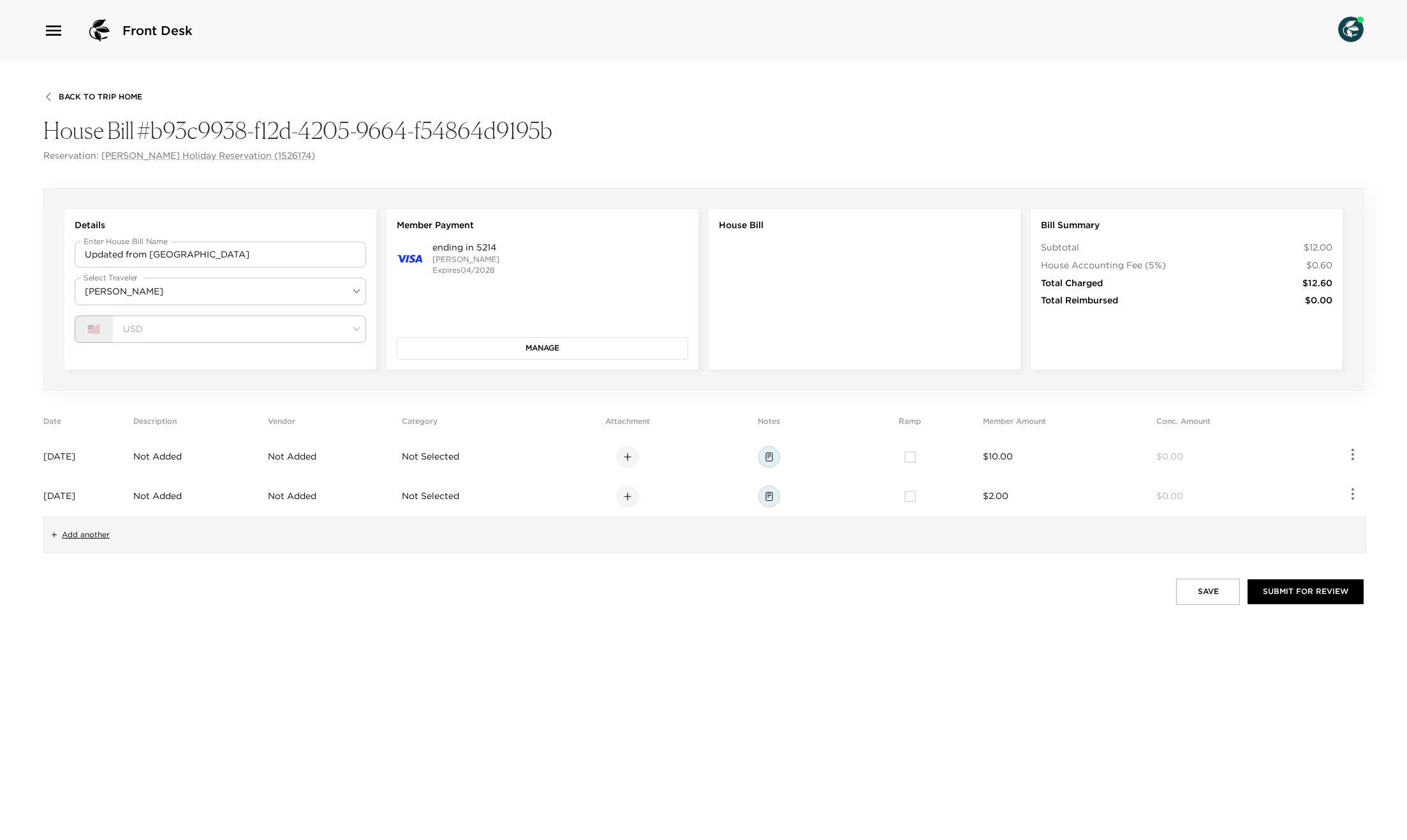
click at [1187, 591] on button "Save" at bounding box center [1208, 591] width 63 height 25
click at [1008, 498] on span "$2.00" at bounding box center [995, 496] width 25 height 11
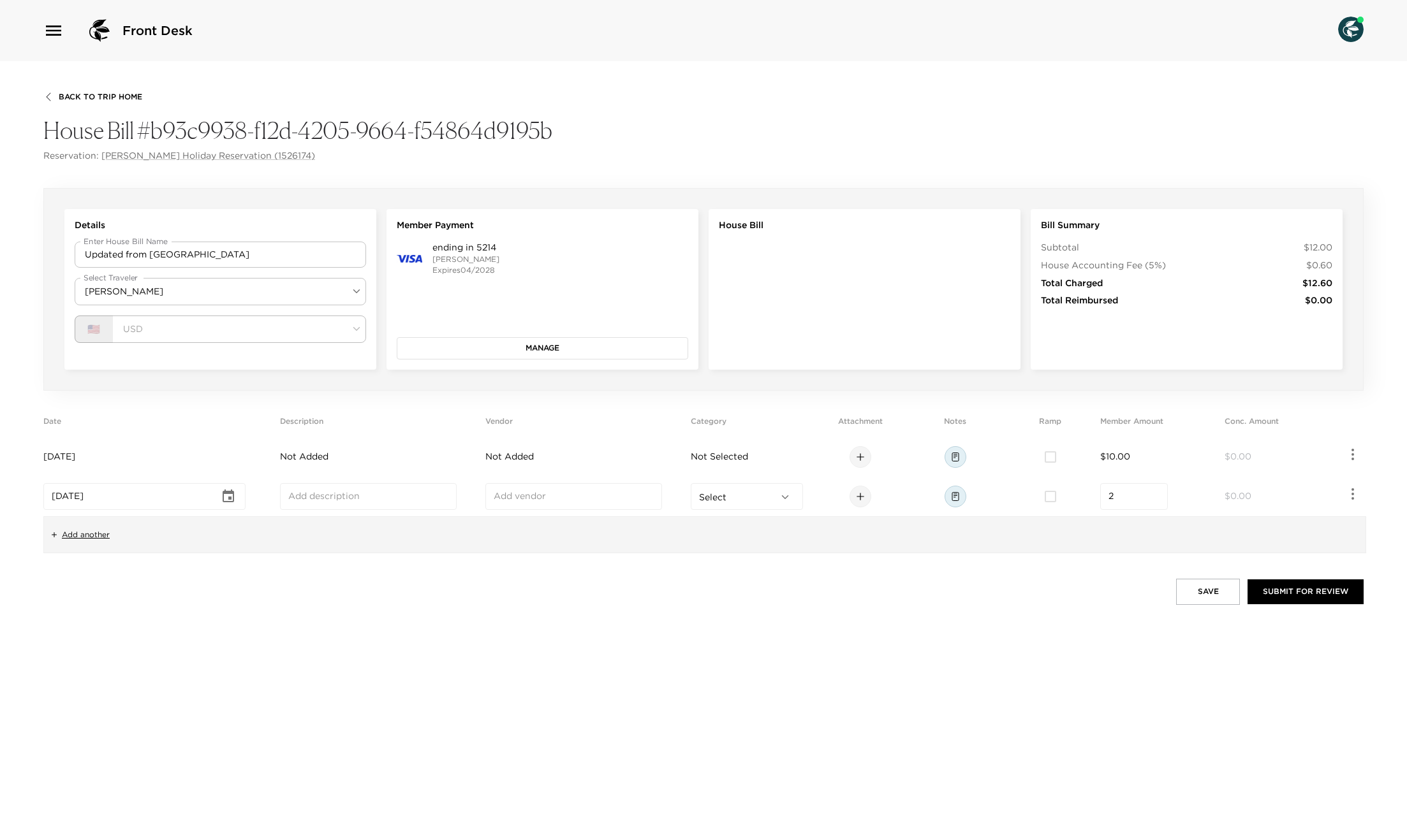
drag, startPoint x: 1107, startPoint y: 501, endPoint x: 1122, endPoint y: 499, distance: 15.1
click at [1111, 501] on div "2 ​" at bounding box center [1134, 497] width 68 height 27
drag, startPoint x: 1122, startPoint y: 499, endPoint x: 1082, endPoint y: 492, distance: 40.6
click at [1083, 492] on tr "[DATE] ​ ​ ​ Select ​ 2 ​ $0.00" at bounding box center [704, 497] width 1320 height 39
type input "4.00"
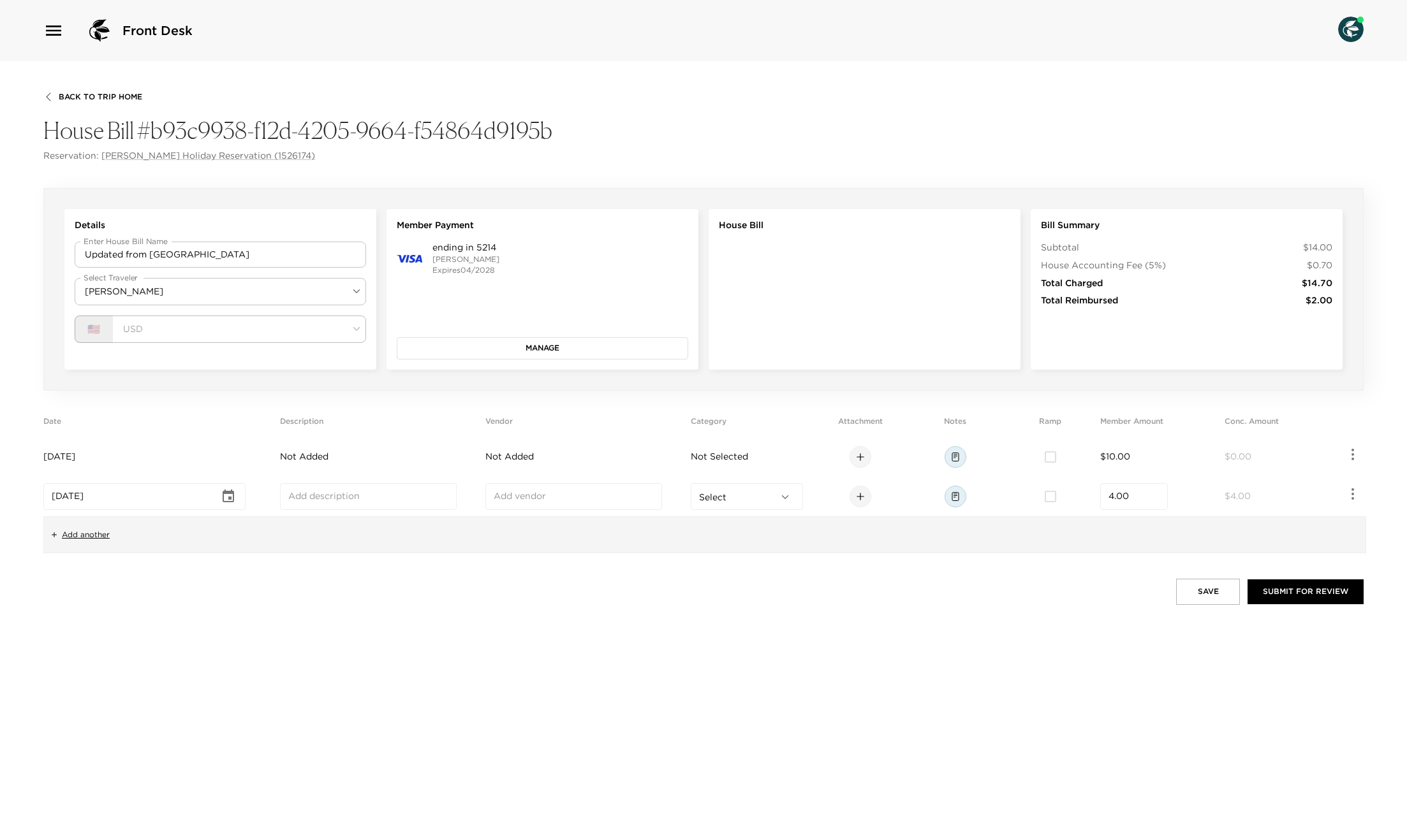
click at [132, 459] on td "[DATE]" at bounding box center [159, 457] width 231 height 39
click at [232, 458] on icon "Choose date, selected date is Aug 2, 2025" at bounding box center [228, 457] width 16 height 16
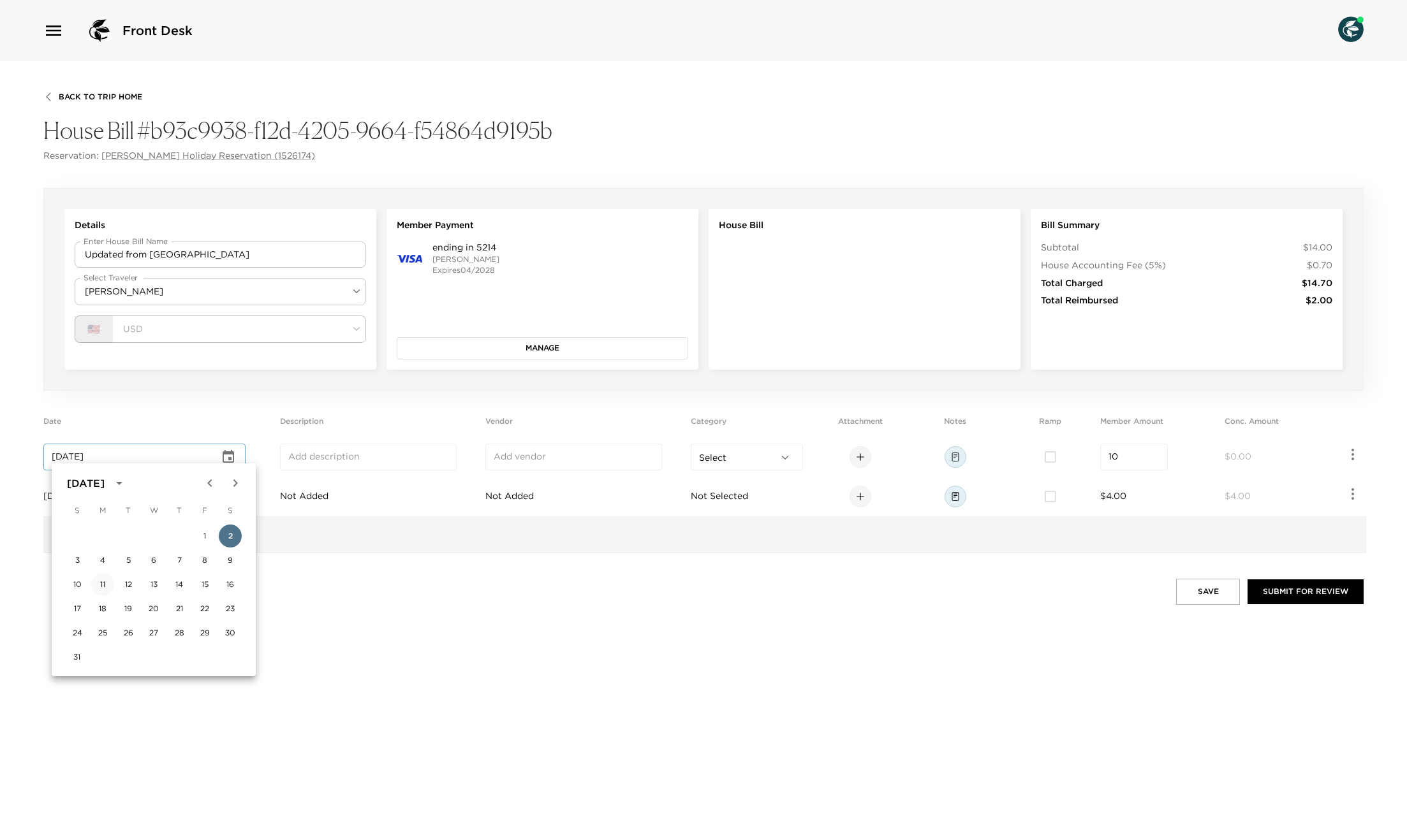
click at [102, 590] on button "11" at bounding box center [102, 584] width 23 height 23
type input "[DATE]"
click at [486, 582] on div "Save Submit for Review" at bounding box center [704, 591] width 1320 height 25
click at [1227, 590] on button "Save" at bounding box center [1208, 591] width 63 height 25
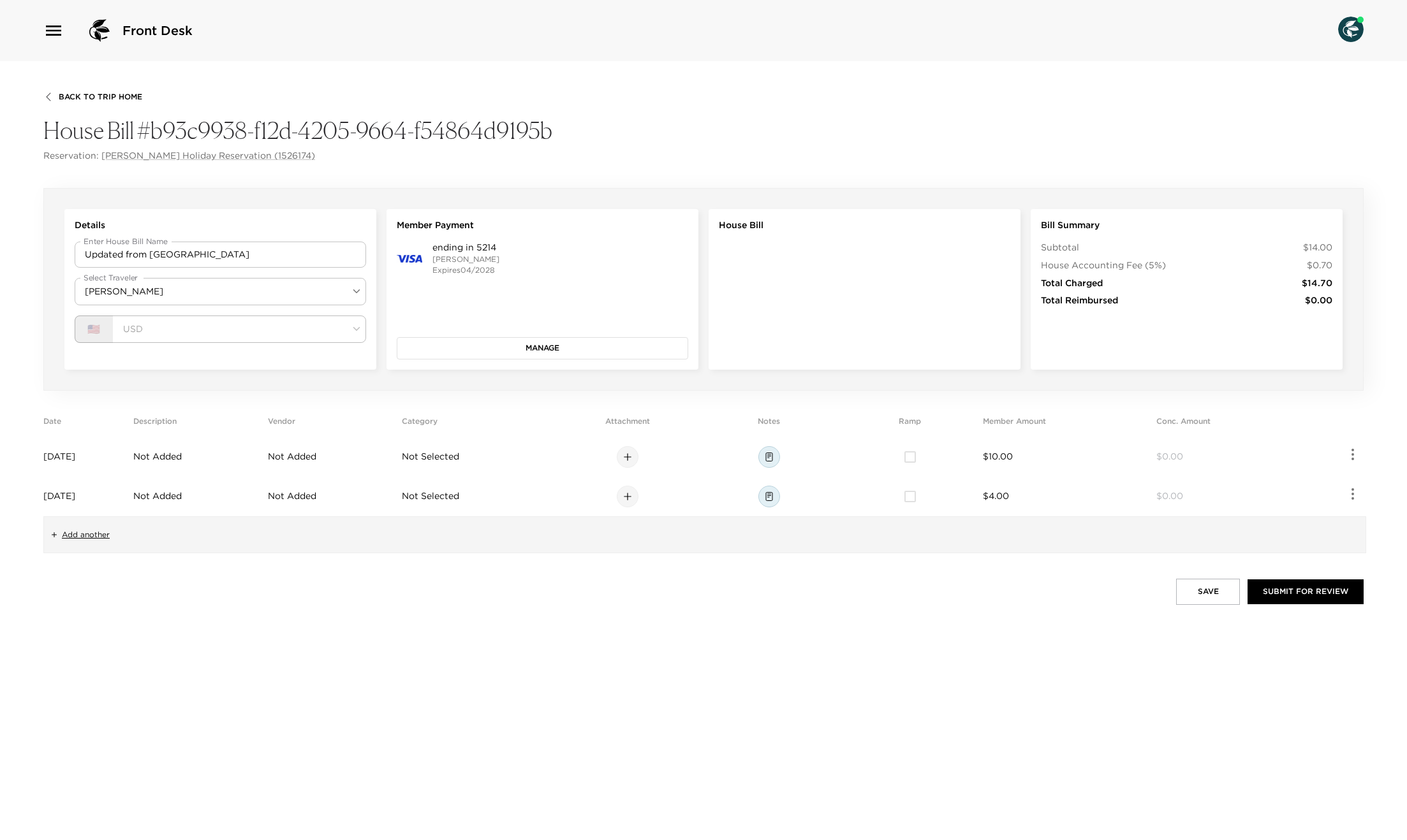
click at [1009, 493] on span "$4.00" at bounding box center [995, 496] width 26 height 11
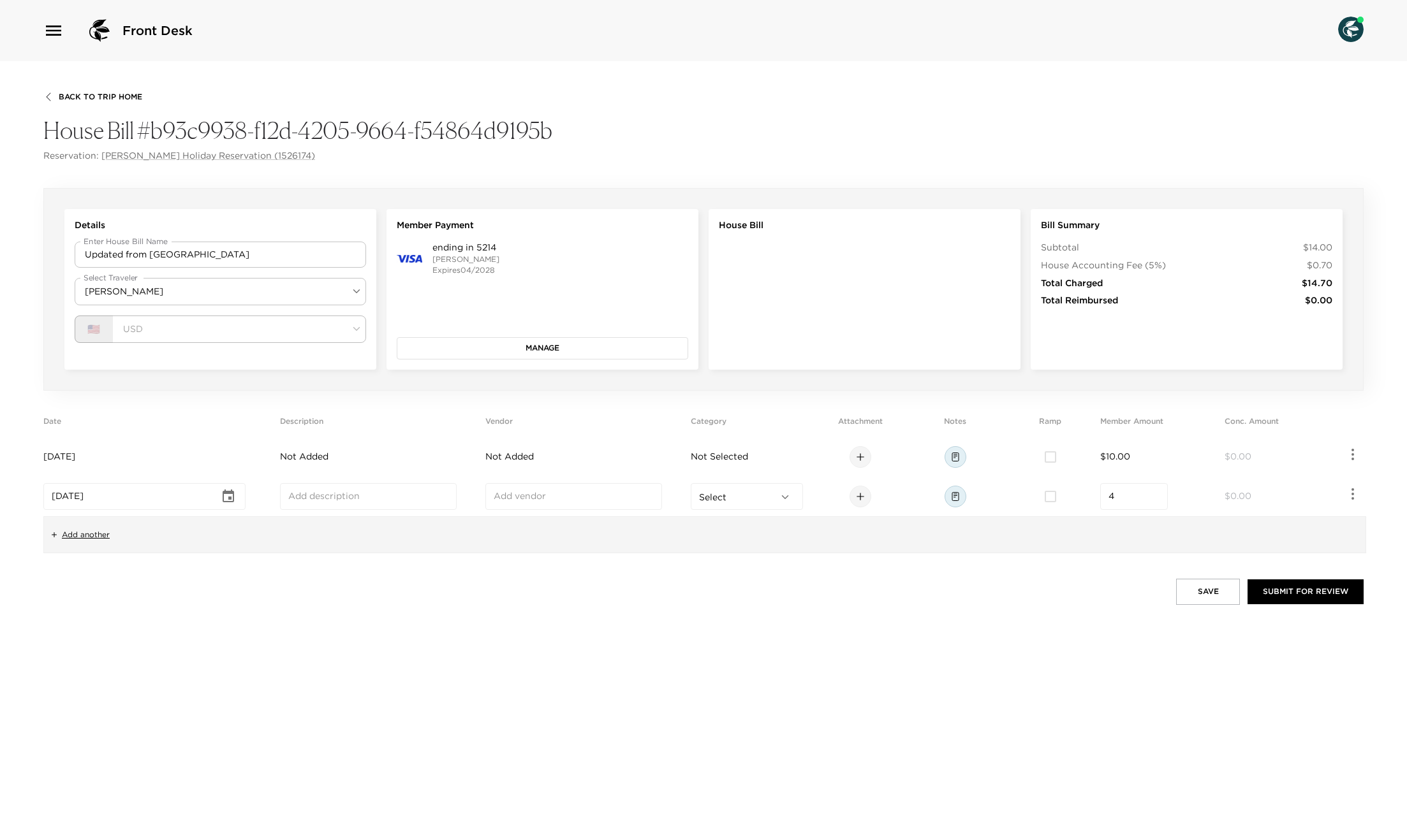
click at [1115, 445] on td "$10.00" at bounding box center [1160, 457] width 119 height 39
click at [1127, 458] on input "10" at bounding box center [1133, 457] width 51 height 13
click at [1062, 452] on tr "[DATE] ​ ​ ​ Select ​ 10 ​ $0.00" at bounding box center [704, 457] width 1320 height 39
type input "12.00"
click at [898, 588] on div "Save Submit for Review" at bounding box center [704, 591] width 1320 height 25
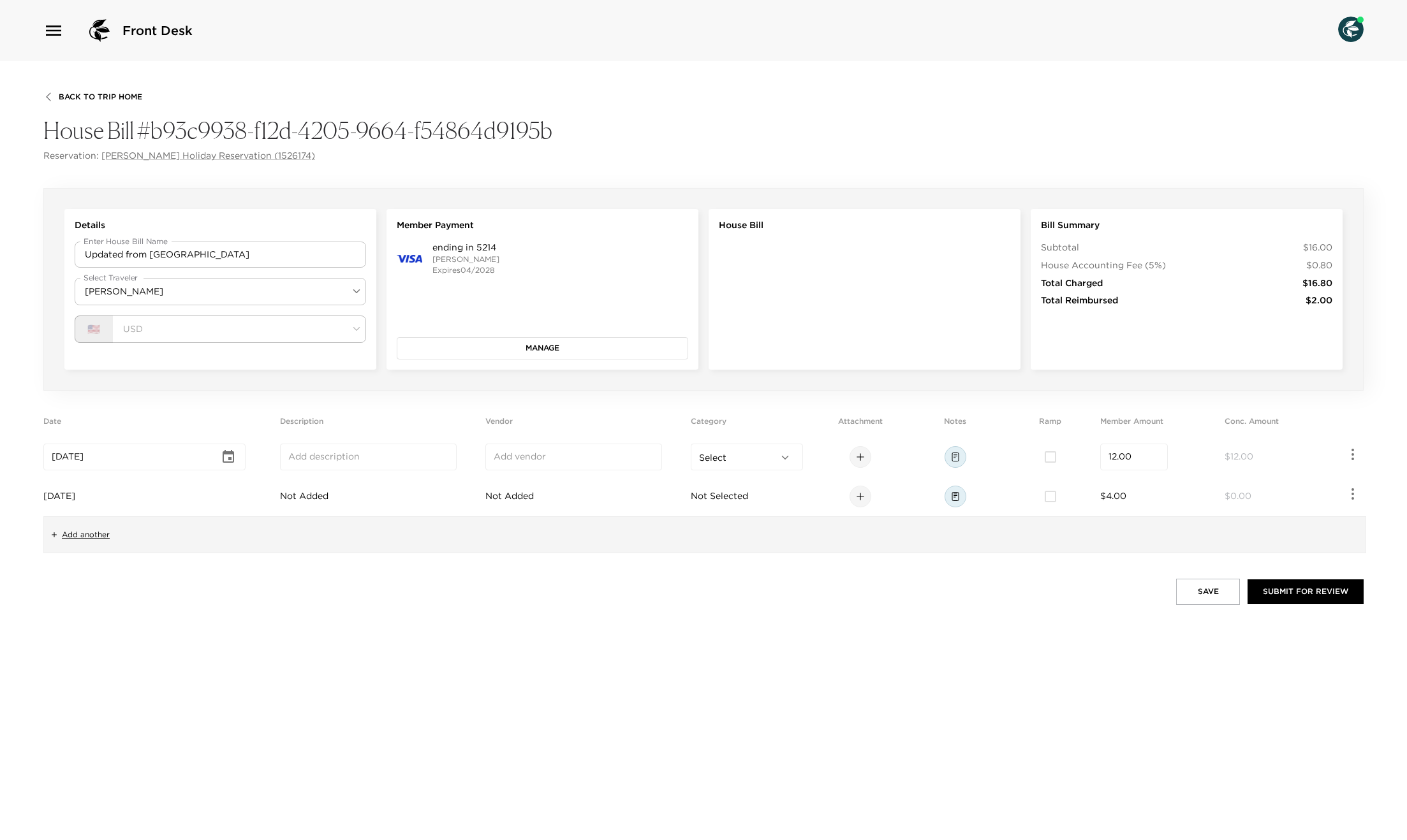
click at [118, 495] on td "Sep 01, 2025" at bounding box center [159, 497] width 231 height 39
click at [228, 495] on icon "Choose date, selected date is Sep 1, 2025" at bounding box center [228, 496] width 11 height 13
click at [109, 576] on button "1" at bounding box center [102, 576] width 23 height 23
click at [121, 511] on td "Sep 01, 2025 ​" at bounding box center [159, 497] width 231 height 39
drag, startPoint x: 211, startPoint y: 495, endPoint x: 226, endPoint y: 496, distance: 15.0
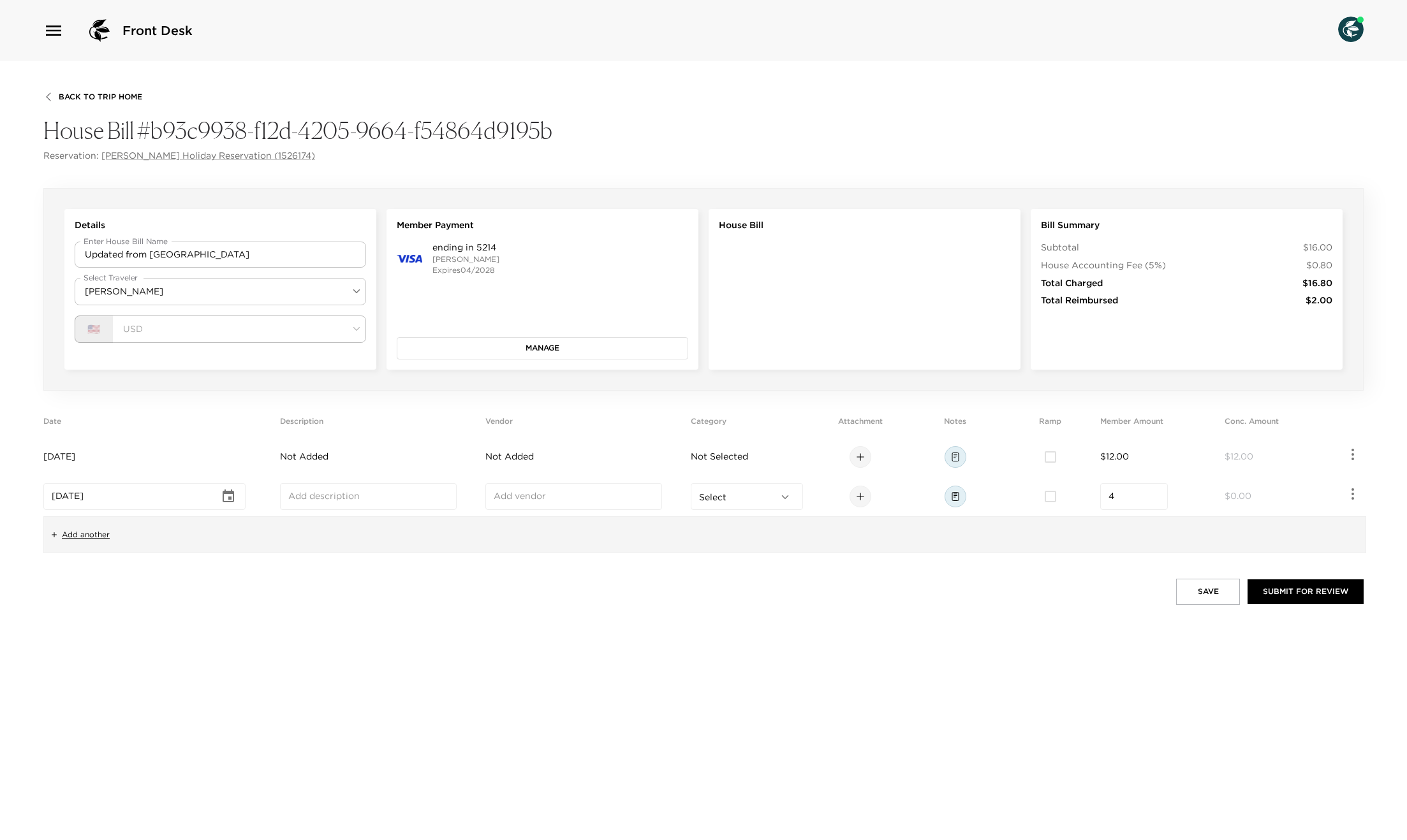
click at [211, 495] on input "Sep 01, 2025" at bounding box center [135, 497] width 168 height 13
click at [231, 496] on icon "Choose date, selected date is Sep 1, 2025" at bounding box center [228, 497] width 16 height 16
click at [211, 520] on icon "Previous month" at bounding box center [210, 523] width 16 height 16
click at [207, 601] on button "8" at bounding box center [204, 600] width 23 height 23
type input "[DATE]"
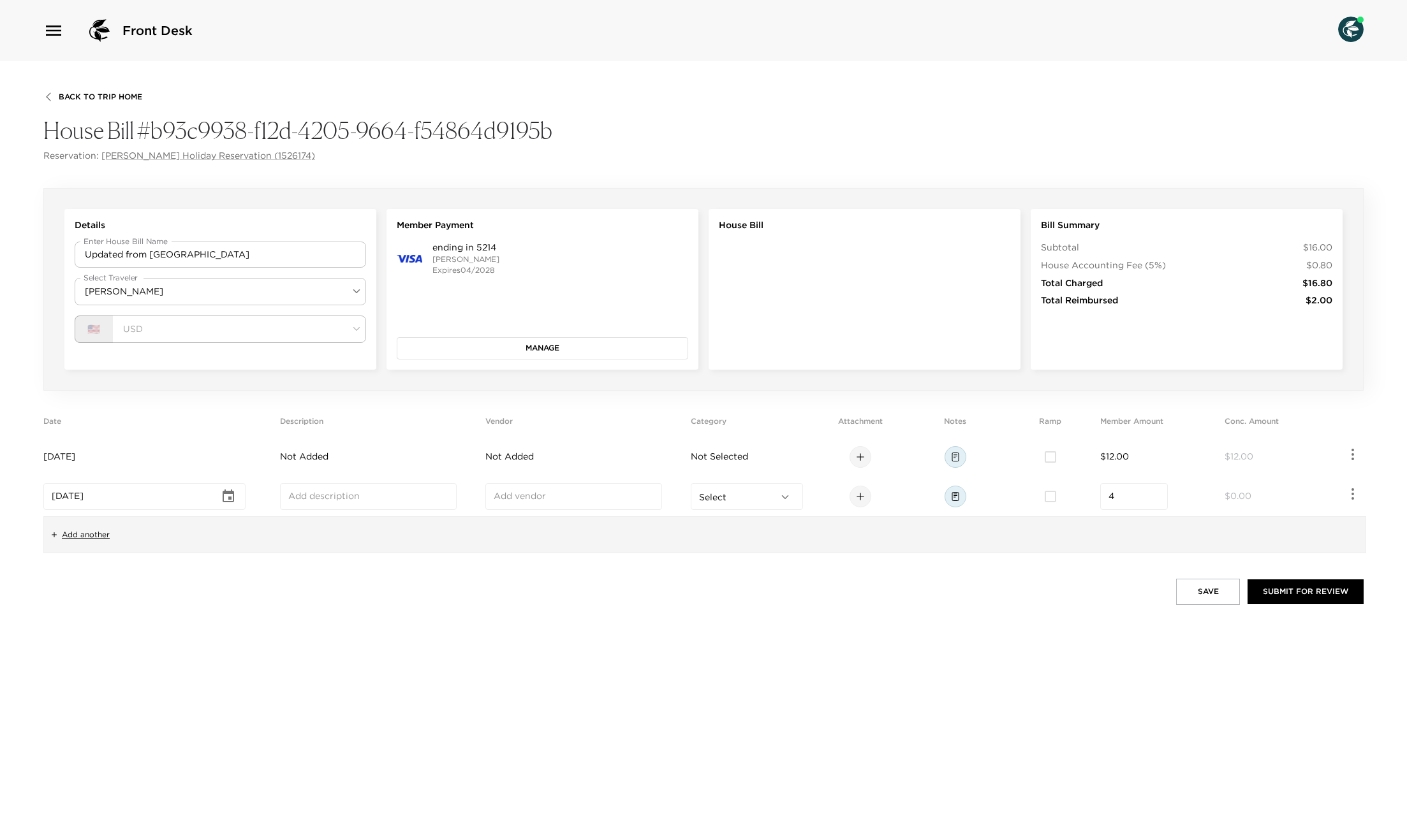
click at [414, 629] on div "Back To Trip Home House Bill #b93c9938-f12d-4205-9664-f54864d9195b Reservation:…" at bounding box center [704, 451] width 1407 height 779
click at [1294, 593] on button "Submit for Review" at bounding box center [1305, 591] width 116 height 24
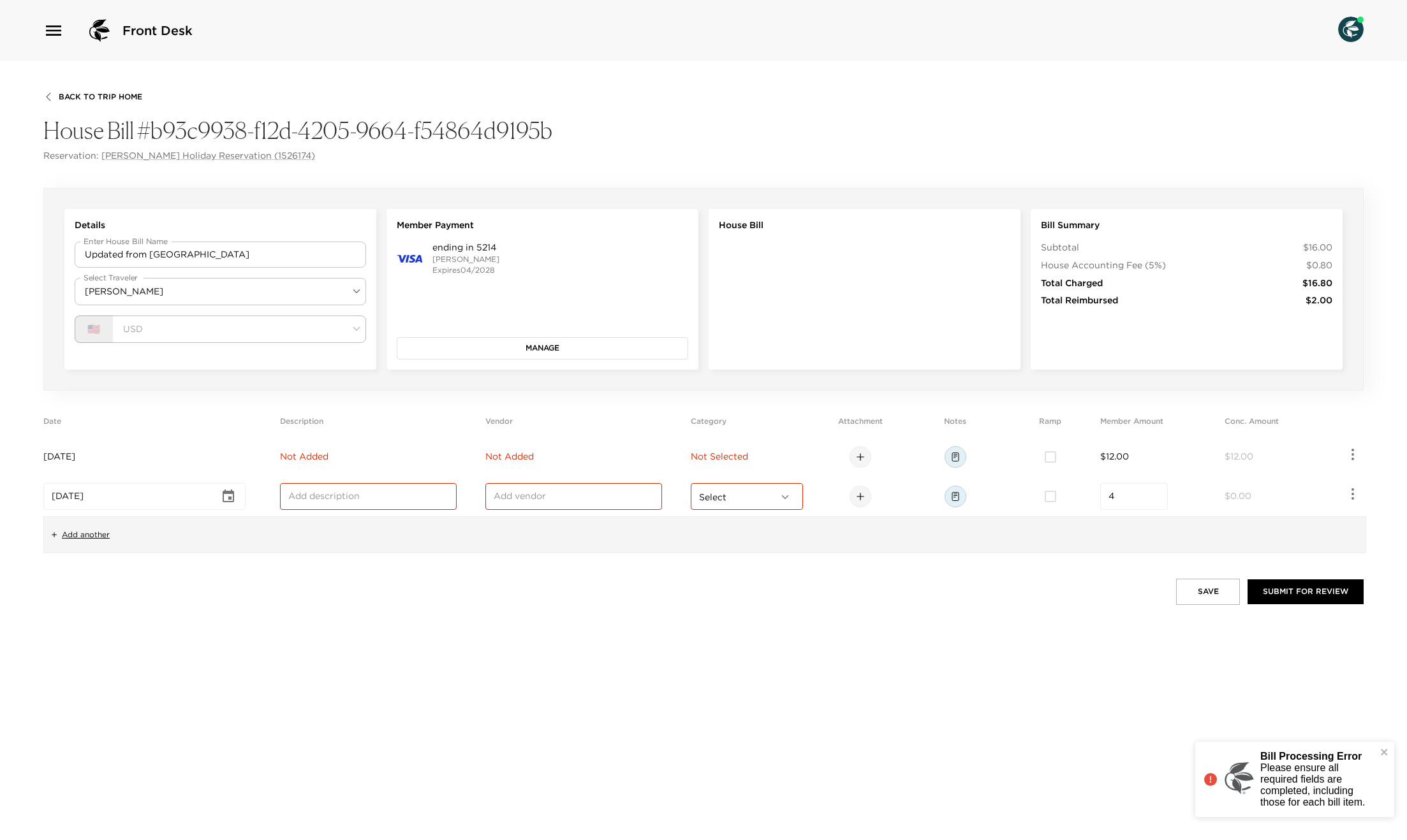
click at [357, 463] on td "Not Added" at bounding box center [380, 457] width 200 height 39
click at [345, 455] on input "text" at bounding box center [368, 457] width 160 height 13
type input "Processing Fee"
click at [543, 457] on input "text" at bounding box center [573, 457] width 160 height 13
type input "Quite a long category why not"
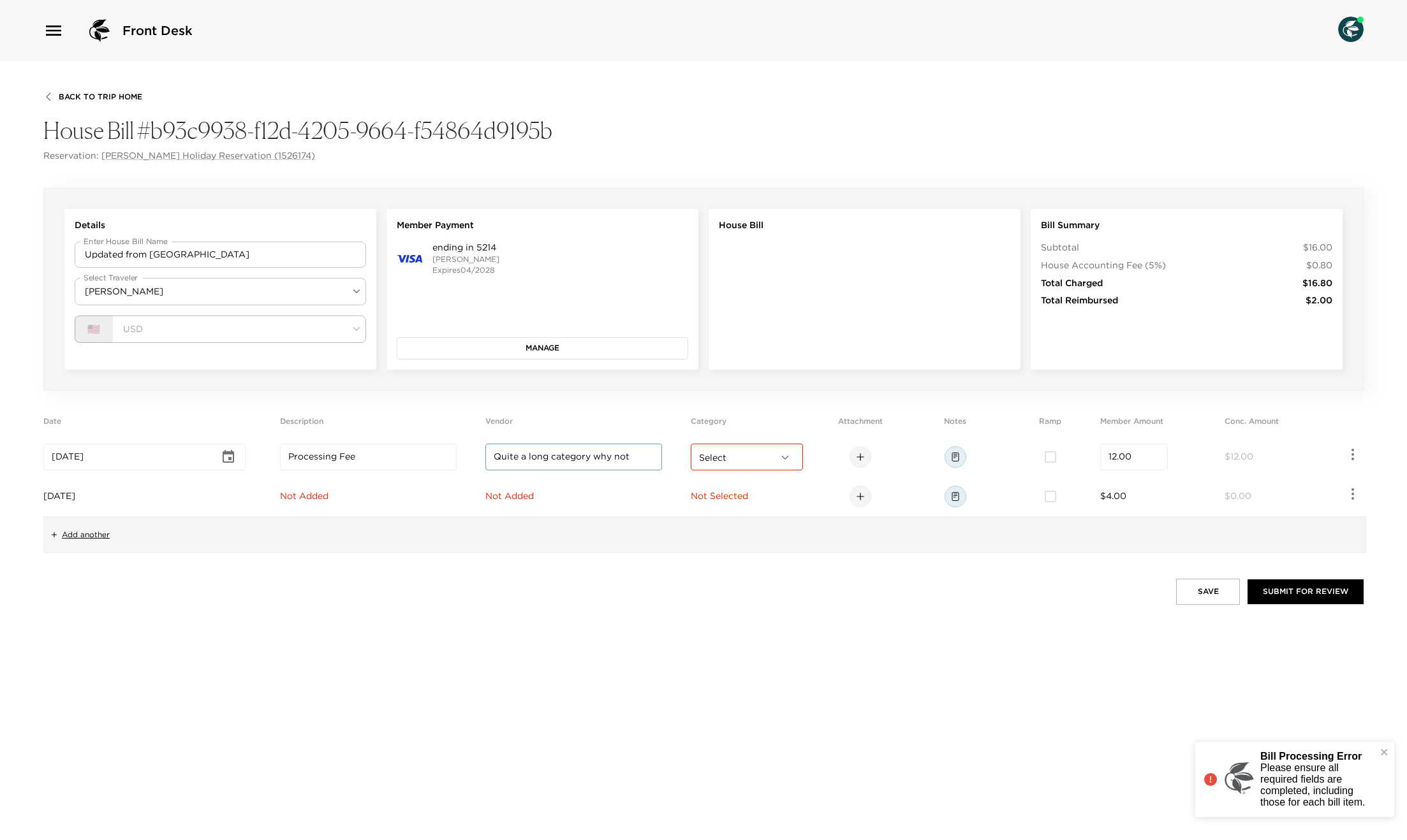
click at [591, 451] on input "Quite a long category why not" at bounding box center [573, 457] width 160 height 13
click at [592, 451] on input "Quite a long category why not" at bounding box center [573, 457] width 160 height 13
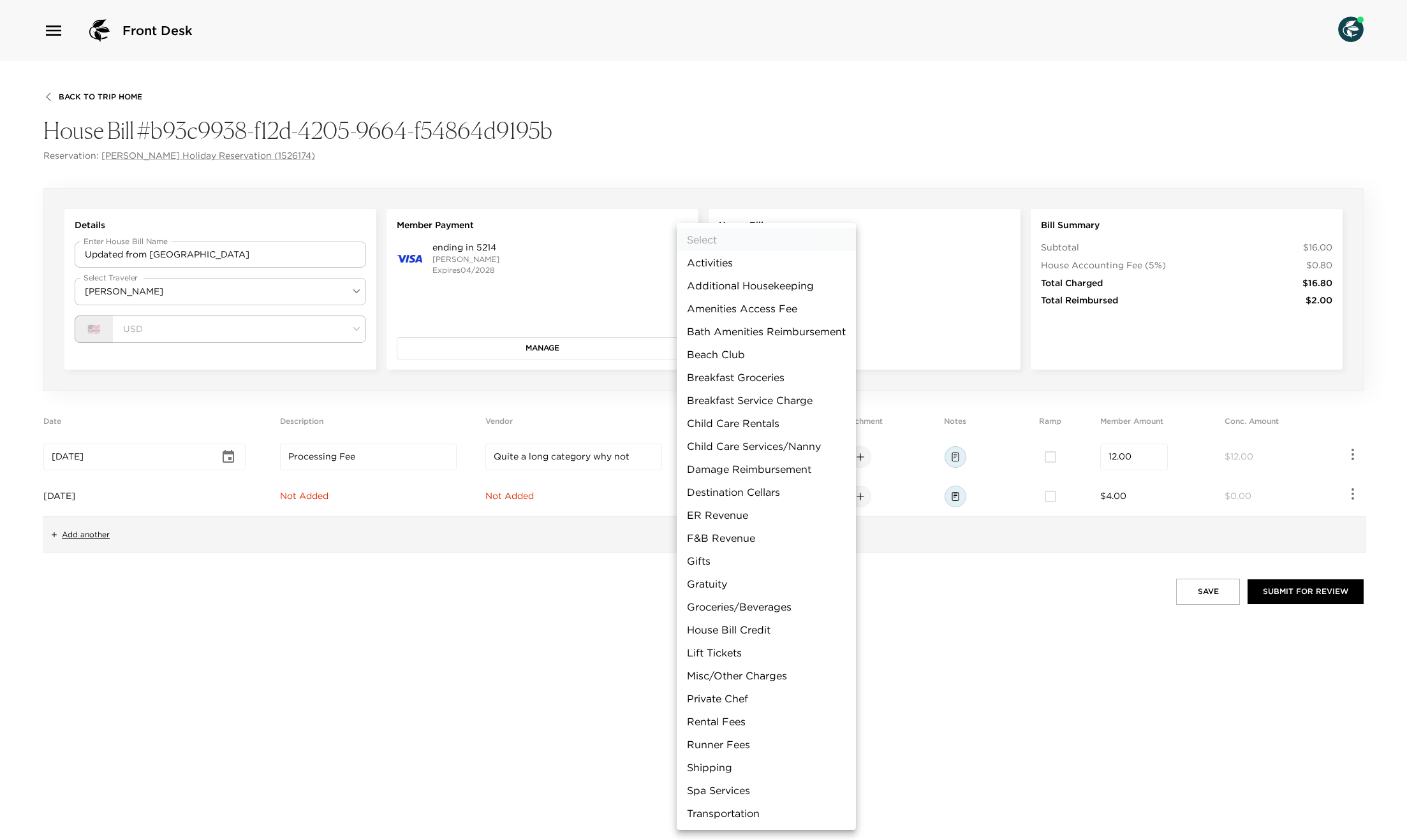
click at [741, 457] on body "Front Desk Back To Trip Home House Bill #b93c9938-f12d-4205-9664-f54864d9195b R…" at bounding box center [704, 420] width 1407 height 840
click at [735, 534] on li "F&B Revenue" at bounding box center [766, 538] width 179 height 23
type input "F&B Revenue"
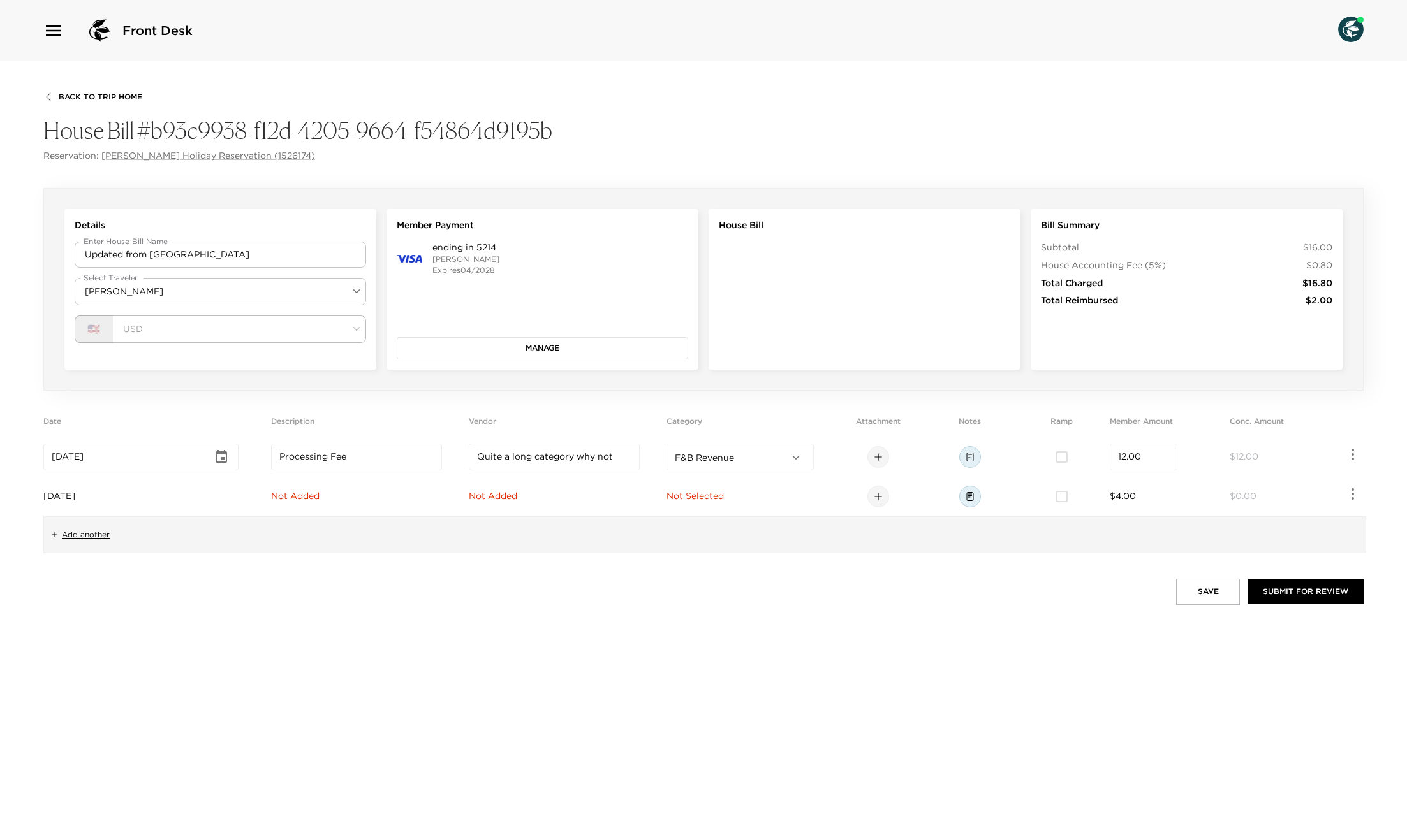
click at [517, 500] on span "Not Added" at bounding box center [493, 496] width 49 height 11
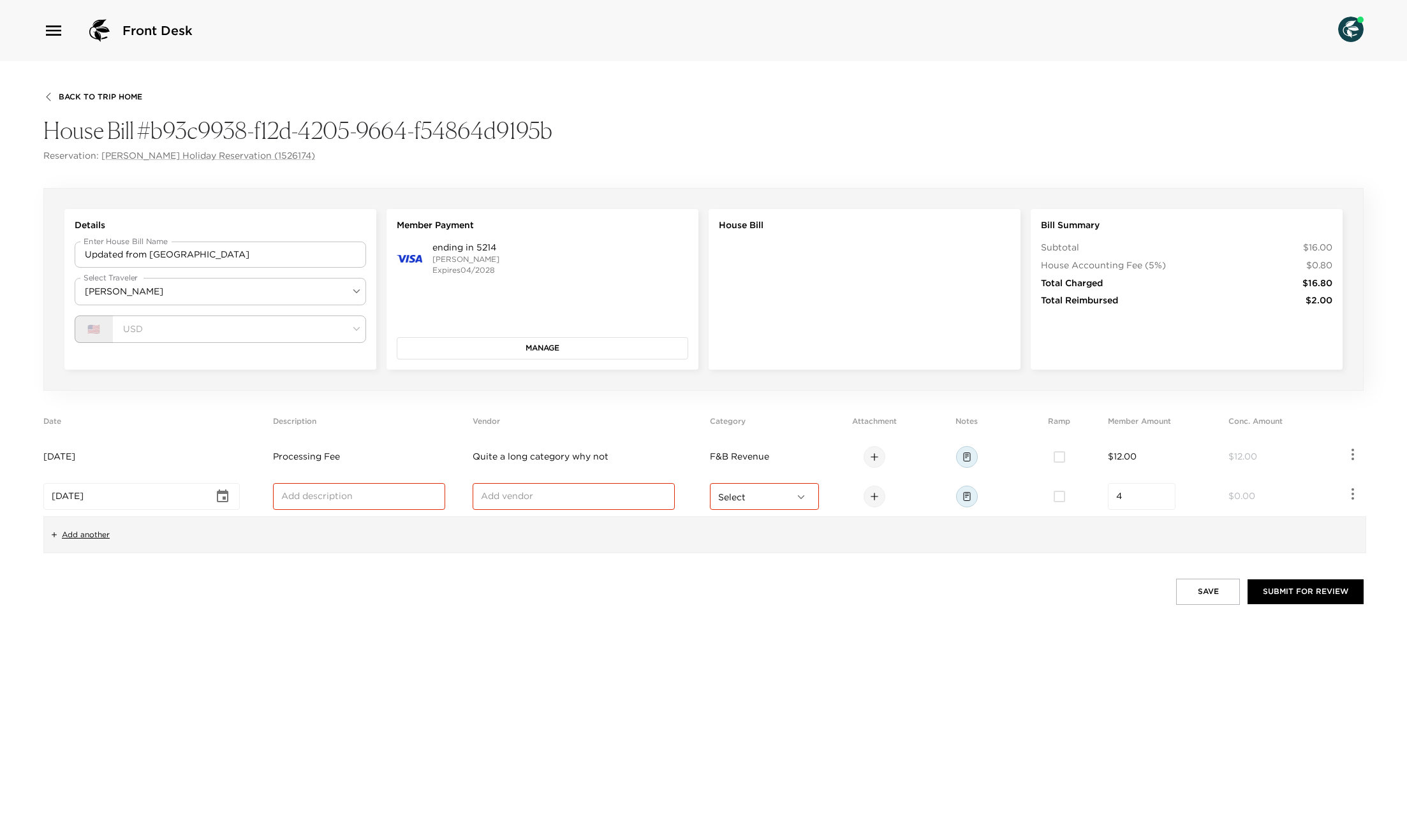
click at [535, 497] on input "text" at bounding box center [573, 497] width 185 height 13
type input "Processing Fee"
click at [379, 499] on input "text" at bounding box center [359, 497] width 156 height 13
type input "Processing Fee"
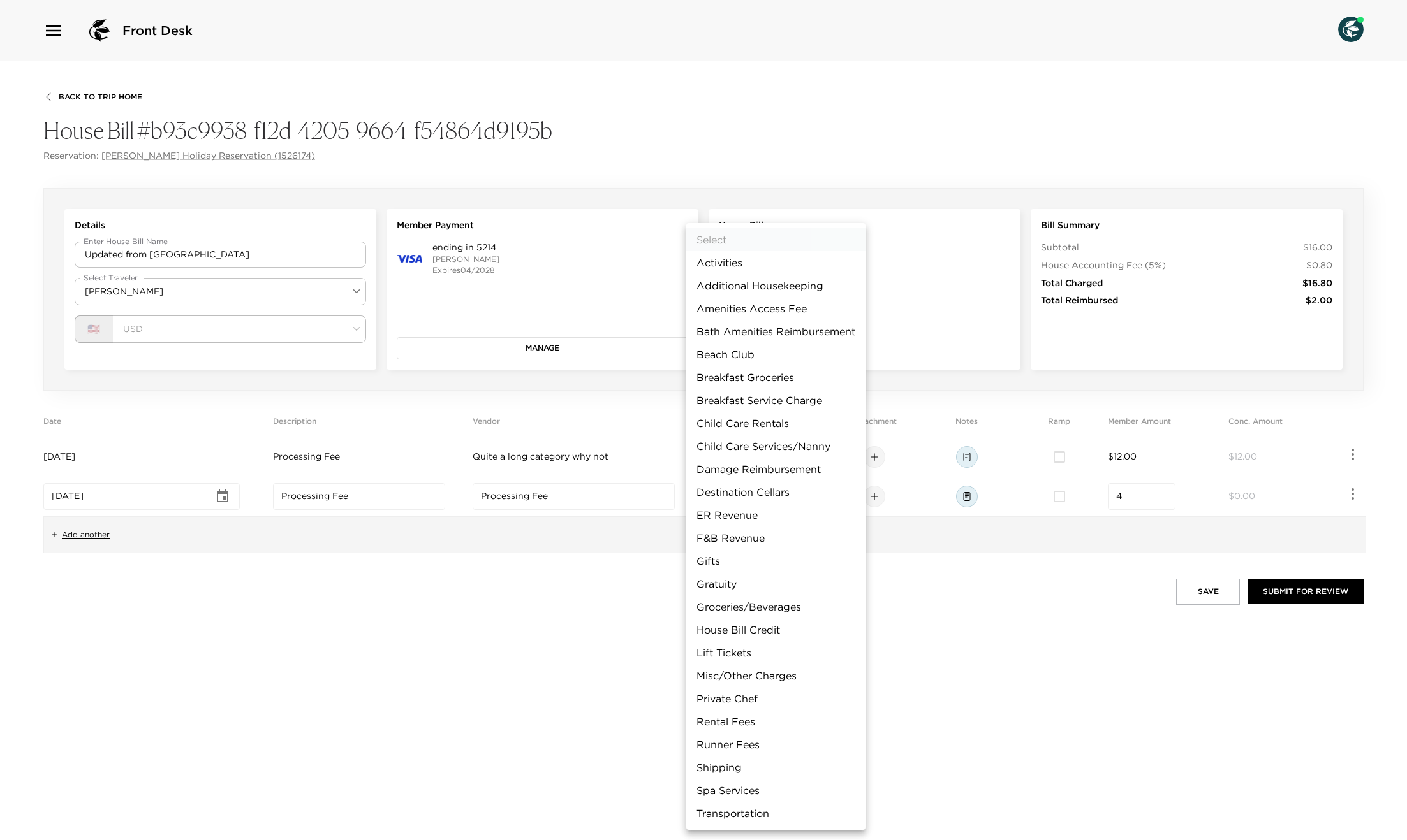
click at [774, 499] on body "Front Desk Back To Trip Home House Bill #b93c9938-f12d-4205-9664-f54864d9195b R…" at bounding box center [704, 420] width 1407 height 840
click at [748, 540] on li "F&B Revenue" at bounding box center [775, 538] width 179 height 23
type input "F&B Revenue"
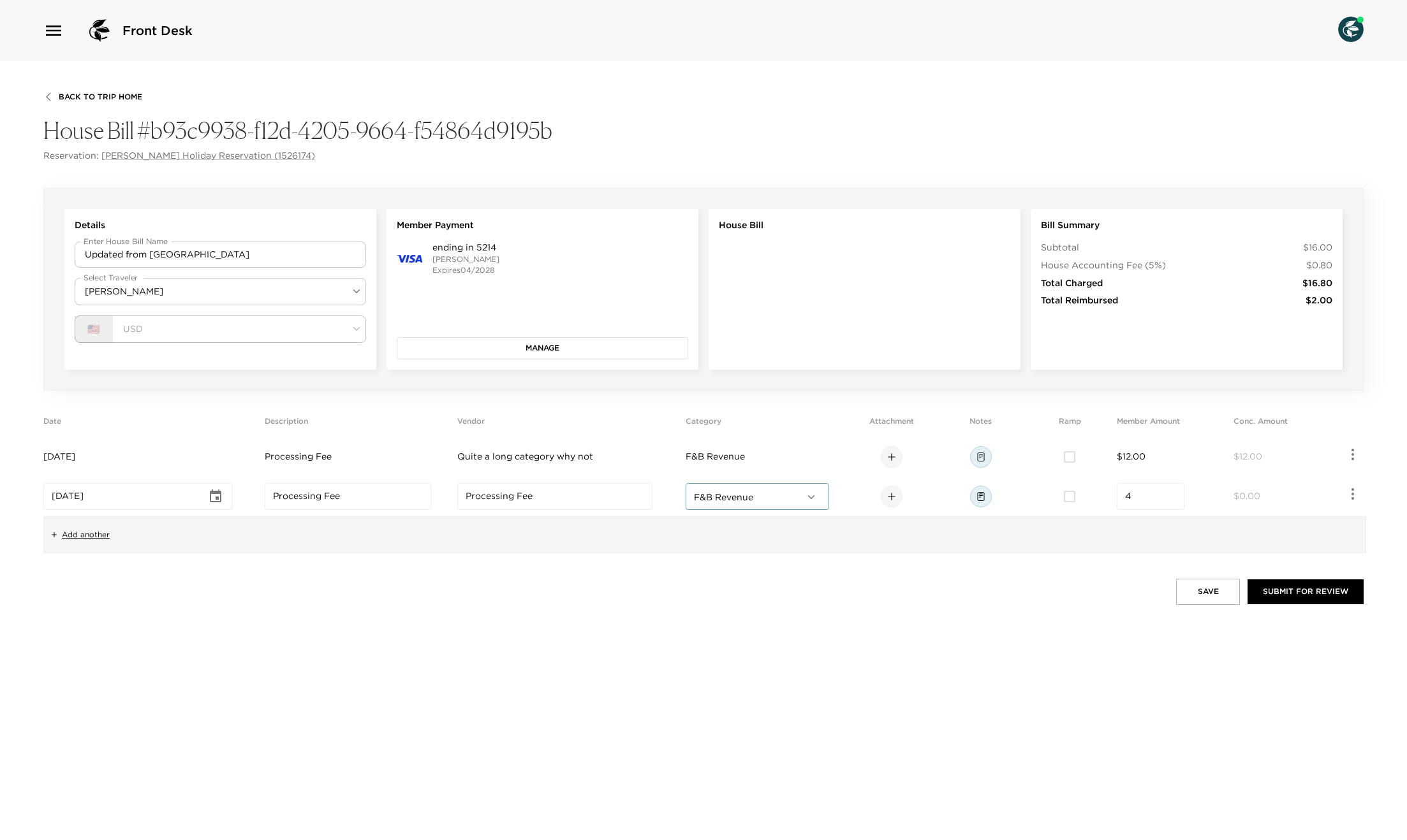
click at [658, 561] on div "Back To Trip Home House Bill #b93c9938-f12d-4205-9664-f54864d9195b Reservation:…" at bounding box center [704, 451] width 1407 height 779
click at [1333, 592] on button "Submit for Review" at bounding box center [1305, 591] width 116 height 24
click at [565, 357] on button "Manage" at bounding box center [542, 348] width 291 height 22
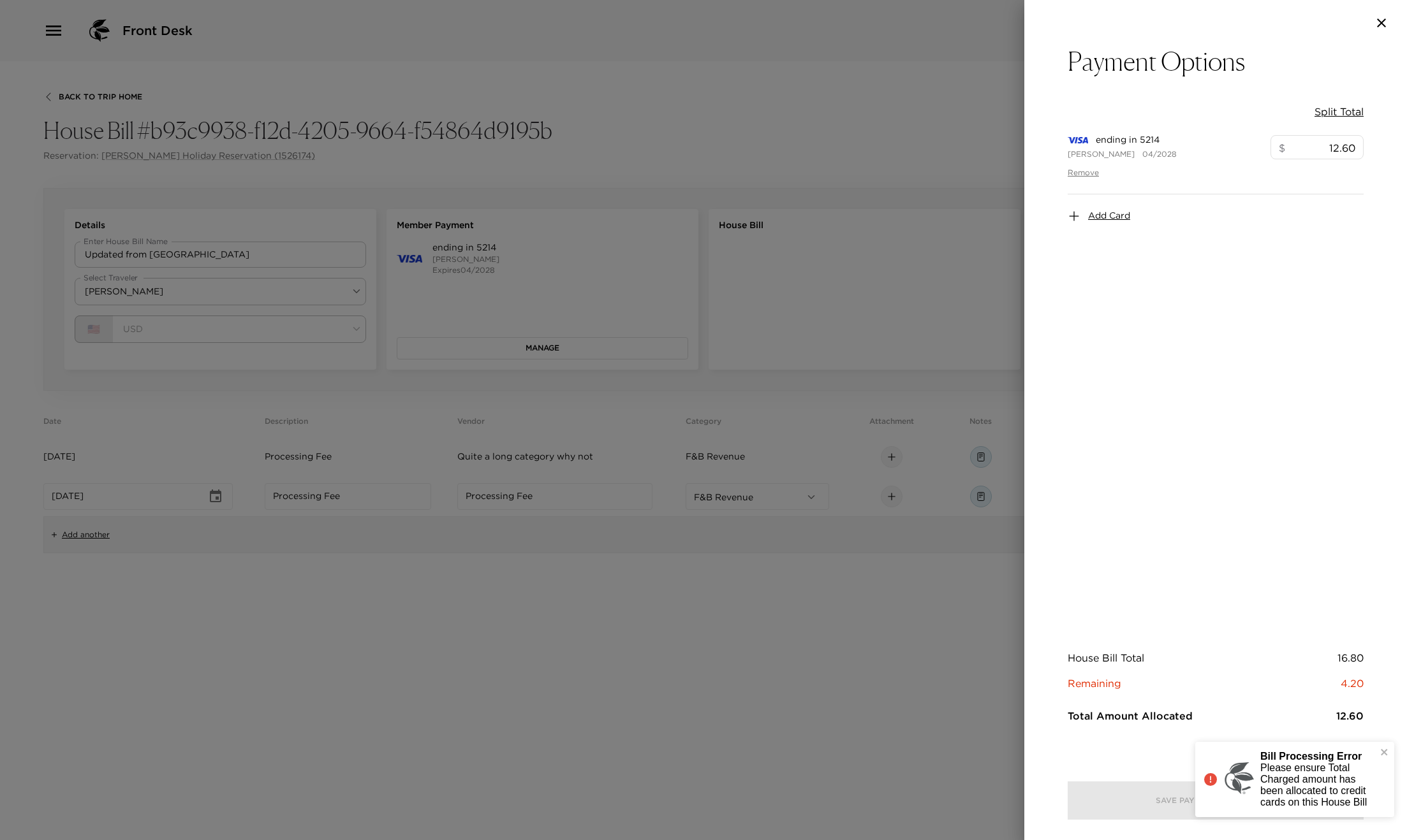
click at [1332, 109] on button "Split Total" at bounding box center [1339, 111] width 49 height 14
type input "16.80"
click at [1386, 753] on icon "close" at bounding box center [1384, 752] width 9 height 10
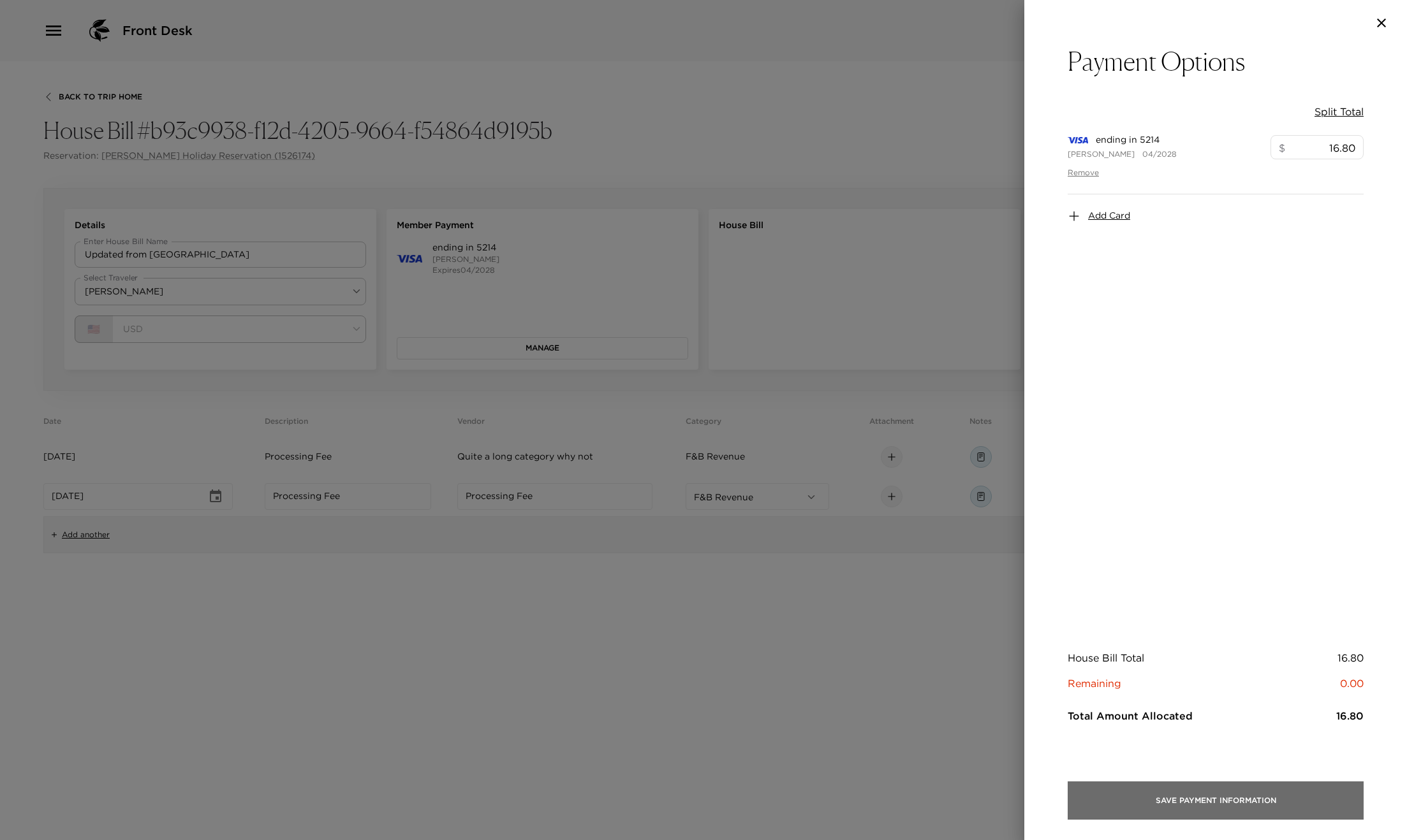
click at [1202, 788] on button "Save Payment Information" at bounding box center [1215, 801] width 296 height 38
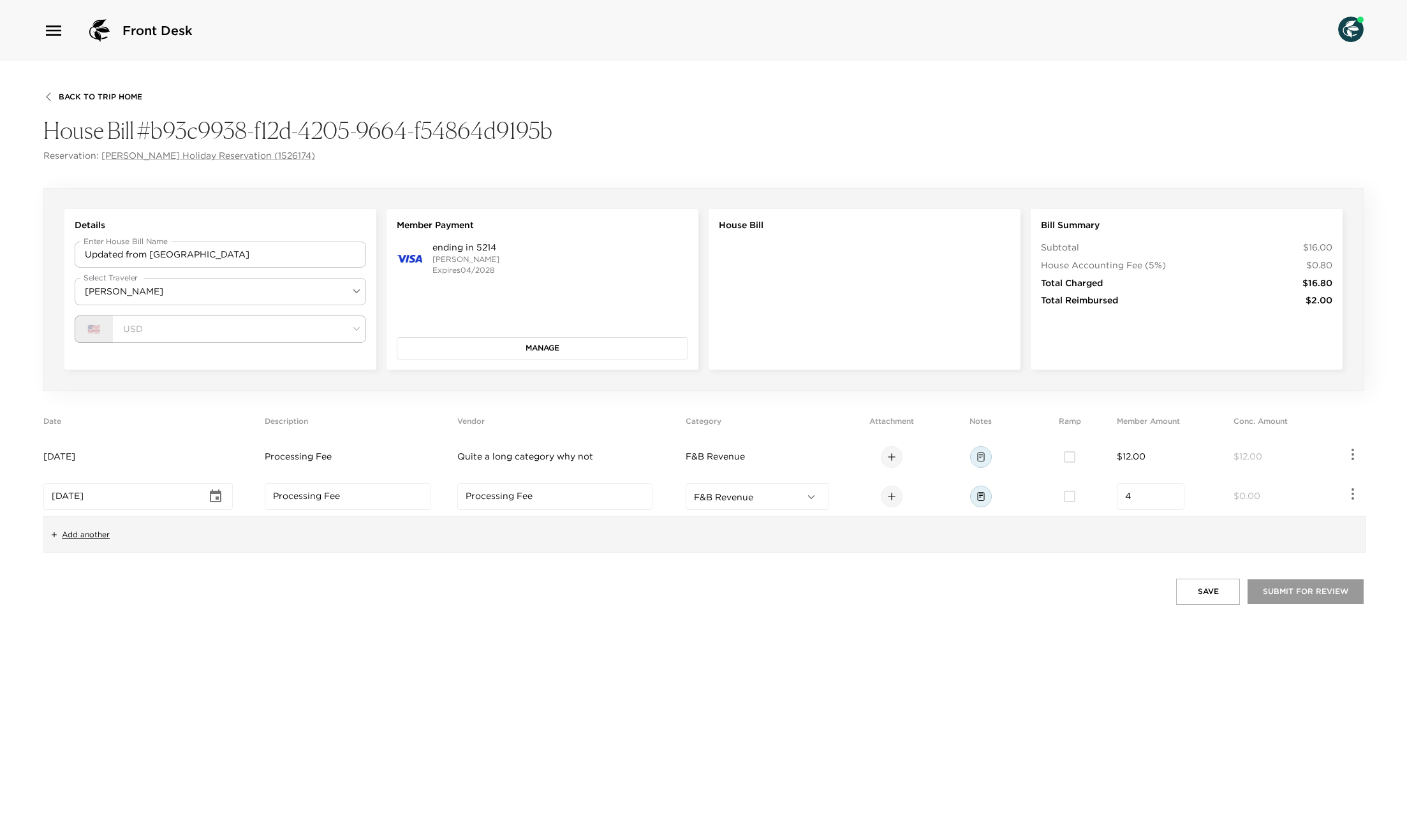
click at [1321, 598] on button "Submit for Review" at bounding box center [1305, 591] width 116 height 24
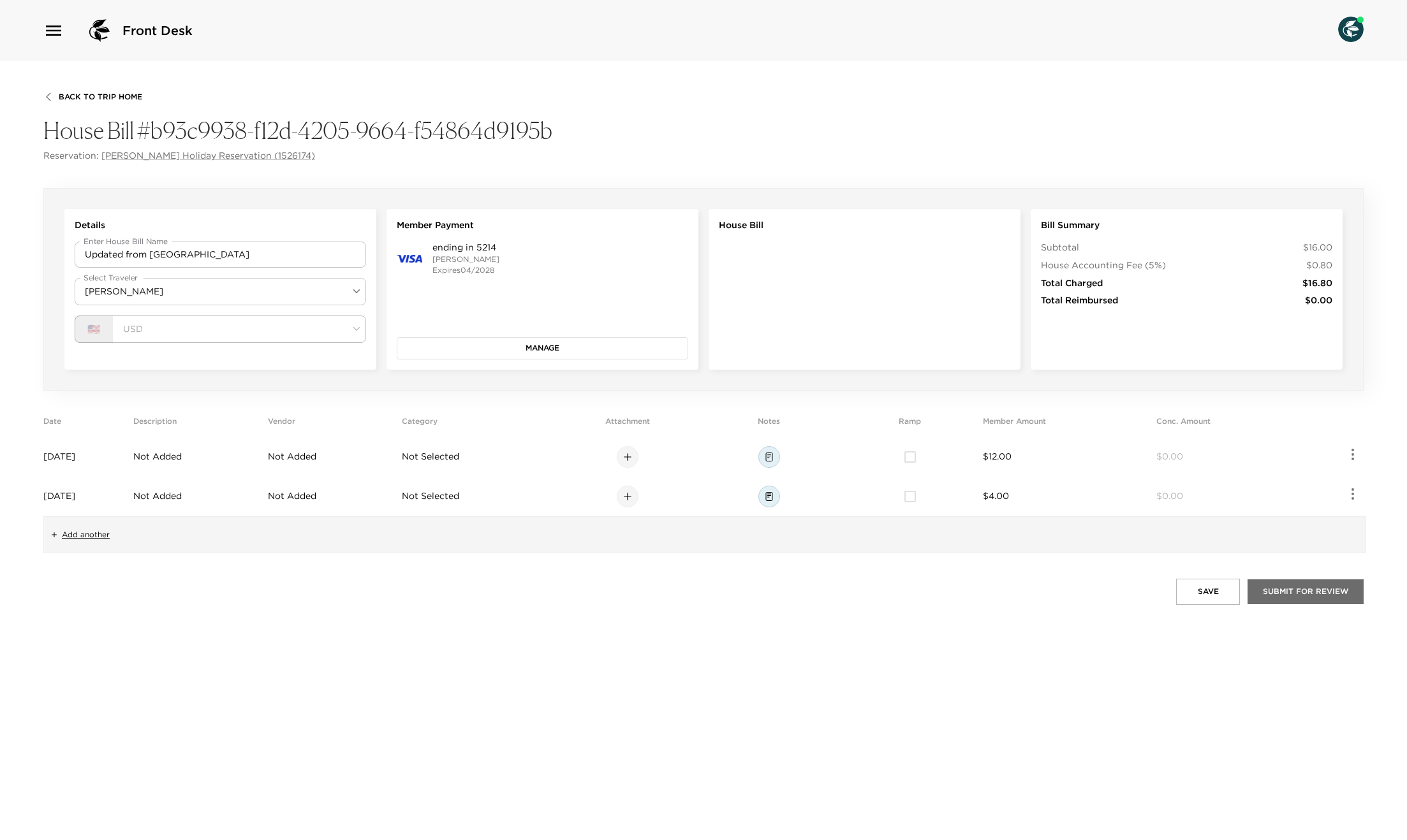
click at [1274, 589] on button "Submit for Review" at bounding box center [1305, 591] width 116 height 24
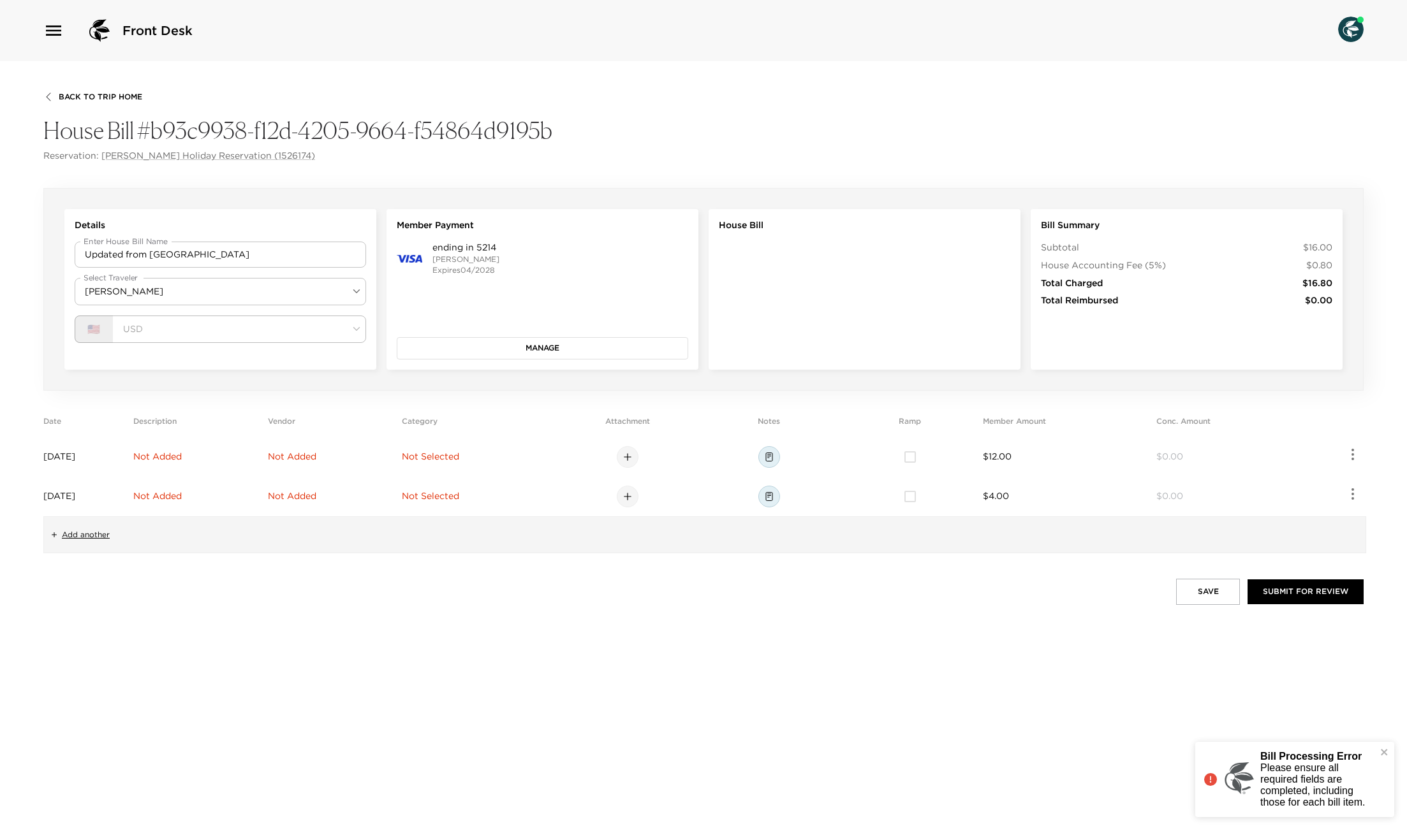
click at [182, 457] on span "Not Added" at bounding box center [157, 457] width 49 height 11
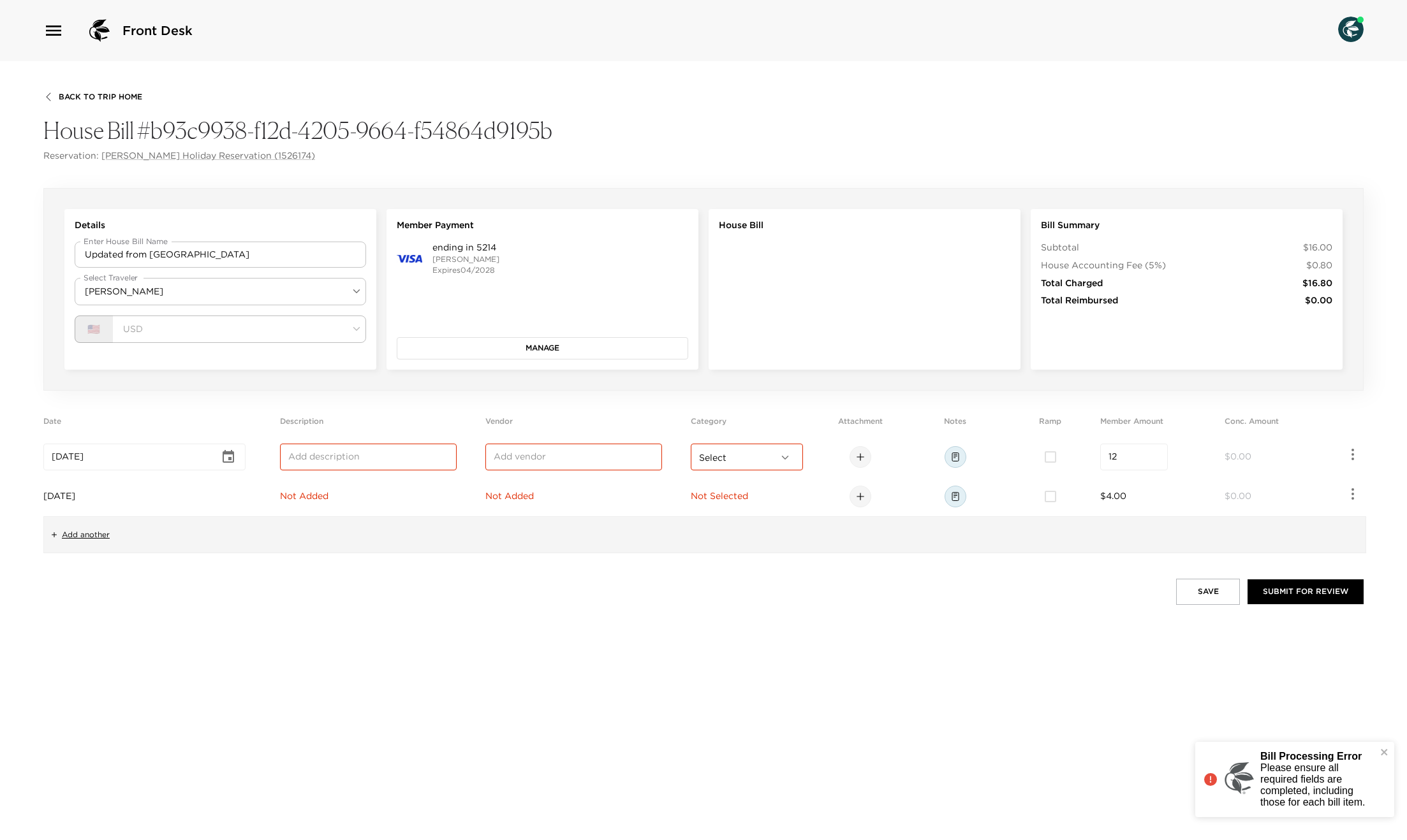
click at [338, 459] on input "text" at bounding box center [368, 457] width 160 height 13
type input "Some UI vendor"
click at [328, 492] on span "Not Added" at bounding box center [304, 496] width 49 height 11
click at [343, 509] on td "​" at bounding box center [380, 497] width 200 height 39
click at [344, 502] on input "text" at bounding box center [368, 497] width 160 height 13
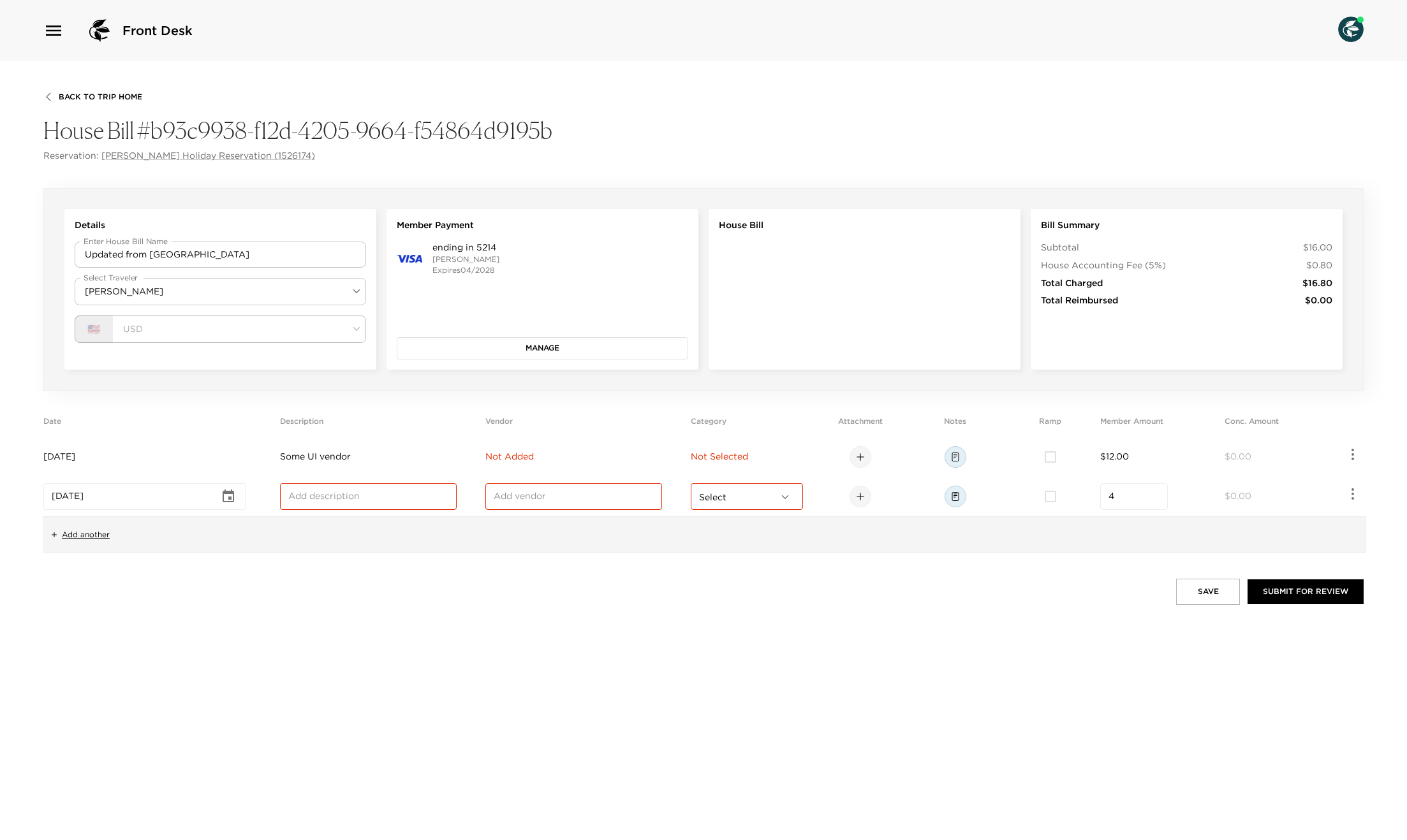
type input "Processing Fee"
click at [570, 491] on input "text" at bounding box center [573, 497] width 160 height 13
type input "City Grill"
click at [541, 467] on td "Not Added" at bounding box center [585, 457] width 200 height 39
click at [540, 458] on input "text" at bounding box center [573, 457] width 160 height 13
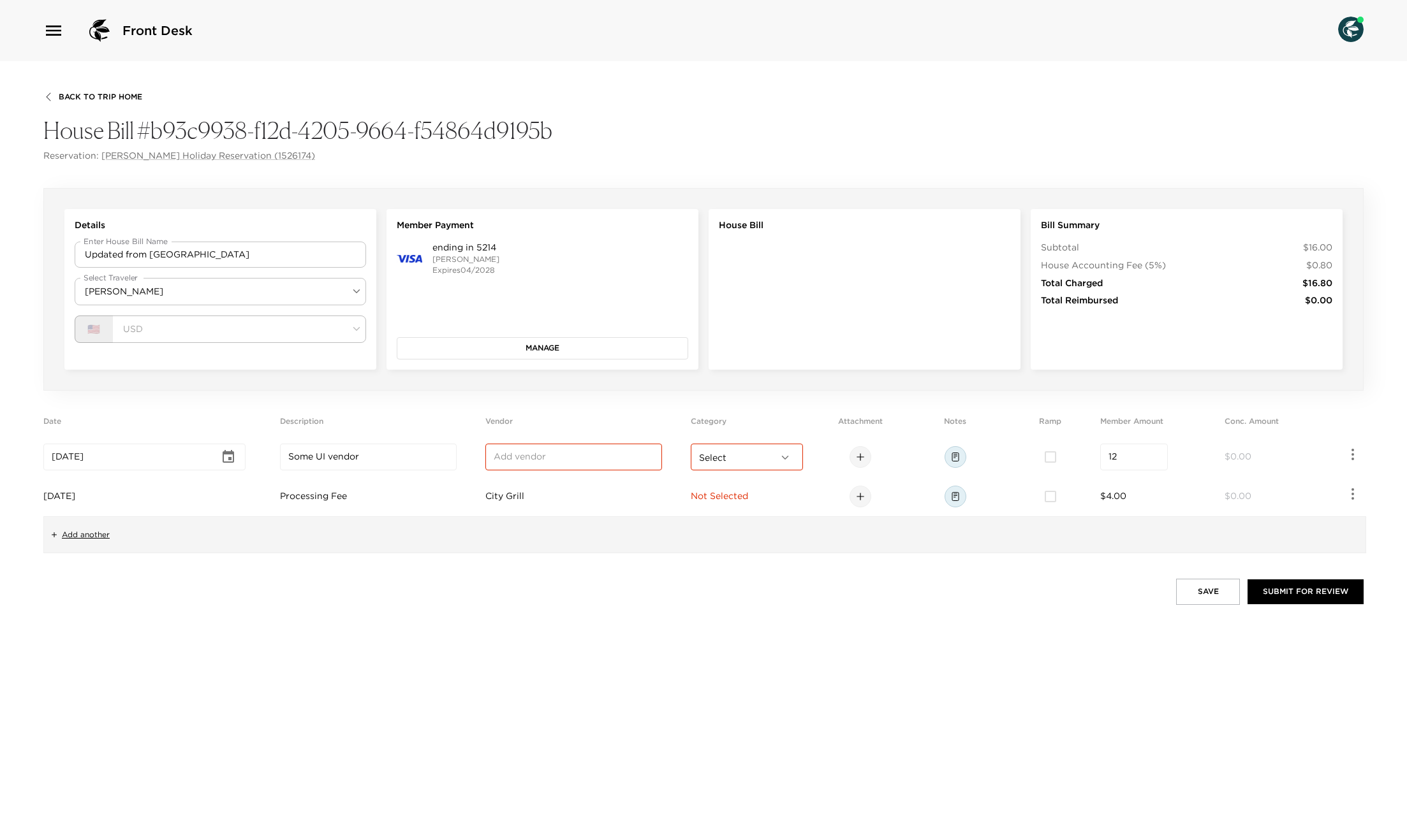
type input "test2"
click at [780, 462] on body "Front Desk Back To Trip Home House Bill #b93c9938-f12d-4205-9664-f54864d9195b R…" at bounding box center [704, 420] width 1407 height 840
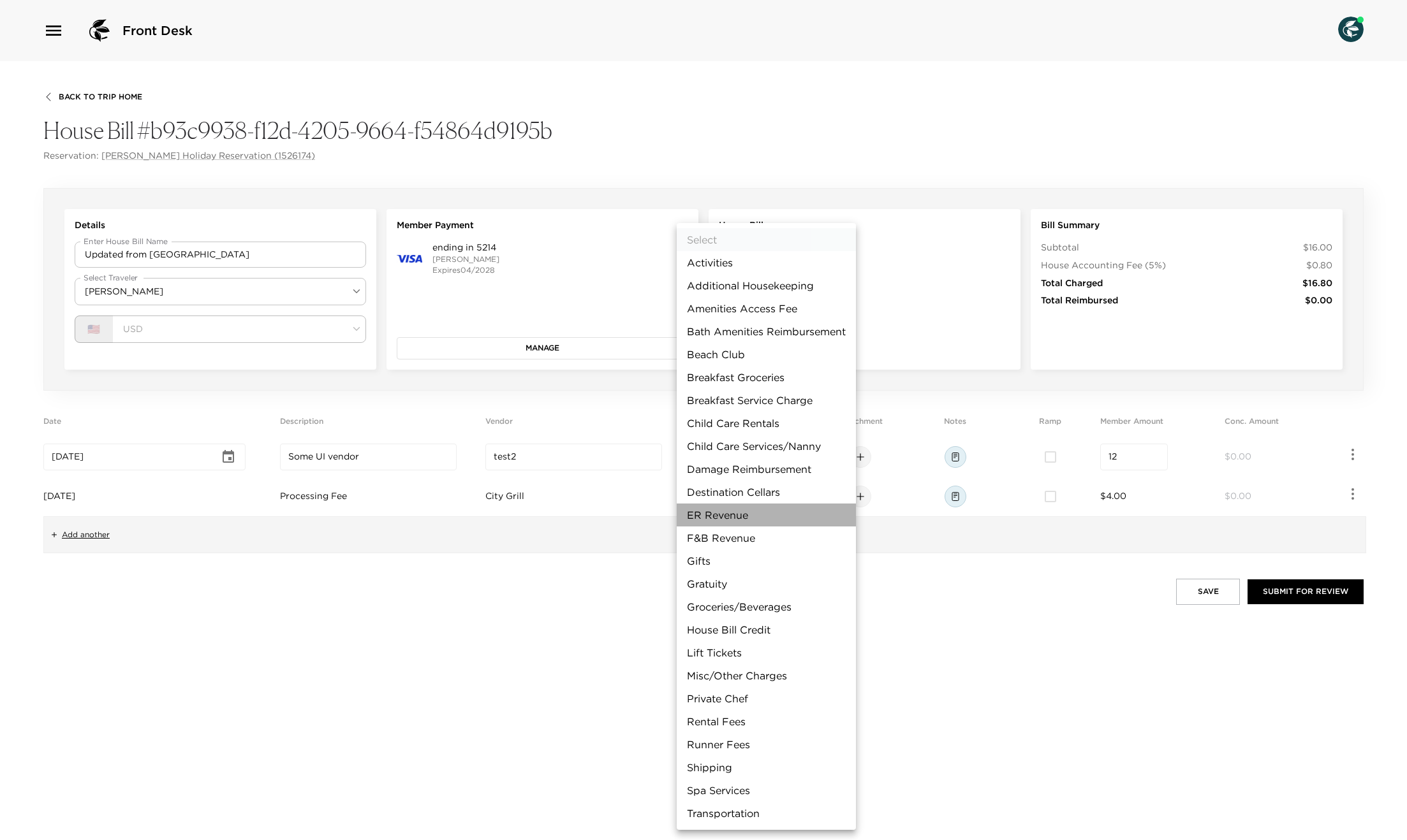
click at [753, 518] on li "ER Revenue" at bounding box center [766, 515] width 179 height 23
type input "ER Revenue"
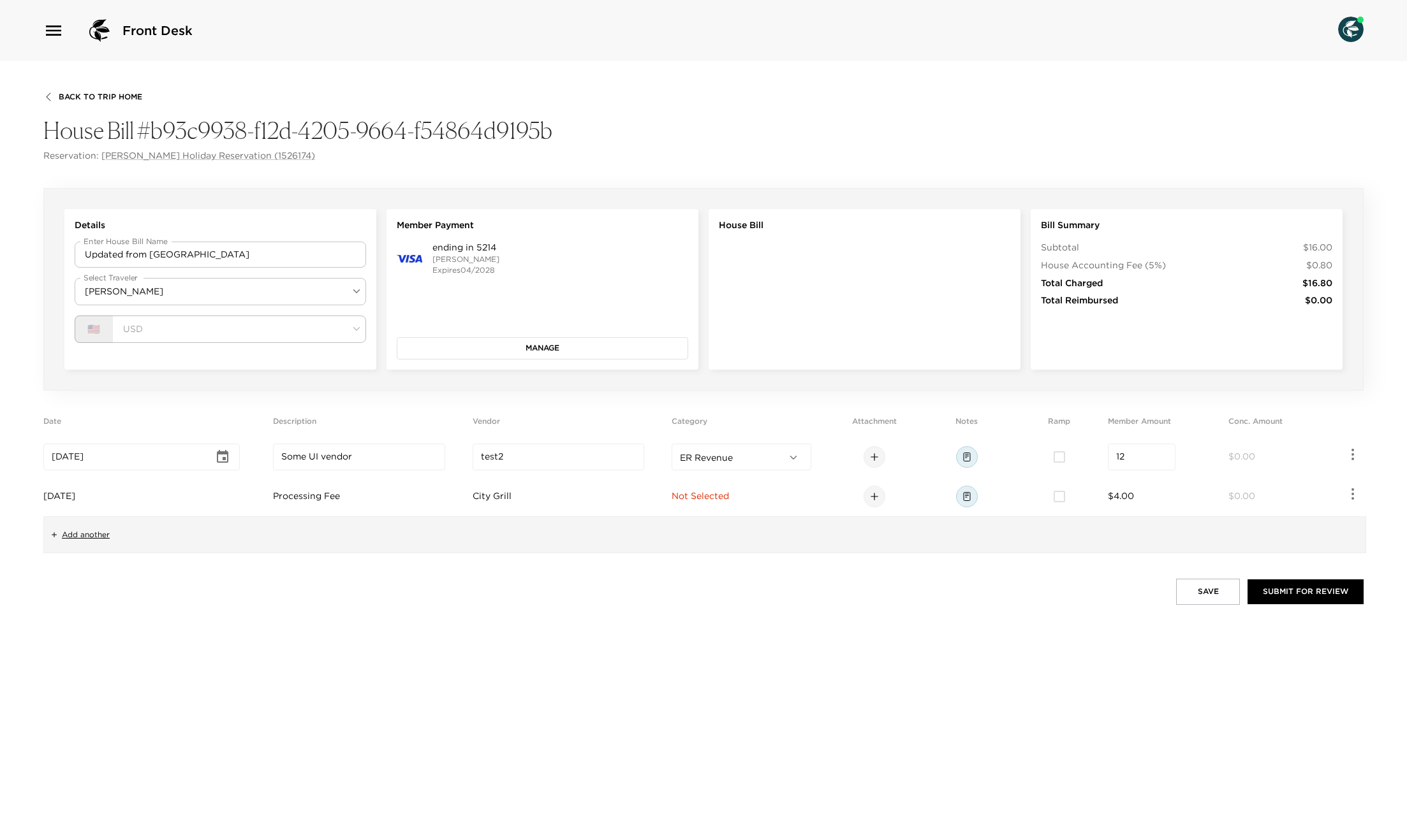
click at [727, 498] on span "Not Selected" at bounding box center [700, 496] width 57 height 11
click at [744, 503] on body "Front Desk Back To Trip Home House Bill #b93c9938-f12d-4205-9664-f54864d9195b R…" at bounding box center [704, 420] width 1407 height 840
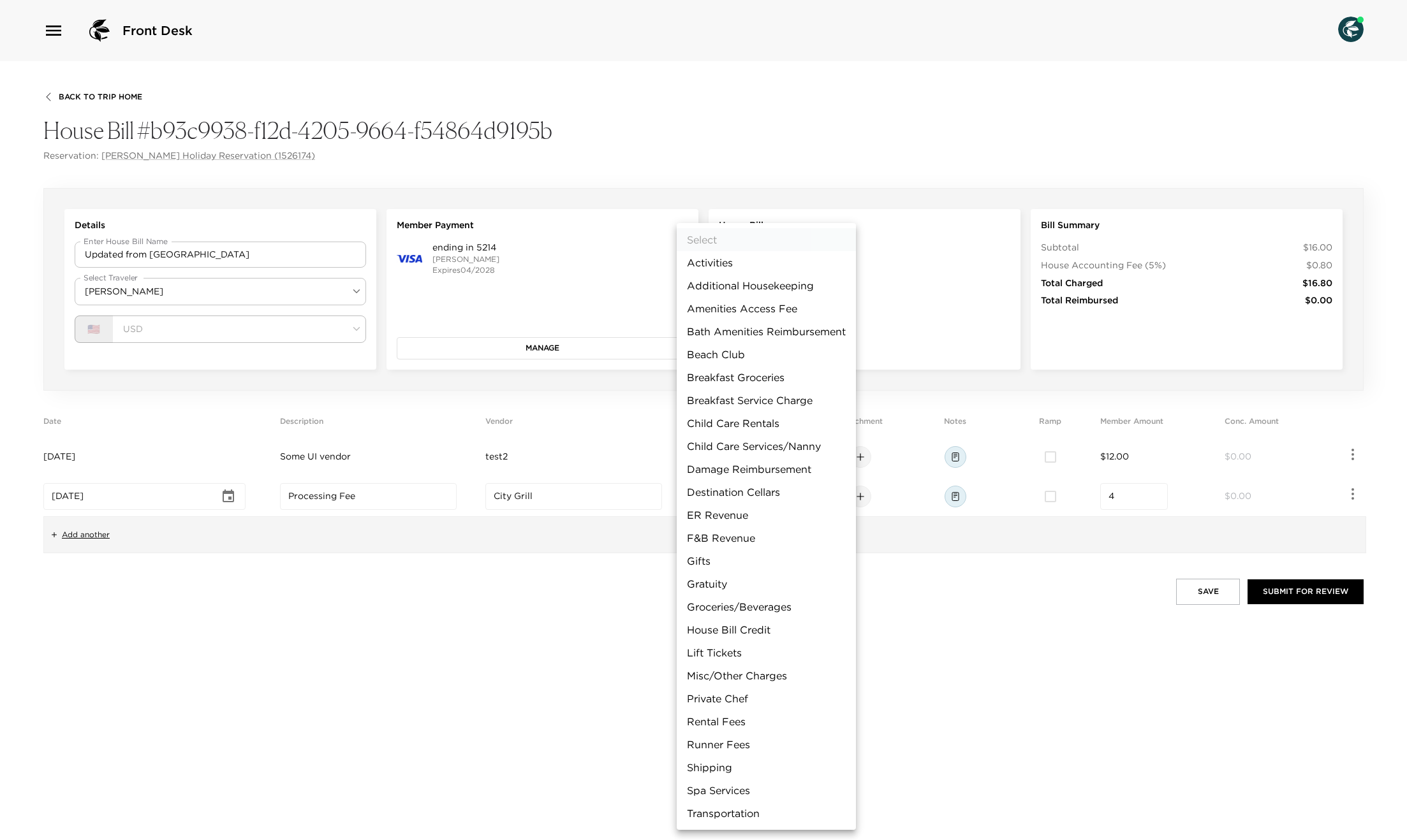
drag, startPoint x: 742, startPoint y: 586, endPoint x: 735, endPoint y: 584, distance: 7.3
click at [742, 586] on li "Gratuity" at bounding box center [766, 583] width 179 height 23
type input "Gratuity"
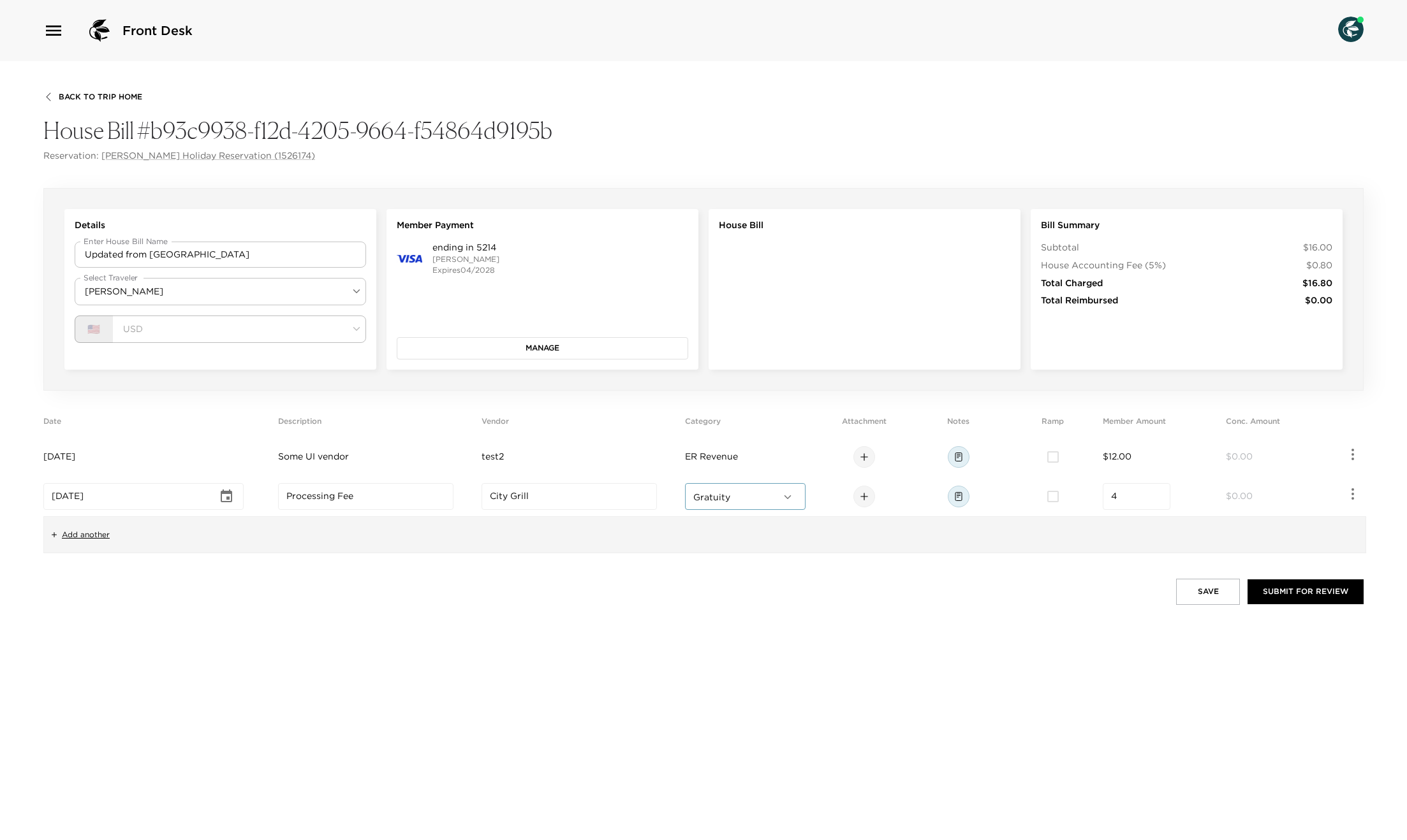
drag, startPoint x: 1157, startPoint y: 498, endPoint x: 1140, endPoint y: 498, distance: 17.0
click at [1156, 498] on input "4" at bounding box center [1136, 497] width 51 height 13
drag, startPoint x: 1140, startPoint y: 498, endPoint x: 1076, endPoint y: 495, distance: 64.1
click at [1079, 495] on tr "[DATE] ​ Processing Fee ​ City Grill ​ Gratuity Gratuity ​ 4 ​ $0.00" at bounding box center [704, 497] width 1320 height 39
type input "12.00"
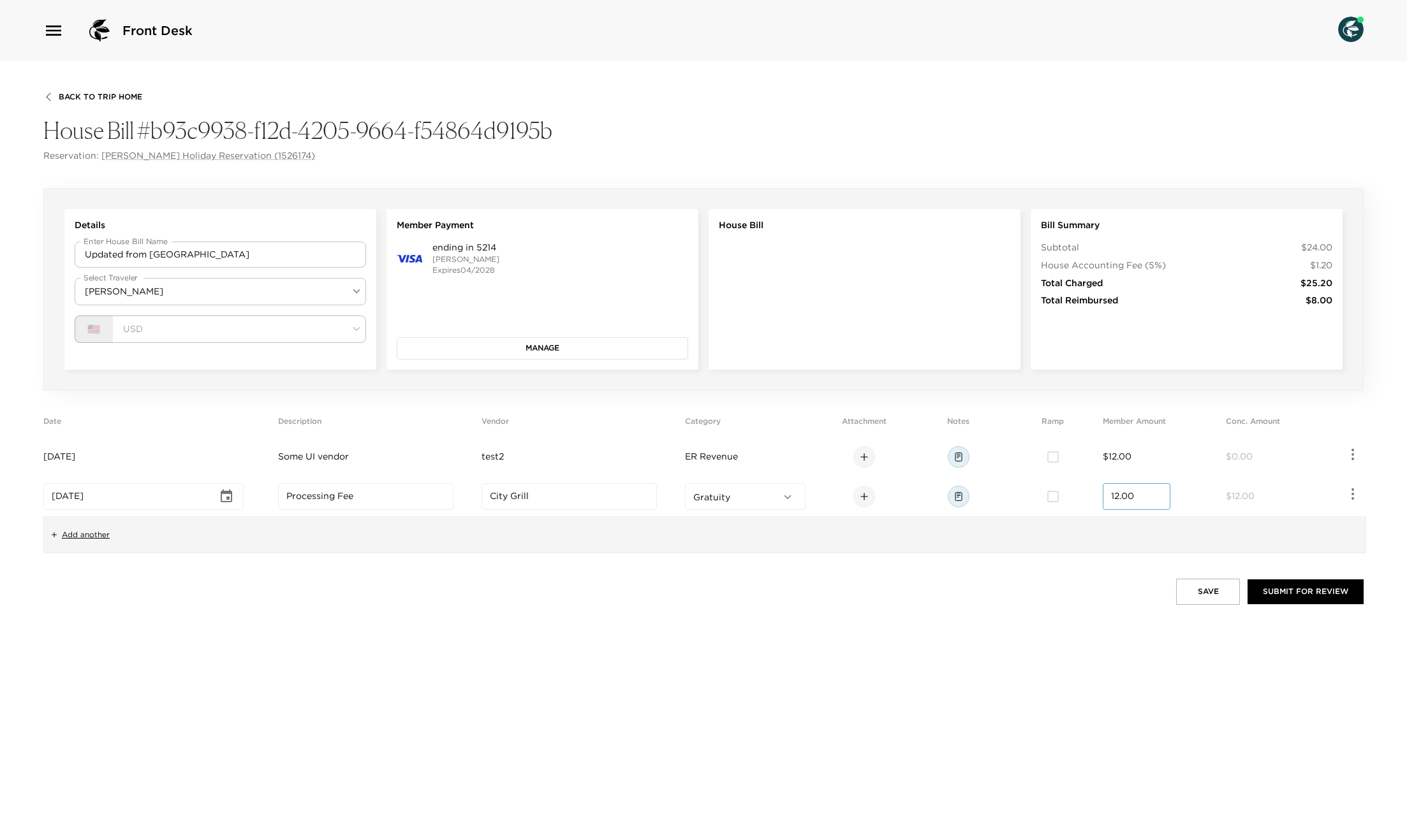
click at [1004, 610] on div "Back To Trip Home House Bill #b93c9938-f12d-4205-9664-f54864d9195b Reservation:…" at bounding box center [704, 451] width 1407 height 779
click at [108, 498] on input "[DATE]" at bounding box center [134, 497] width 166 height 13
click at [227, 498] on icon "Choose date, selected date is Aug 8, 2025" at bounding box center [226, 496] width 11 height 13
drag, startPoint x: 125, startPoint y: 623, endPoint x: 117, endPoint y: 517, distance: 106.3
click at [124, 621] on button "12" at bounding box center [128, 624] width 23 height 23
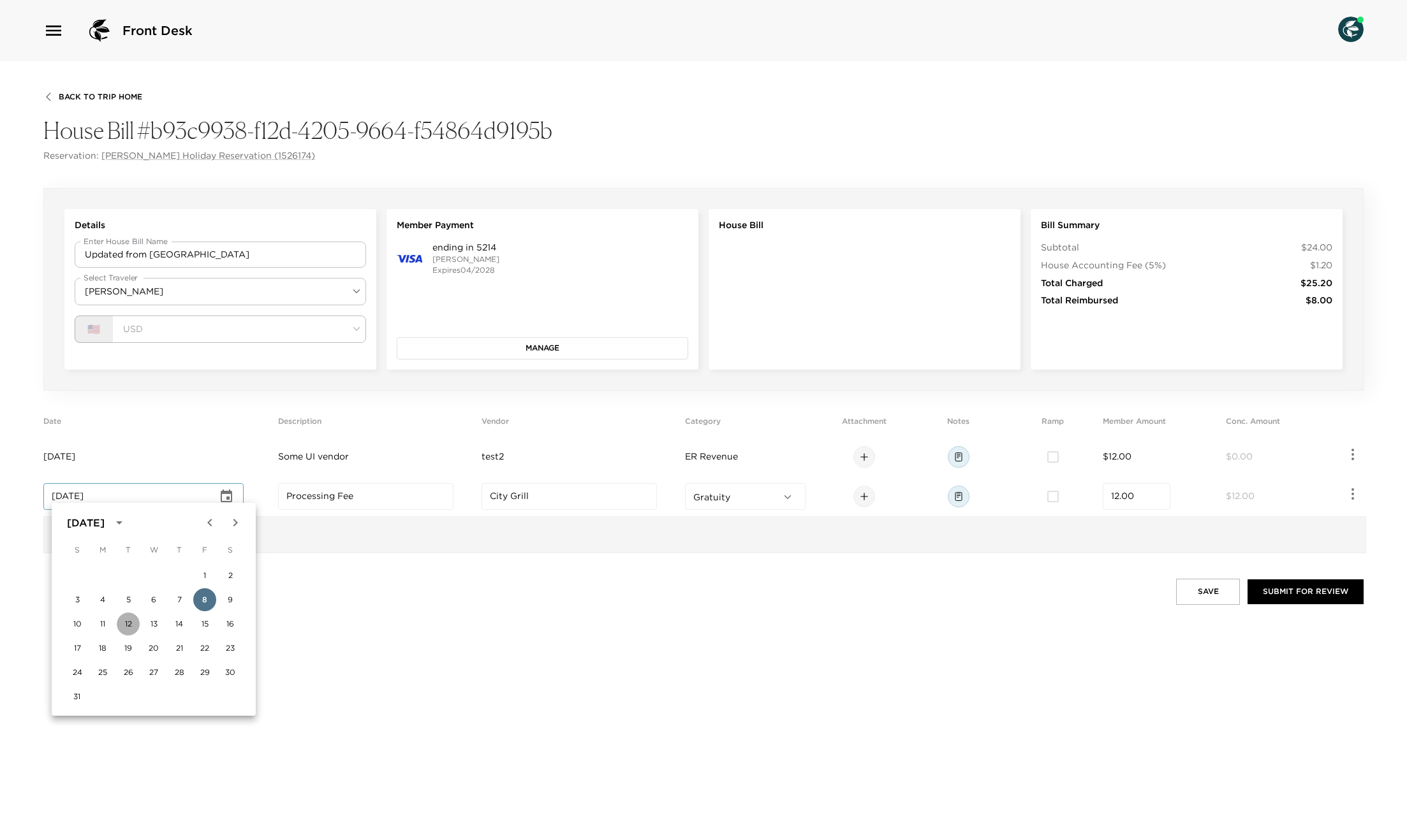
type input "[DATE]"
click at [75, 451] on span "[DATE]" at bounding box center [59, 457] width 32 height 11
click at [231, 454] on icon "Choose date, selected date is Aug 11, 2025" at bounding box center [223, 457] width 16 height 16
click at [123, 586] on button "12" at bounding box center [128, 584] width 23 height 23
type input "[DATE]"
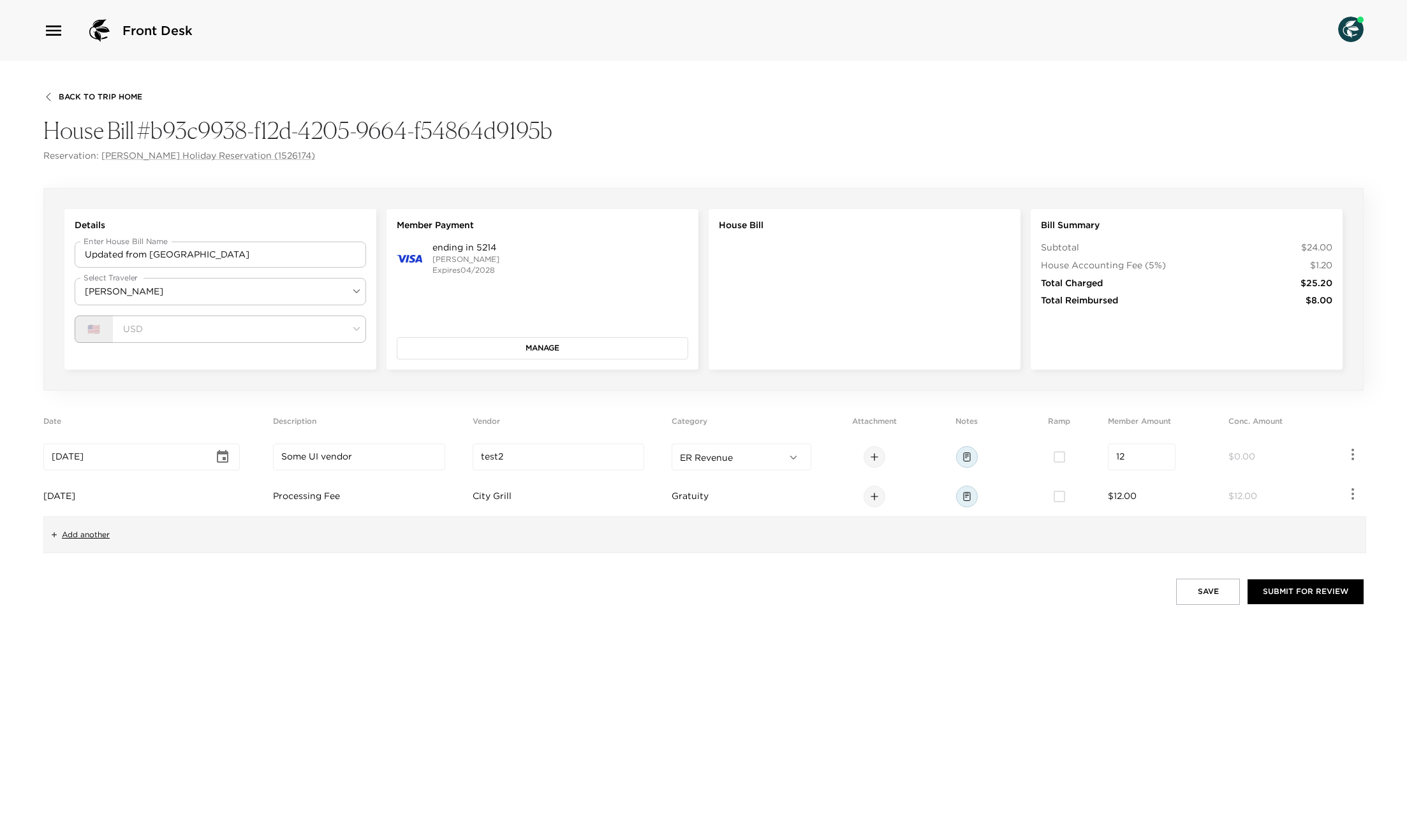
drag, startPoint x: 523, startPoint y: 669, endPoint x: 506, endPoint y: 665, distance: 17.5
click at [523, 669] on div "Back To Trip Home House Bill #b93c9938-f12d-4205-9664-f54864d9195b Reservation:…" at bounding box center [704, 451] width 1407 height 779
click at [1204, 588] on button "Save" at bounding box center [1208, 591] width 63 height 25
click at [360, 447] on div "​" at bounding box center [368, 457] width 177 height 27
click at [352, 455] on input "text" at bounding box center [368, 457] width 160 height 13
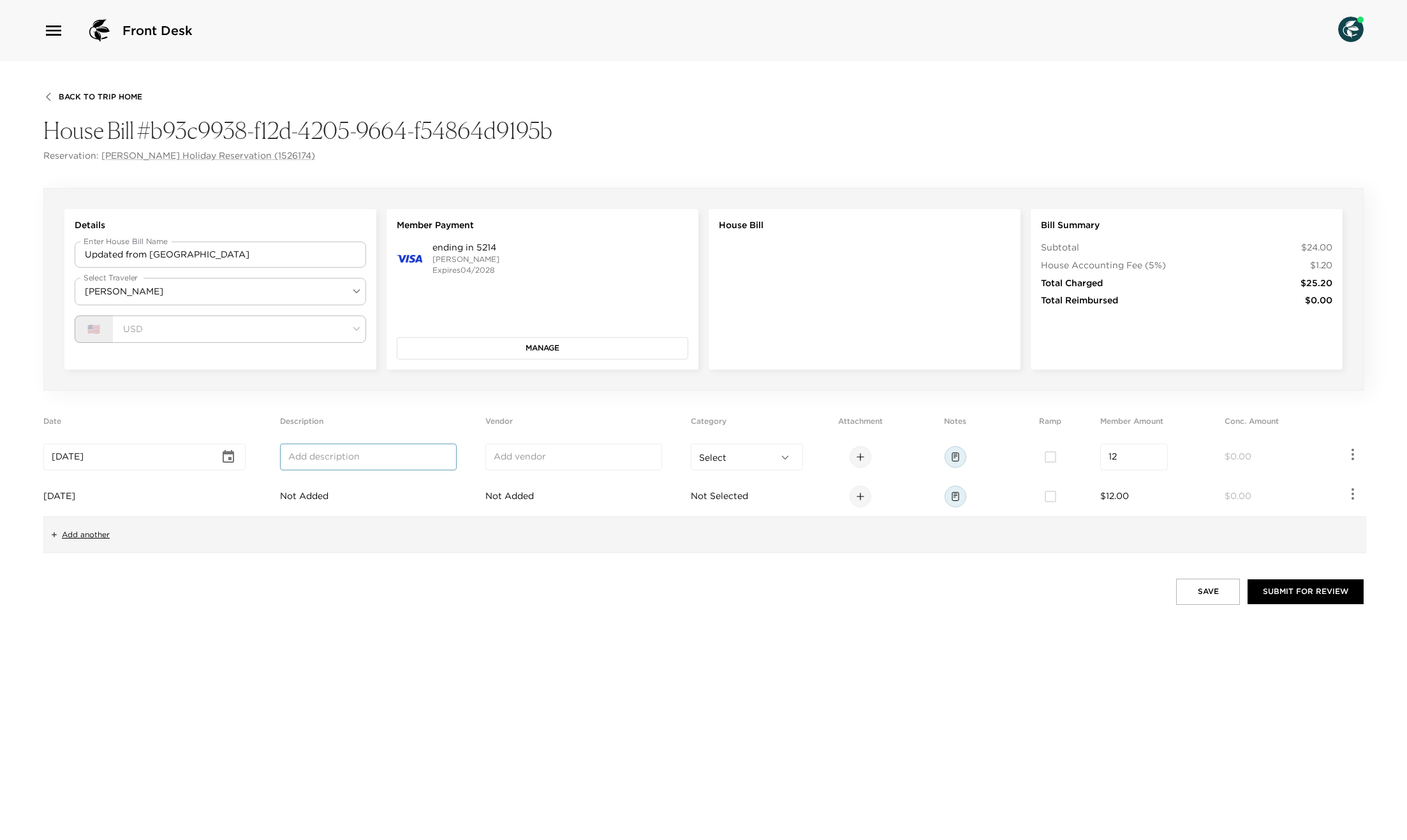
type input "A vendor"
click at [343, 494] on td "Not Added" at bounding box center [380, 497] width 200 height 39
click at [345, 498] on input "text" at bounding box center [368, 497] width 160 height 13
type input "Processing Fee"
click at [522, 495] on input "text" at bounding box center [573, 497] width 160 height 13
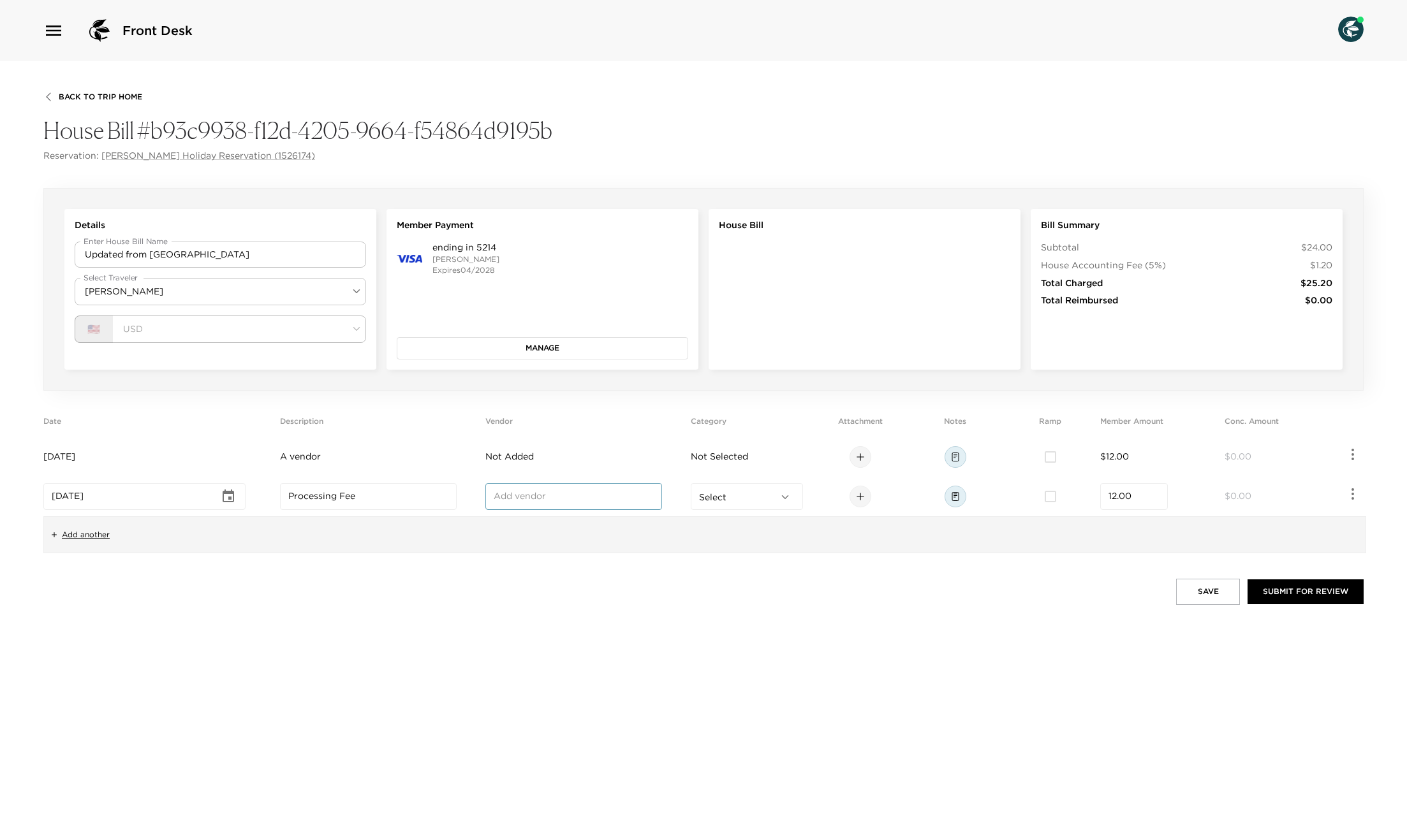
type input "hgjkgyhk"
click at [541, 440] on td "Not Added" at bounding box center [585, 457] width 200 height 39
click at [541, 457] on input "text" at bounding box center [573, 457] width 160 height 13
click at [529, 451] on input "text" at bounding box center [573, 457] width 160 height 13
drag, startPoint x: 546, startPoint y: 459, endPoint x: 318, endPoint y: 458, distance: 228.0
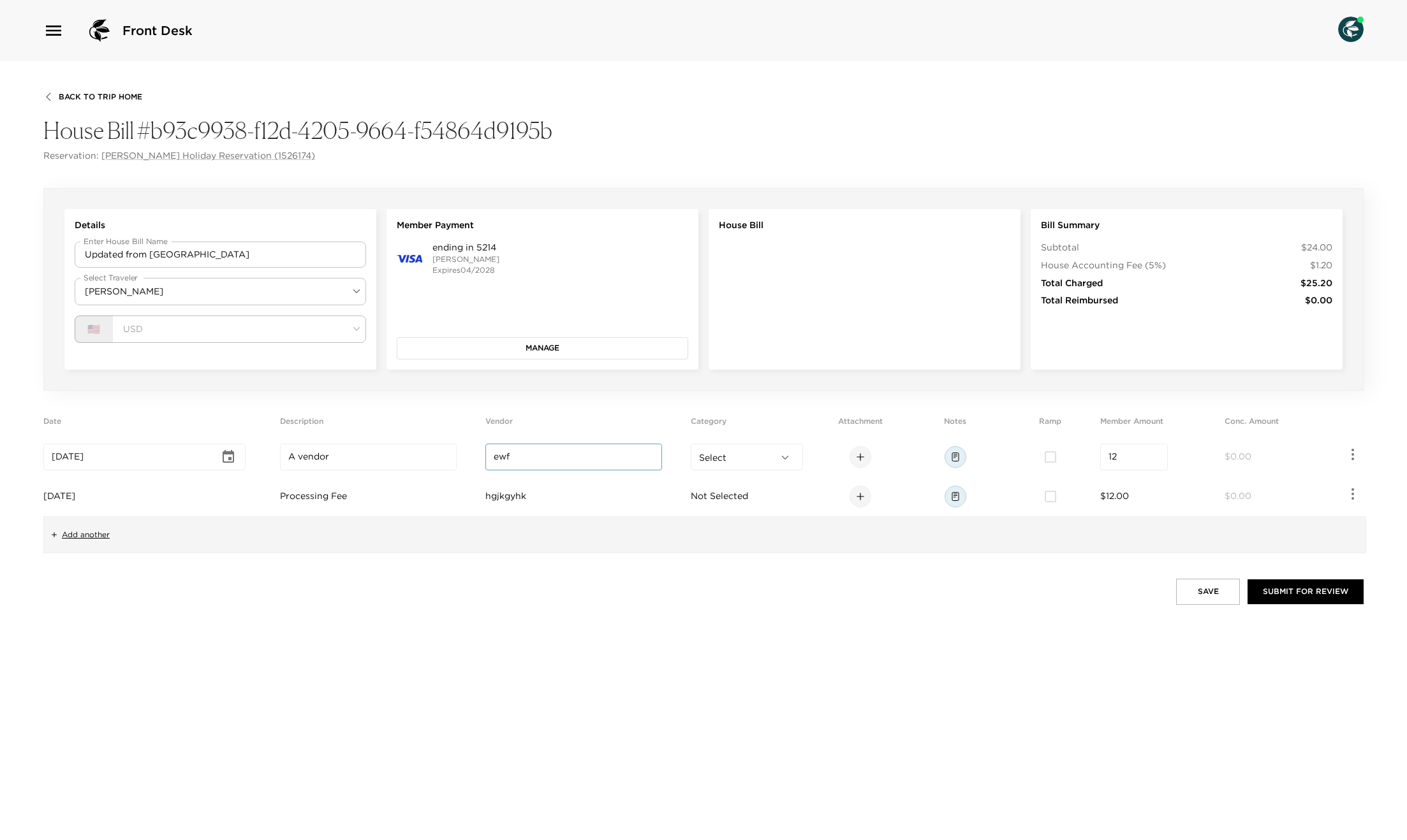
click at [481, 460] on tr "[DATE] ​ A vendor ​ ewf ​ Select ​ 12 ​ $0.00" at bounding box center [704, 457] width 1320 height 39
type input "ewf"
click at [318, 455] on input "A vendor" at bounding box center [368, 457] width 160 height 13
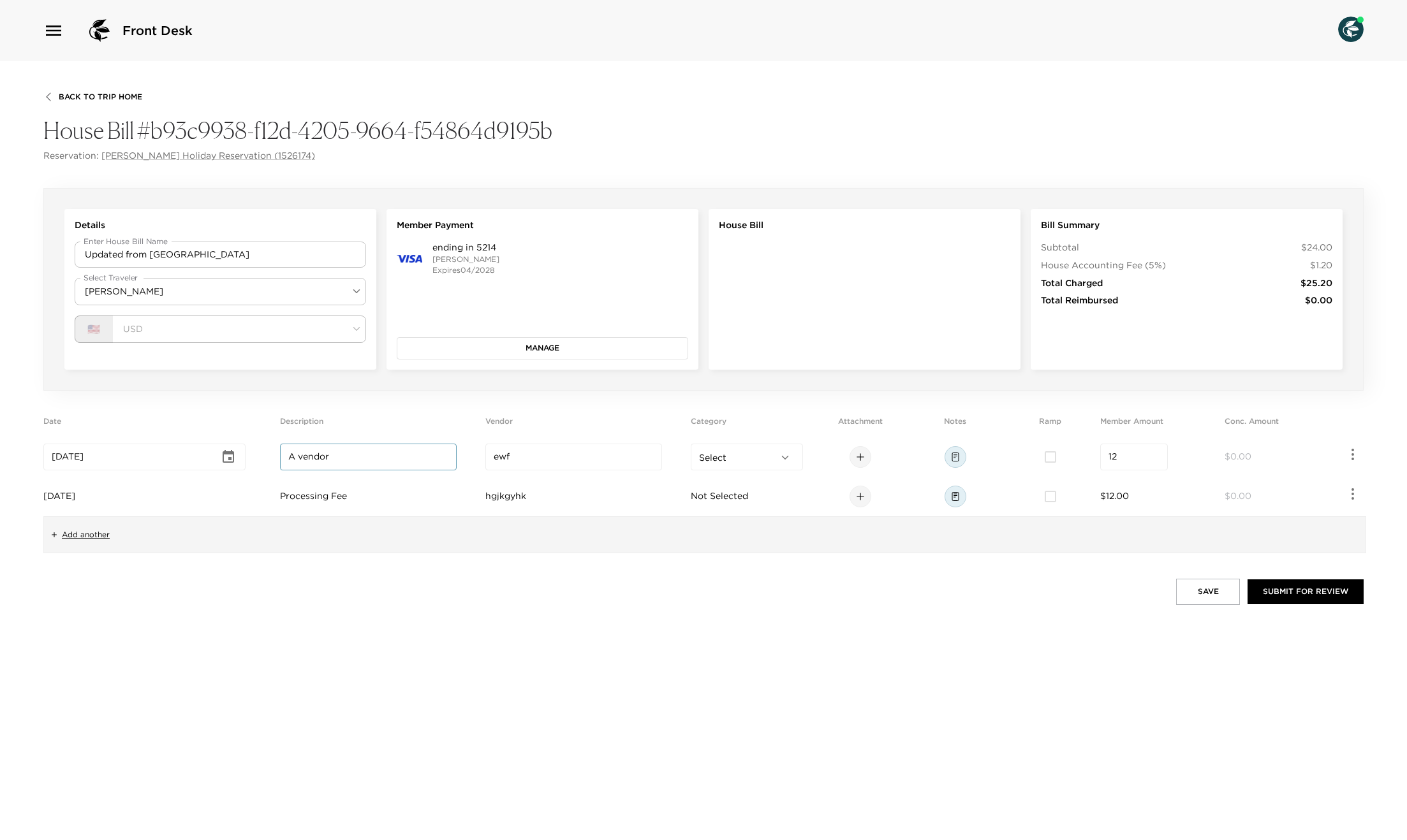
click at [323, 489] on td "Processing Fee" at bounding box center [380, 497] width 200 height 39
click at [326, 498] on input "Processing Fee" at bounding box center [368, 497] width 160 height 13
click at [547, 455] on td "ewf" at bounding box center [585, 457] width 200 height 39
click at [547, 455] on input "ewf" at bounding box center [573, 457] width 160 height 13
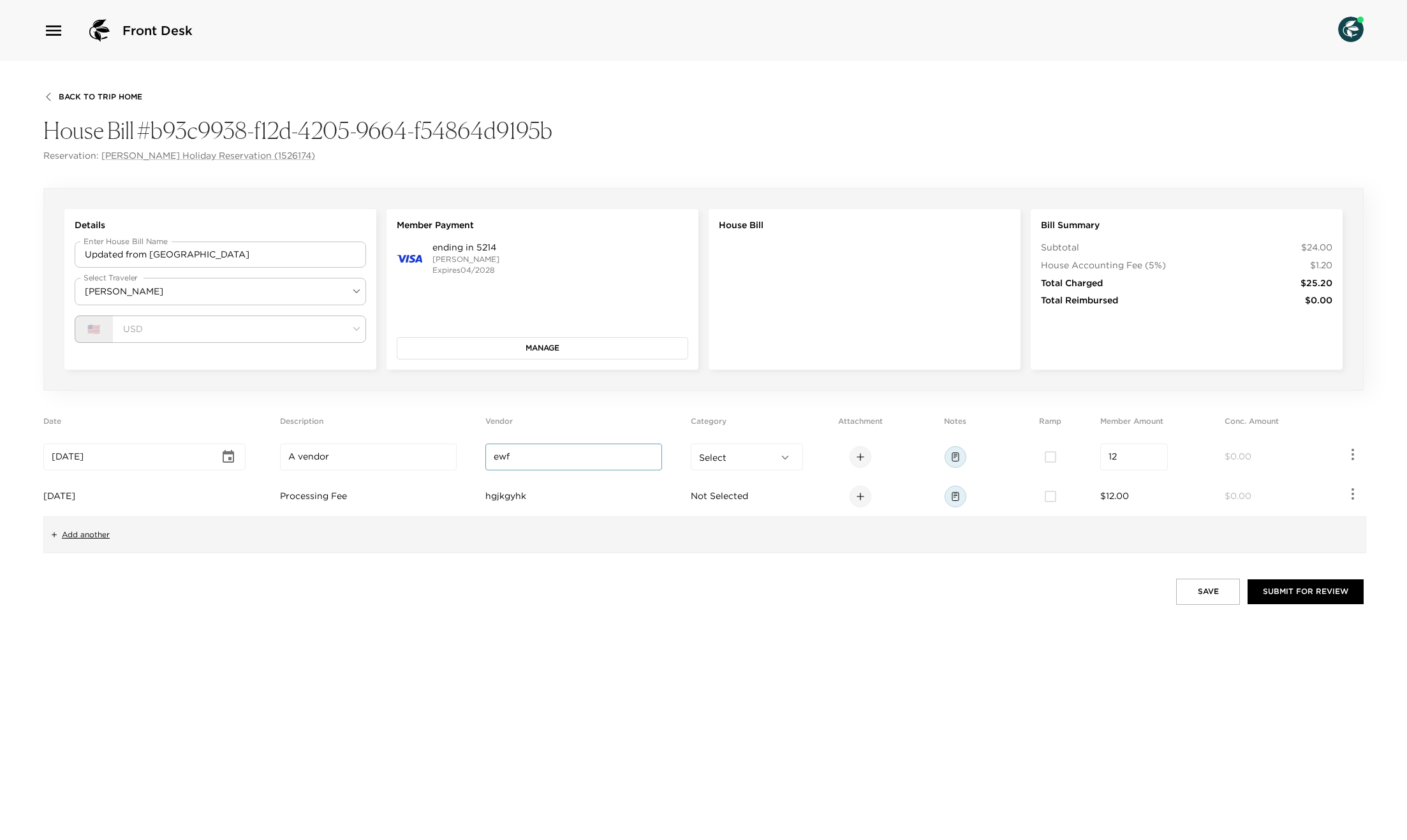
paste input "A vendor"
type input "A vendor"
click at [533, 502] on td "hgjkgyhk" at bounding box center [585, 497] width 200 height 39
click at [533, 502] on input "hgjkgyhk" at bounding box center [573, 497] width 160 height 13
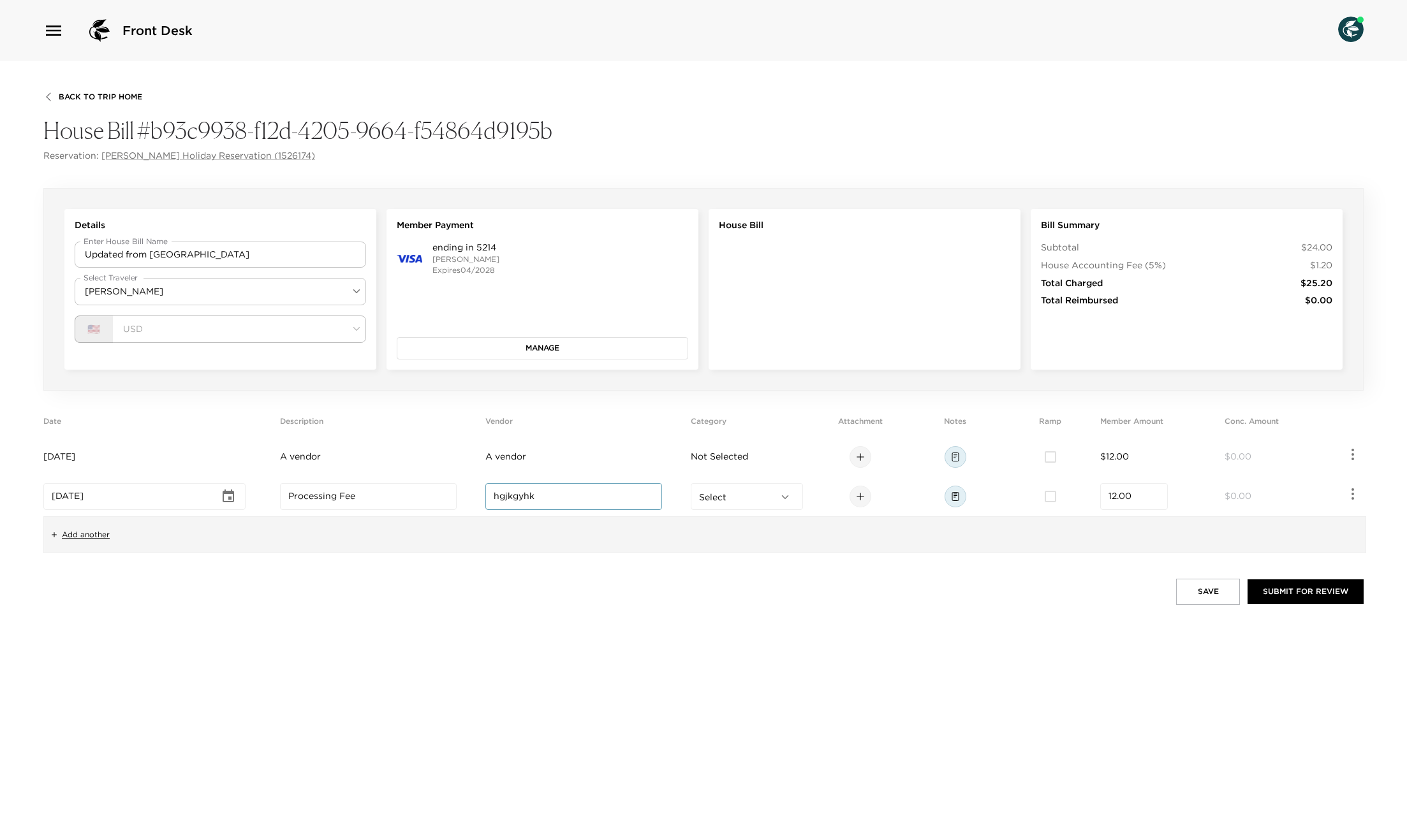
paste input "A vendor"
type input "A vendor"
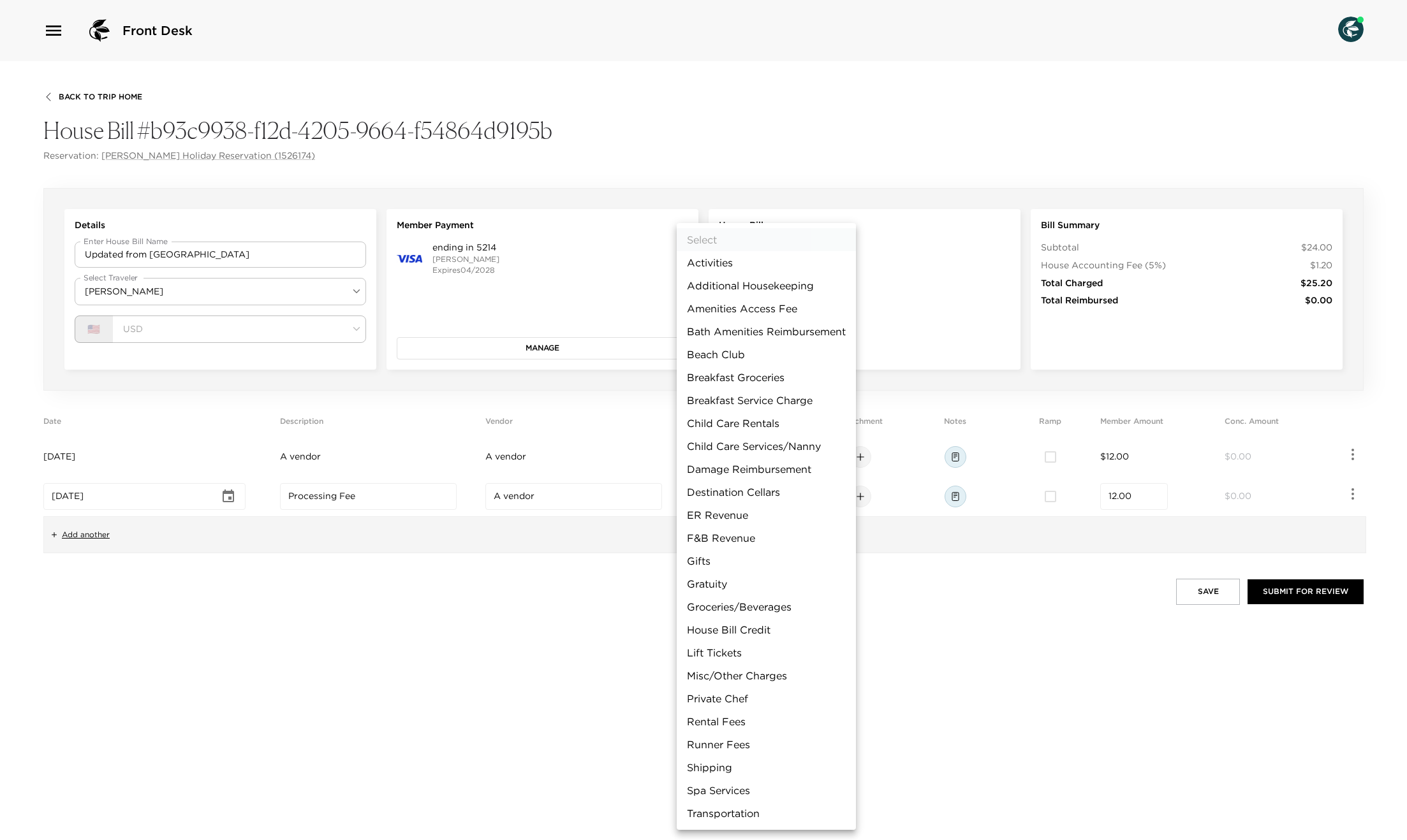
click at [732, 498] on body "Front Desk Back To Trip Home House Bill #b93c9938-f12d-4205-9664-f54864d9195b R…" at bounding box center [704, 420] width 1407 height 840
click at [744, 528] on li "F&B Revenue" at bounding box center [766, 538] width 179 height 23
type input "F&B Revenue"
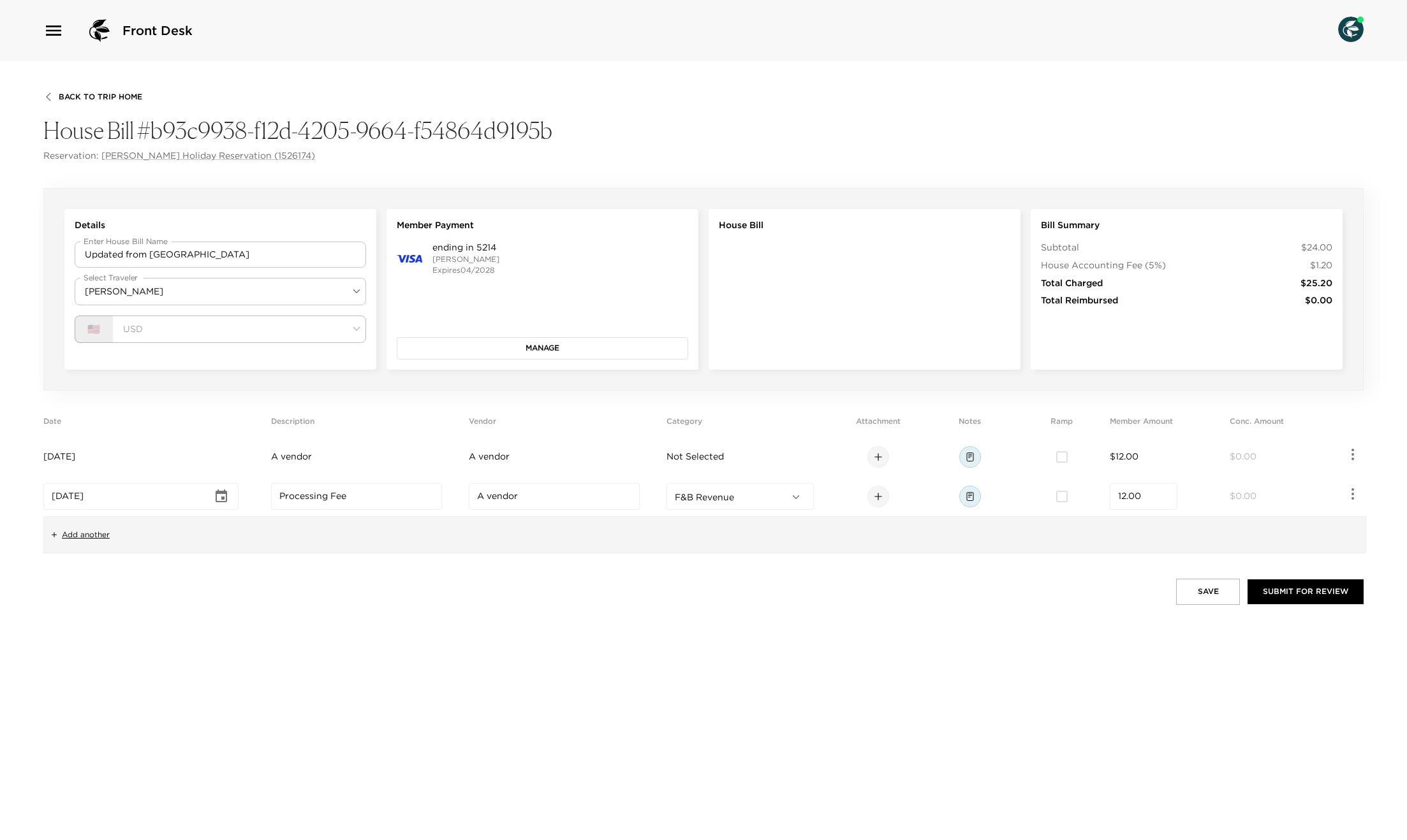
click at [724, 454] on span "Not Selected" at bounding box center [694, 457] width 57 height 11
click at [720, 452] on div "Select ​" at bounding box center [746, 457] width 112 height 27
click at [758, 461] on body "Front Desk Back To Trip Home House Bill #b93c9938-f12d-4205-9664-f54864d9195b R…" at bounding box center [704, 420] width 1407 height 840
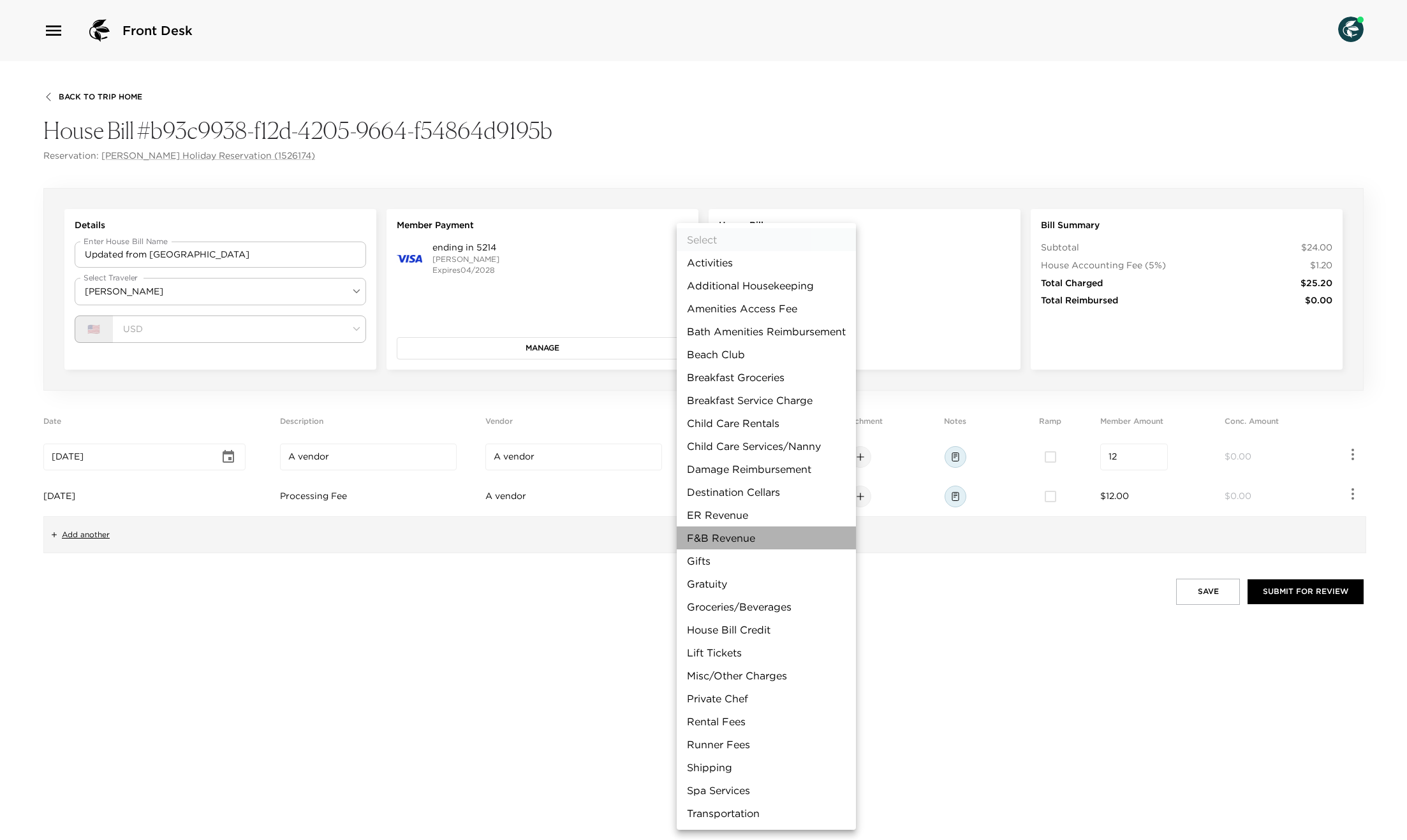
click at [753, 531] on li "F&B Revenue" at bounding box center [766, 538] width 179 height 23
type input "F&B Revenue"
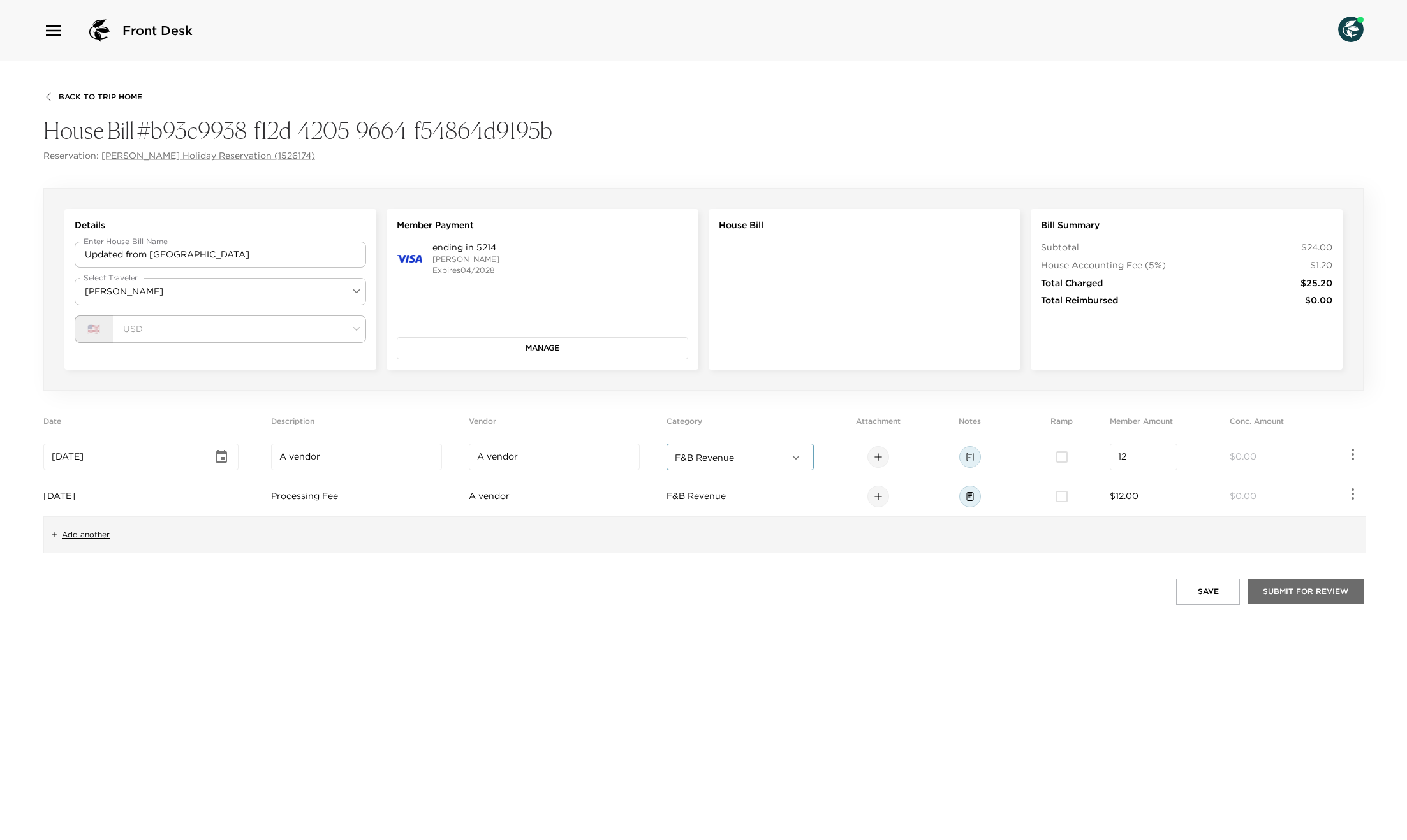
click at [1326, 591] on button "Submit for Review" at bounding box center [1305, 591] width 116 height 24
click at [543, 338] on button "Manage" at bounding box center [542, 348] width 291 height 22
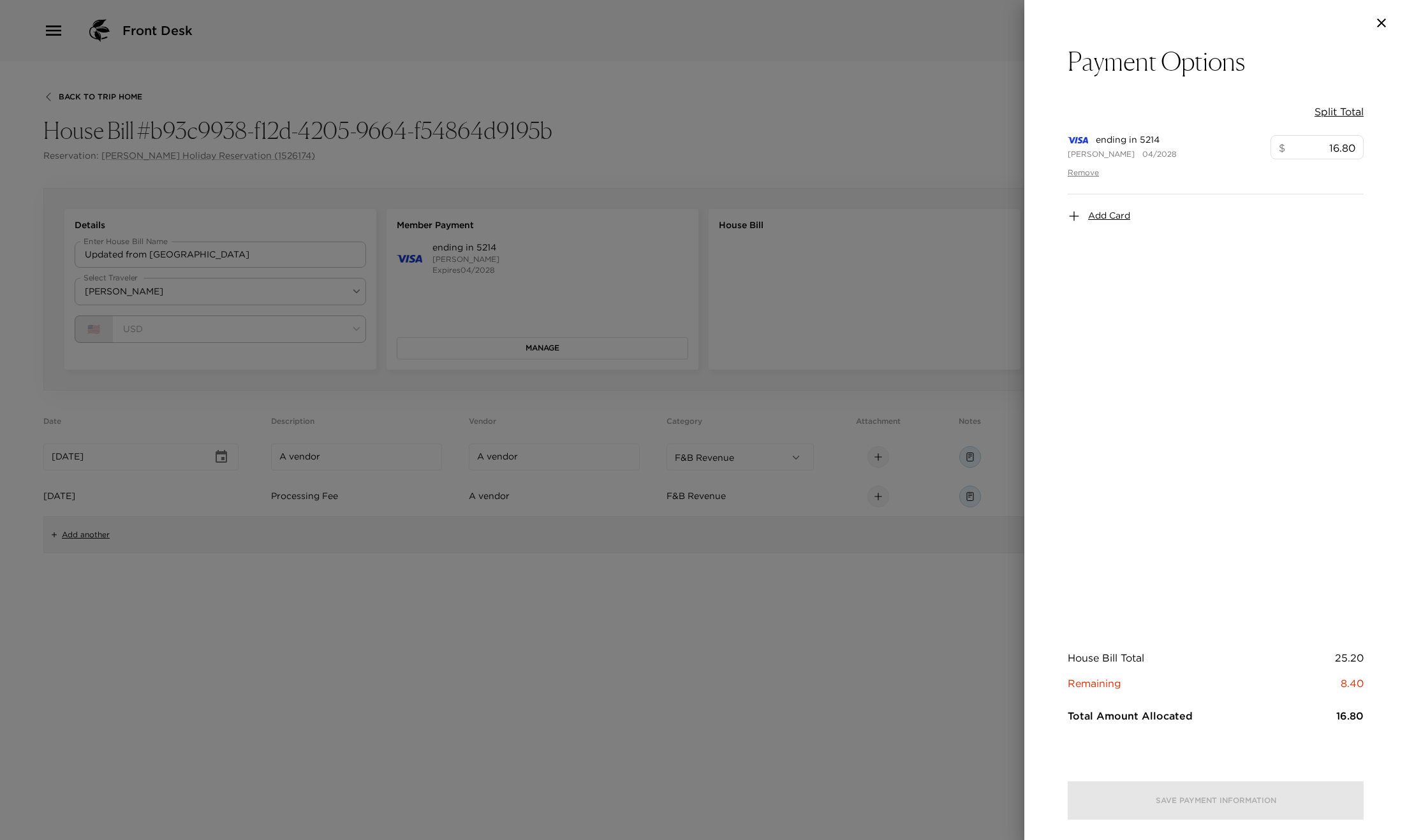
click at [1100, 213] on span "Add Card" at bounding box center [1109, 216] width 42 height 13
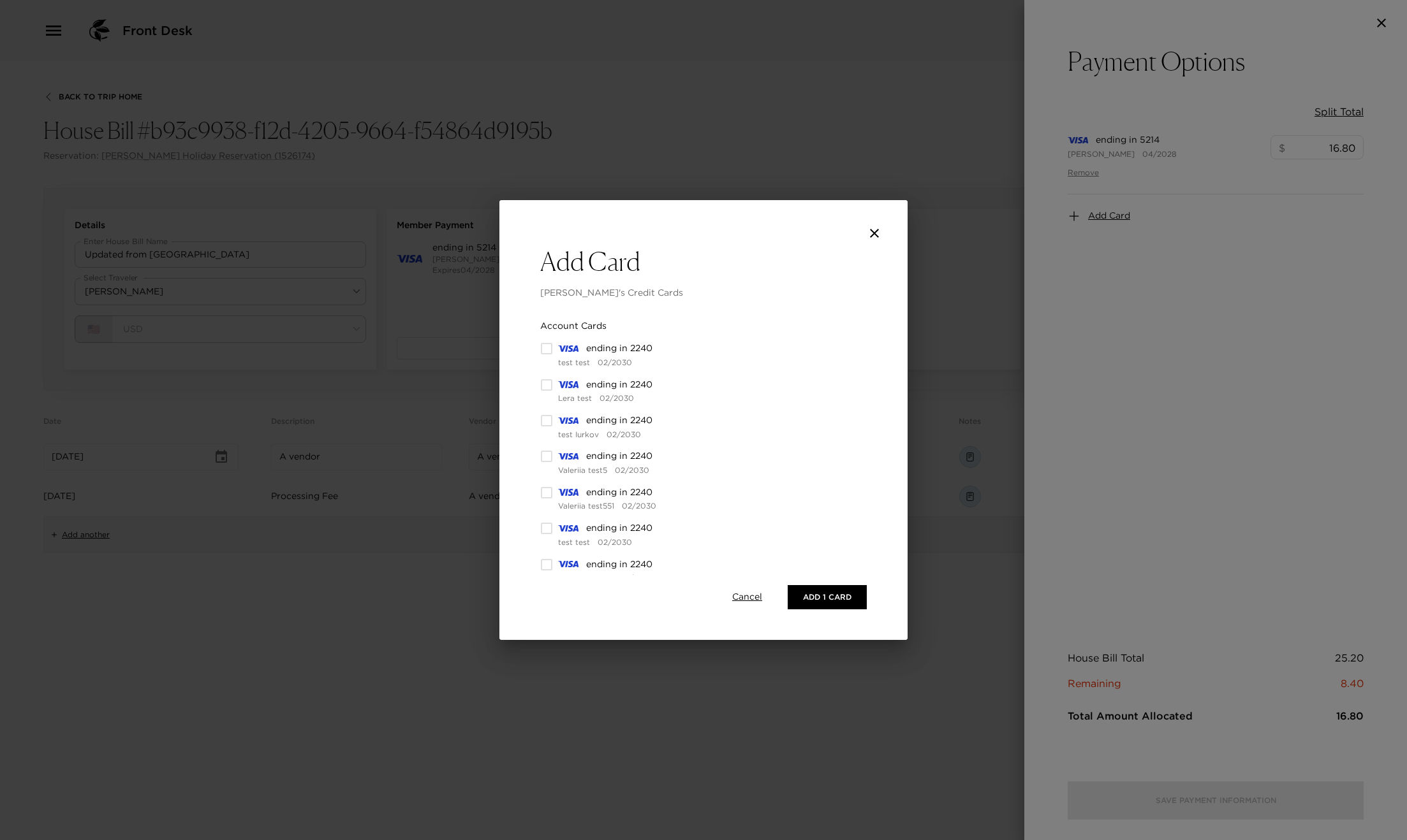
click at [566, 424] on div "ending in 2240" at bounding box center [606, 421] width 94 height 13
click at [546, 385] on input "checkbox" at bounding box center [546, 385] width 13 height 13
checkbox input "true"
click at [820, 594] on button "Add 2 Cards" at bounding box center [823, 598] width 85 height 24
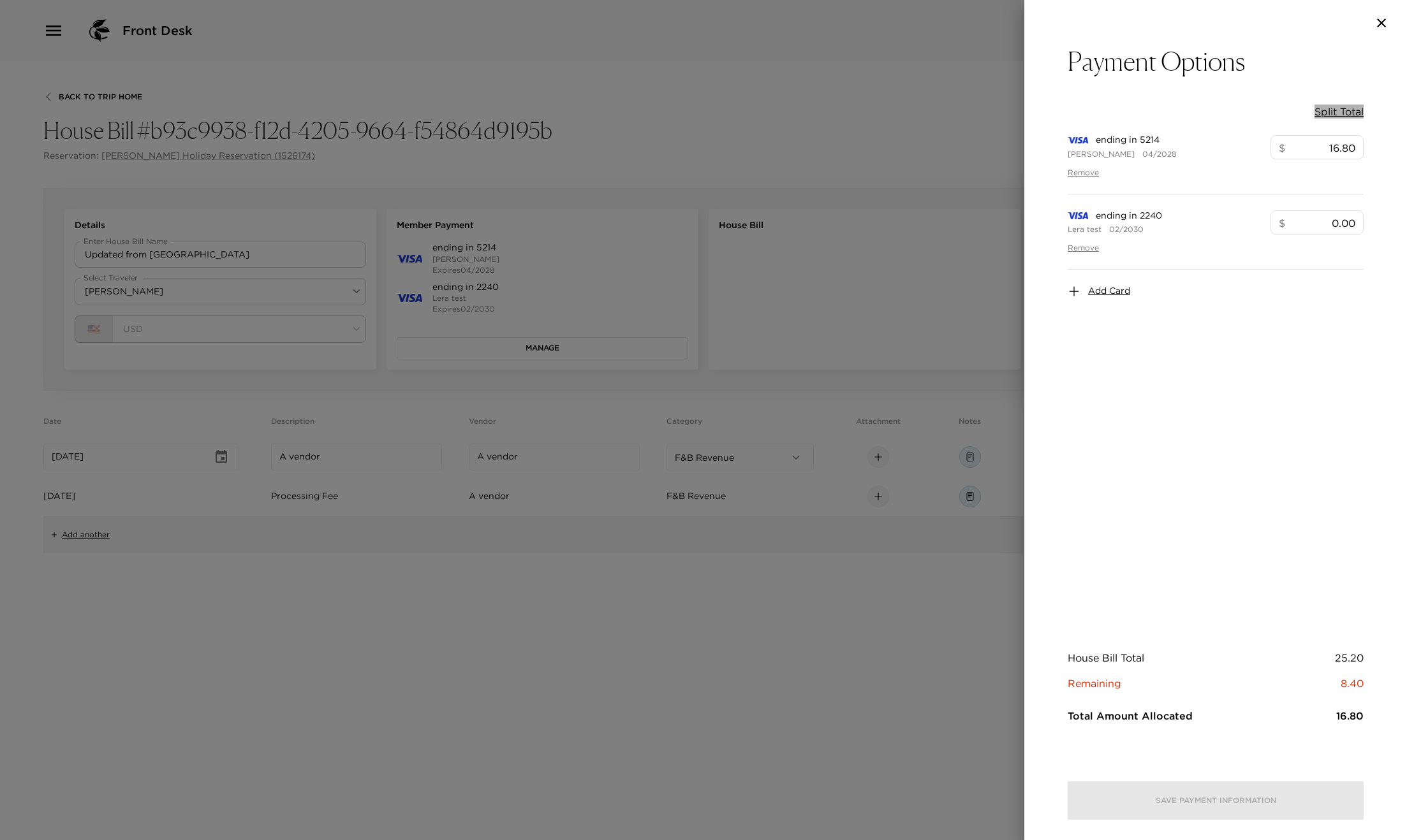
click at [1334, 115] on button "Split Total" at bounding box center [1339, 111] width 49 height 14
type input "12.60"
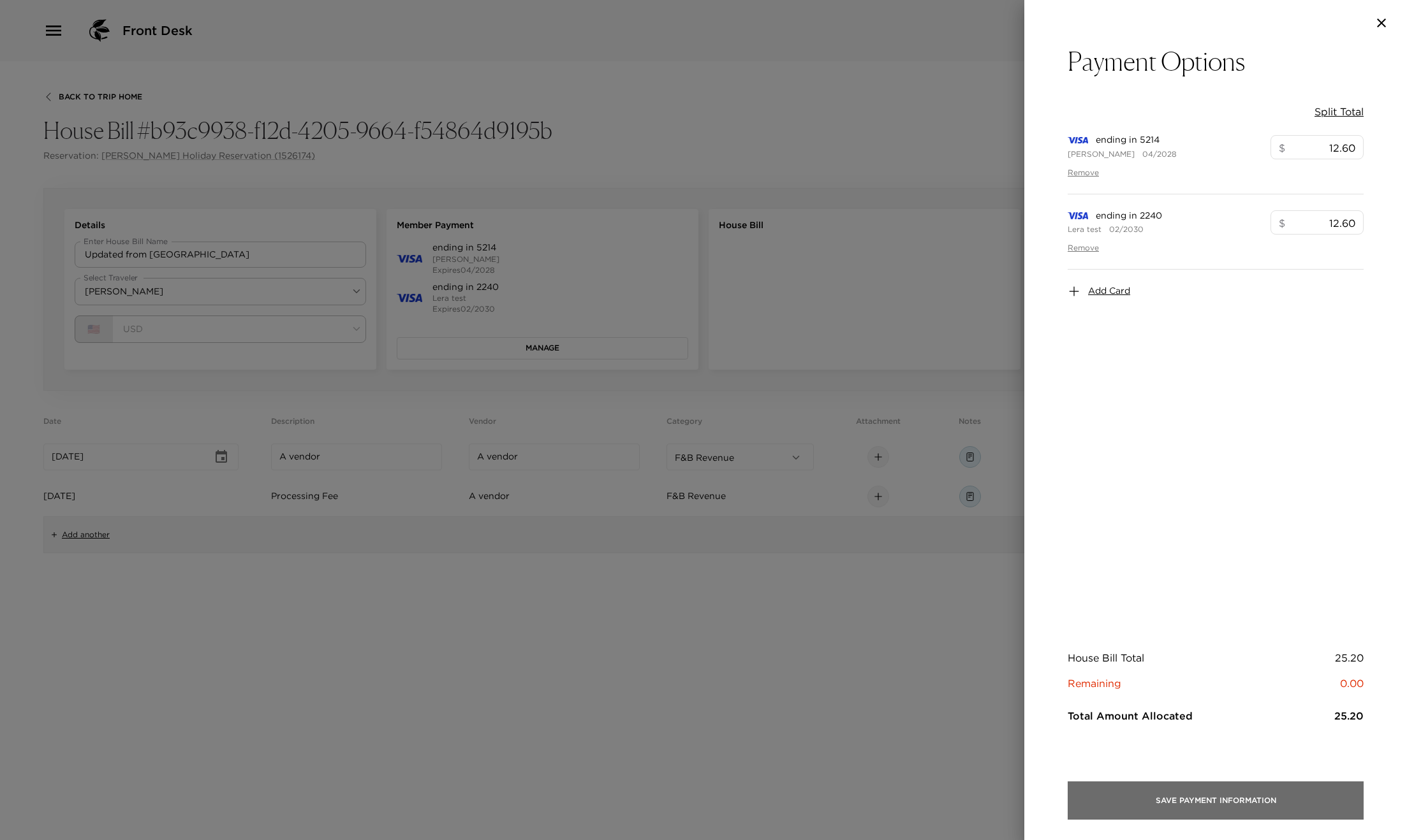
click at [1240, 804] on button "Save Payment Information" at bounding box center [1215, 801] width 296 height 38
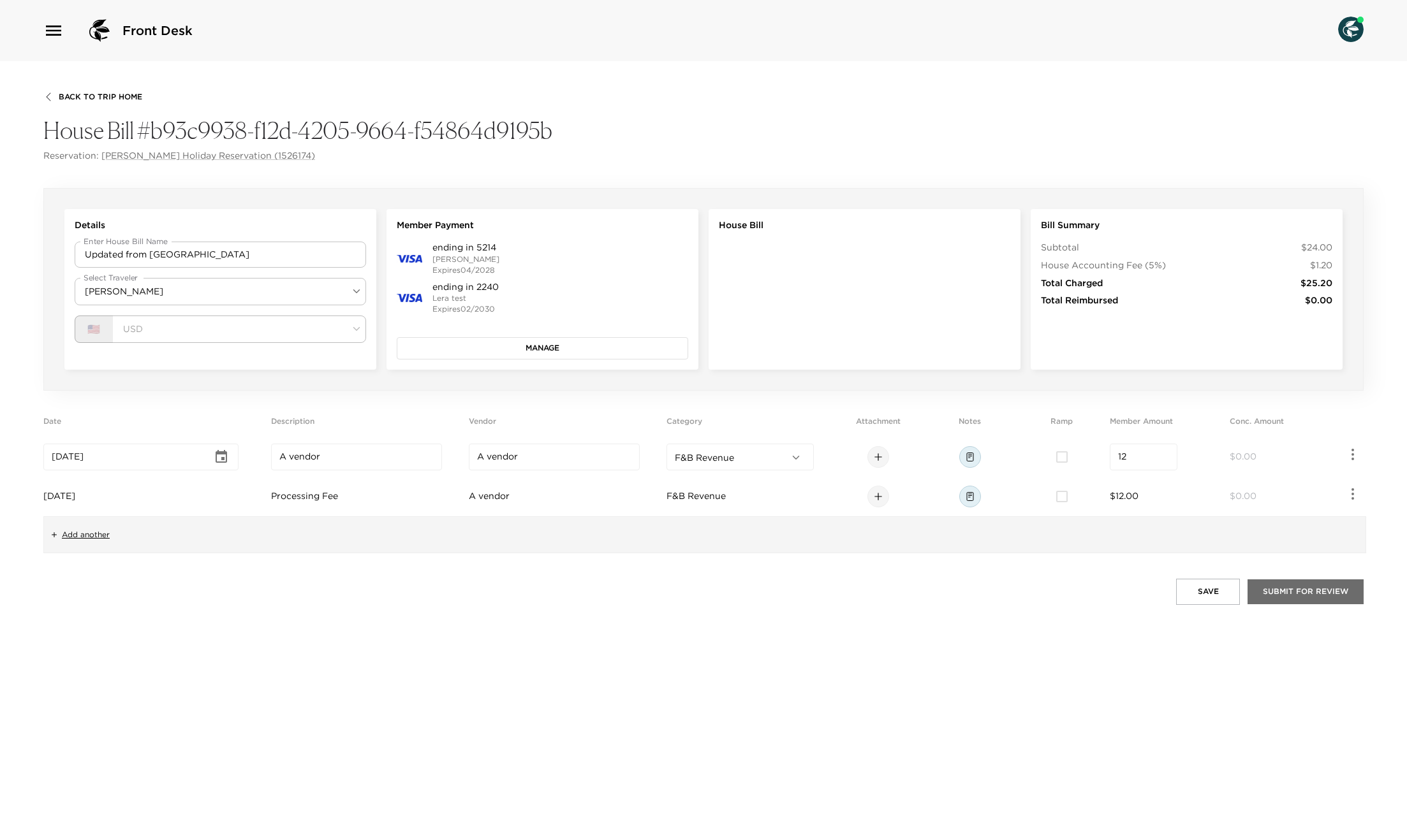
click at [1306, 591] on button "Submit for Review" at bounding box center [1305, 591] width 116 height 24
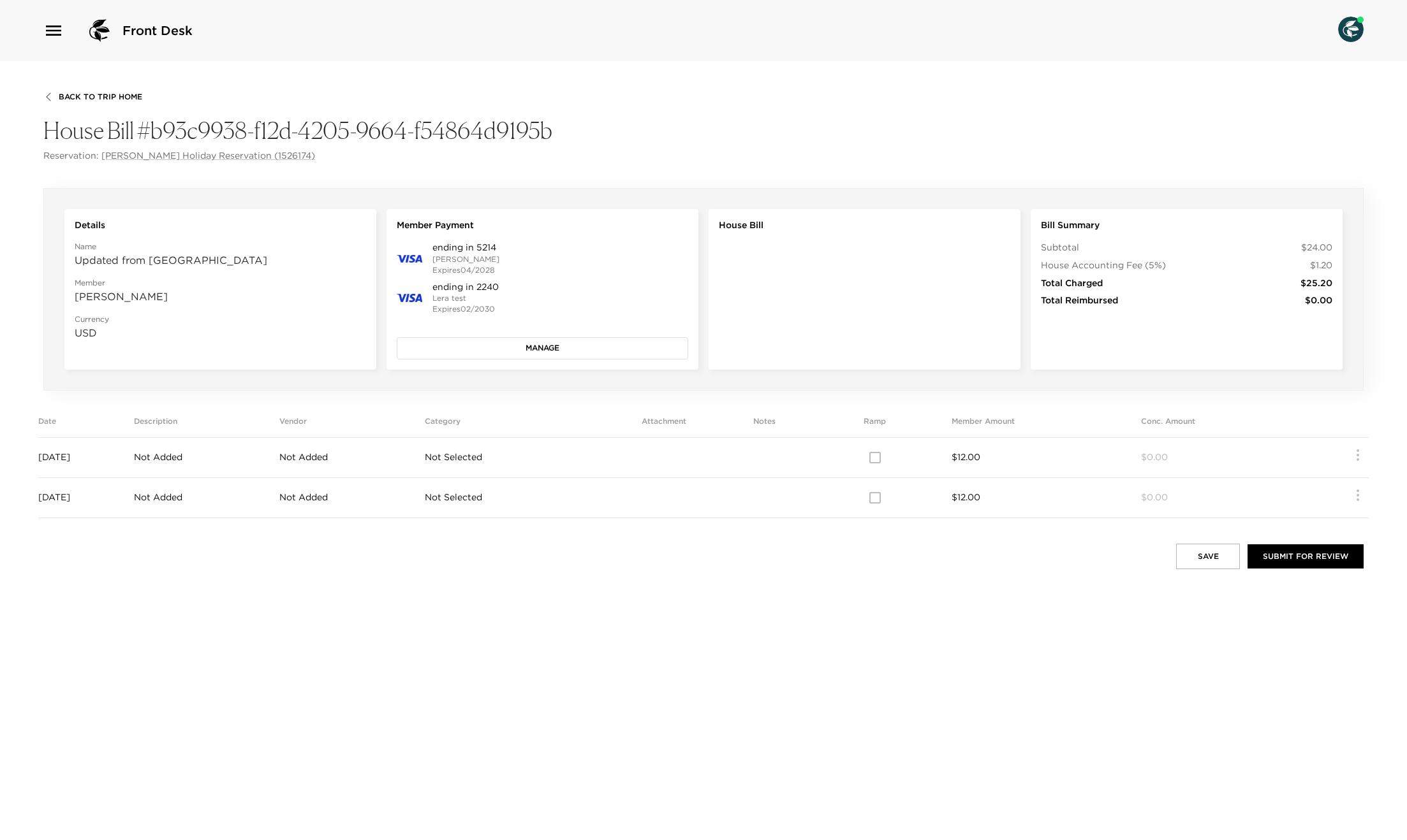
click at [907, 454] on div at bounding box center [875, 458] width 153 height 27
click at [904, 457] on div at bounding box center [875, 458] width 153 height 27
click at [902, 459] on div at bounding box center [875, 458] width 153 height 27
drag, startPoint x: 902, startPoint y: 459, endPoint x: 899, endPoint y: 498, distance: 39.1
click at [900, 469] on div at bounding box center [875, 458] width 153 height 27
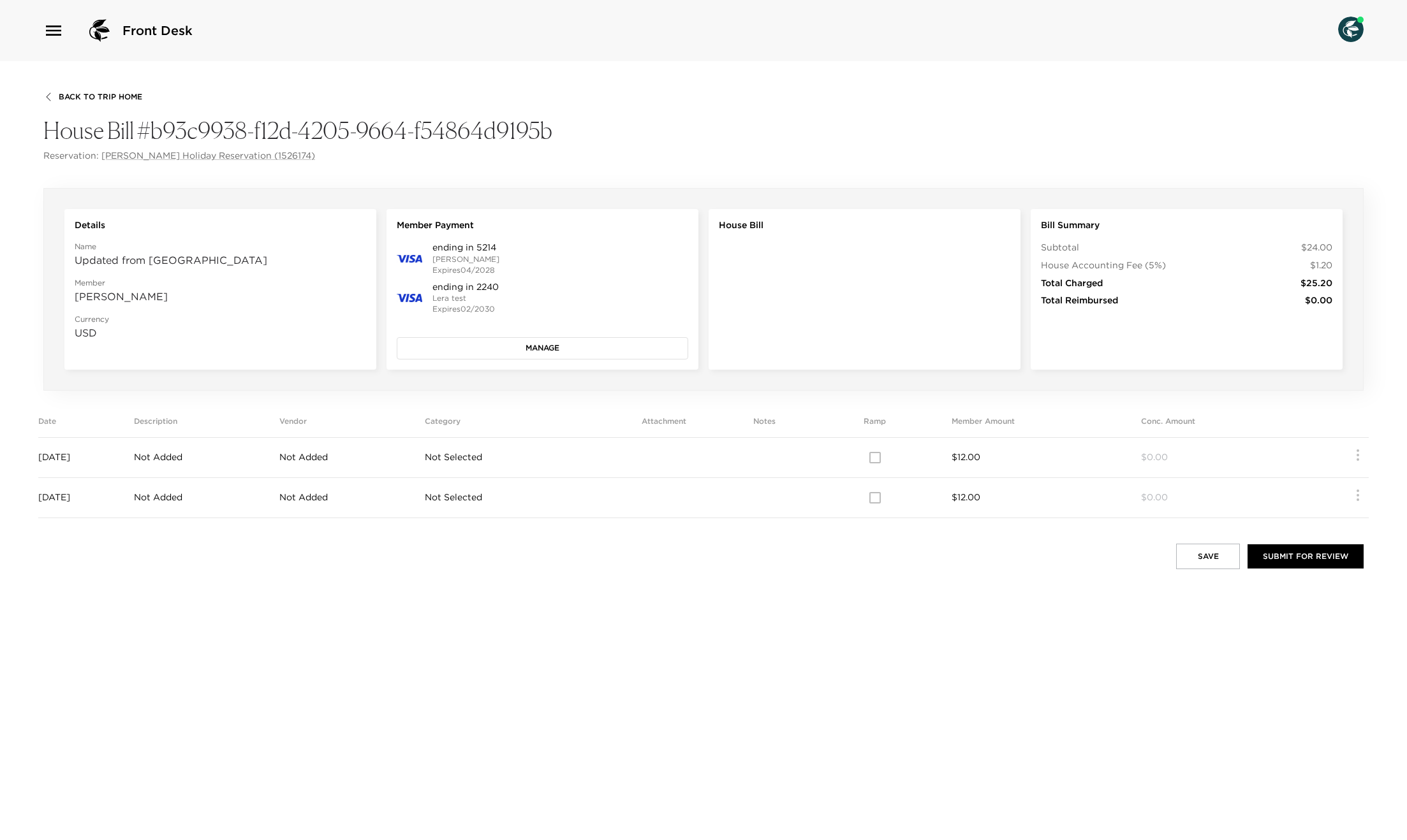
drag, startPoint x: 900, startPoint y: 507, endPoint x: 898, endPoint y: 499, distance: 8.2
click at [899, 505] on div at bounding box center [875, 498] width 153 height 27
drag, startPoint x: 898, startPoint y: 498, endPoint x: 893, endPoint y: 458, distance: 40.3
click at [898, 495] on div at bounding box center [875, 498] width 153 height 27
click at [892, 448] on div at bounding box center [875, 458] width 153 height 27
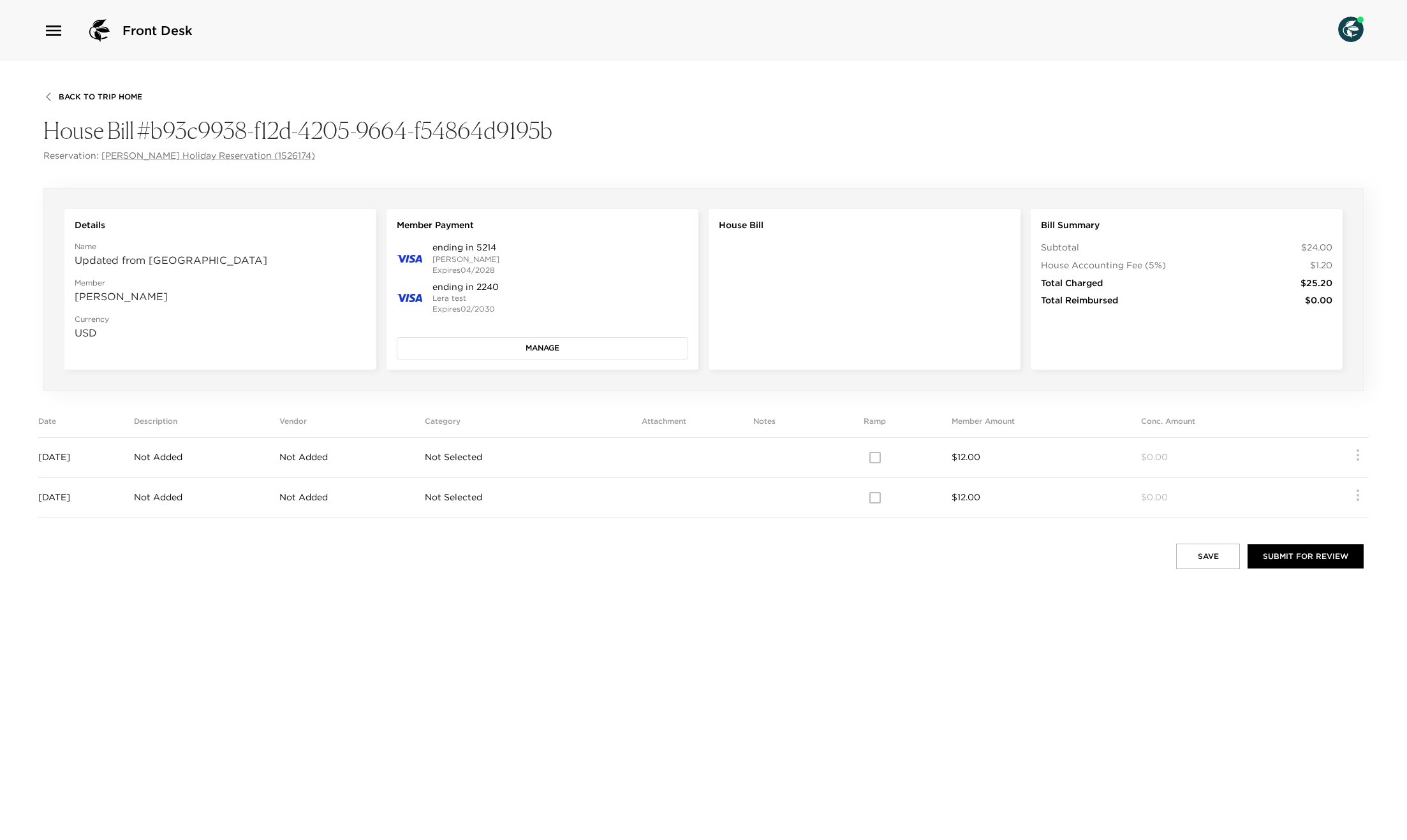
drag, startPoint x: 903, startPoint y: 465, endPoint x: 979, endPoint y: 461, distance: 76.1
click at [917, 466] on div at bounding box center [875, 458] width 153 height 27
click at [939, 455] on tr "[DATE] Not Added Not Added Not Selected $12.00 $0.00" at bounding box center [703, 457] width 1330 height 40
click at [651, 452] on td at bounding box center [664, 457] width 134 height 40
drag, startPoint x: 553, startPoint y: 450, endPoint x: 472, endPoint y: 452, distance: 81.0
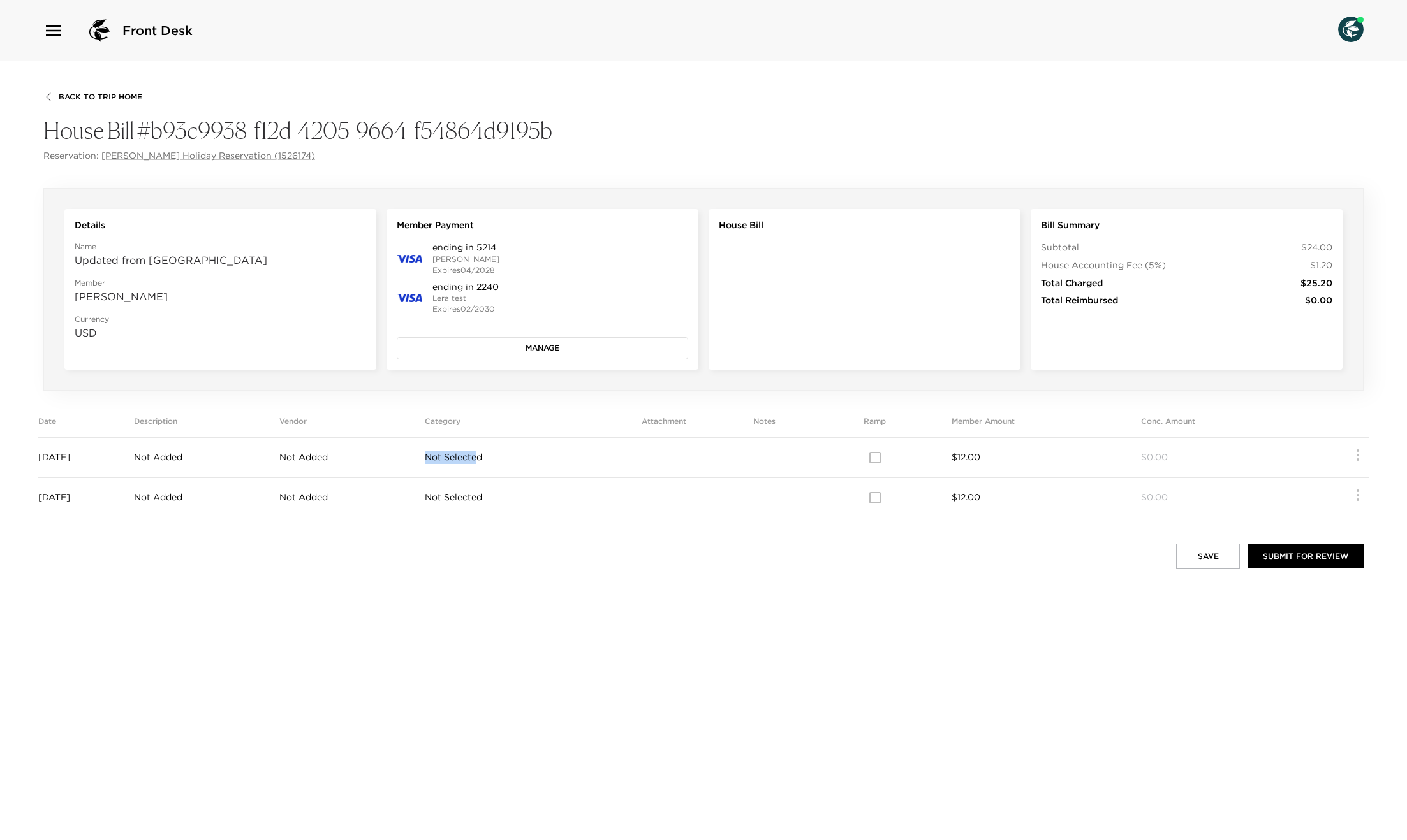
click at [525, 451] on td "Not Selected" at bounding box center [511, 457] width 172 height 40
drag, startPoint x: 400, startPoint y: 457, endPoint x: 320, endPoint y: 460, distance: 80.1
click at [399, 457] on td "Not Added" at bounding box center [352, 457] width 145 height 40
click at [183, 461] on span "Not Added" at bounding box center [158, 457] width 49 height 11
drag, startPoint x: 314, startPoint y: 460, endPoint x: 455, endPoint y: 465, distance: 141.1
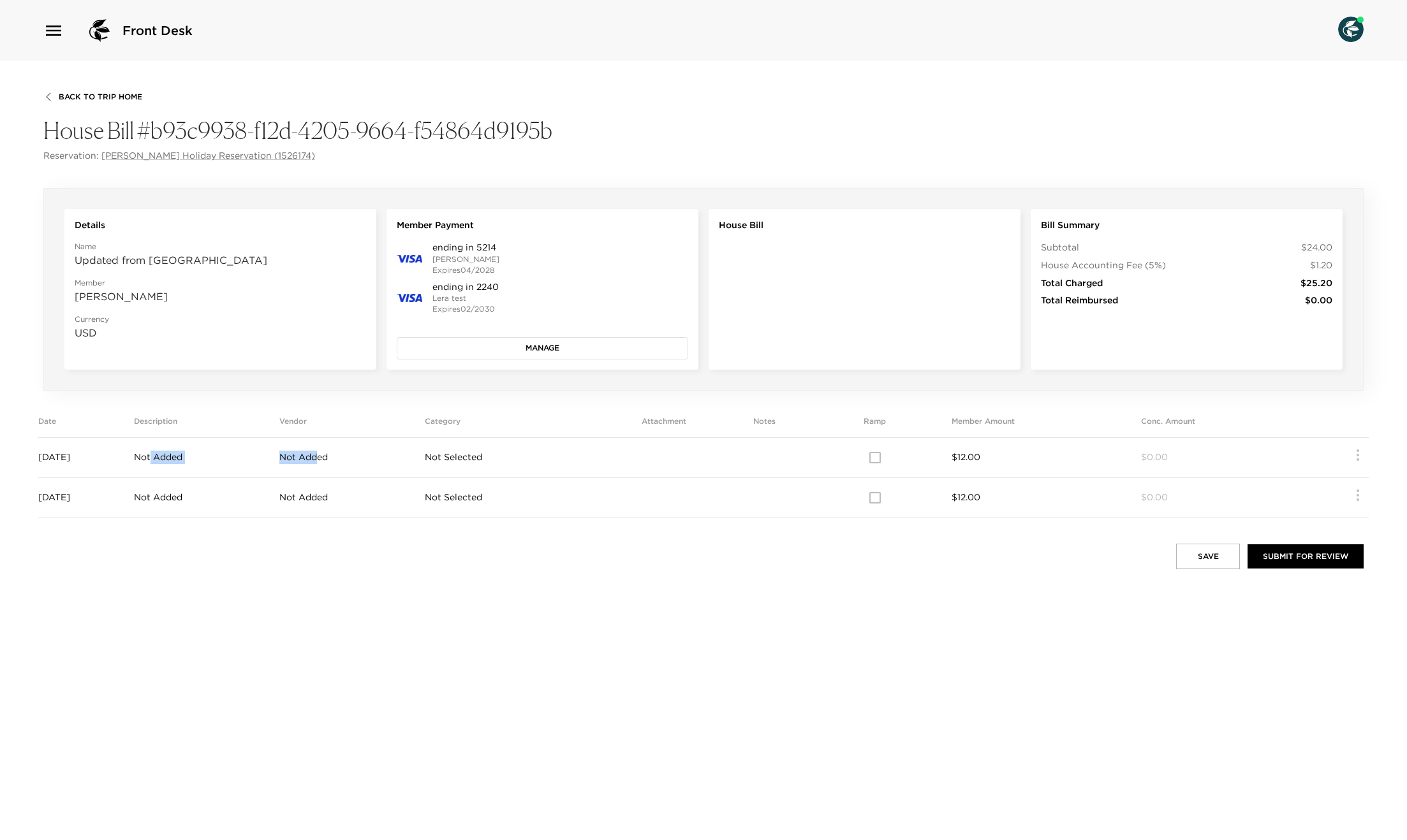
click at [378, 460] on tr "[DATE] Not Added Not Added Not Selected $12.00 $0.00" at bounding box center [703, 457] width 1330 height 40
drag, startPoint x: 861, startPoint y: 490, endPoint x: 883, endPoint y: 480, distance: 24.2
click at [873, 486] on div at bounding box center [875, 498] width 153 height 27
drag, startPoint x: 813, startPoint y: 455, endPoint x: 698, endPoint y: 454, distance: 115.0
click at [698, 454] on tr "[DATE] Not Added Not Added Not Selected $12.00 $0.00" at bounding box center [703, 457] width 1330 height 40
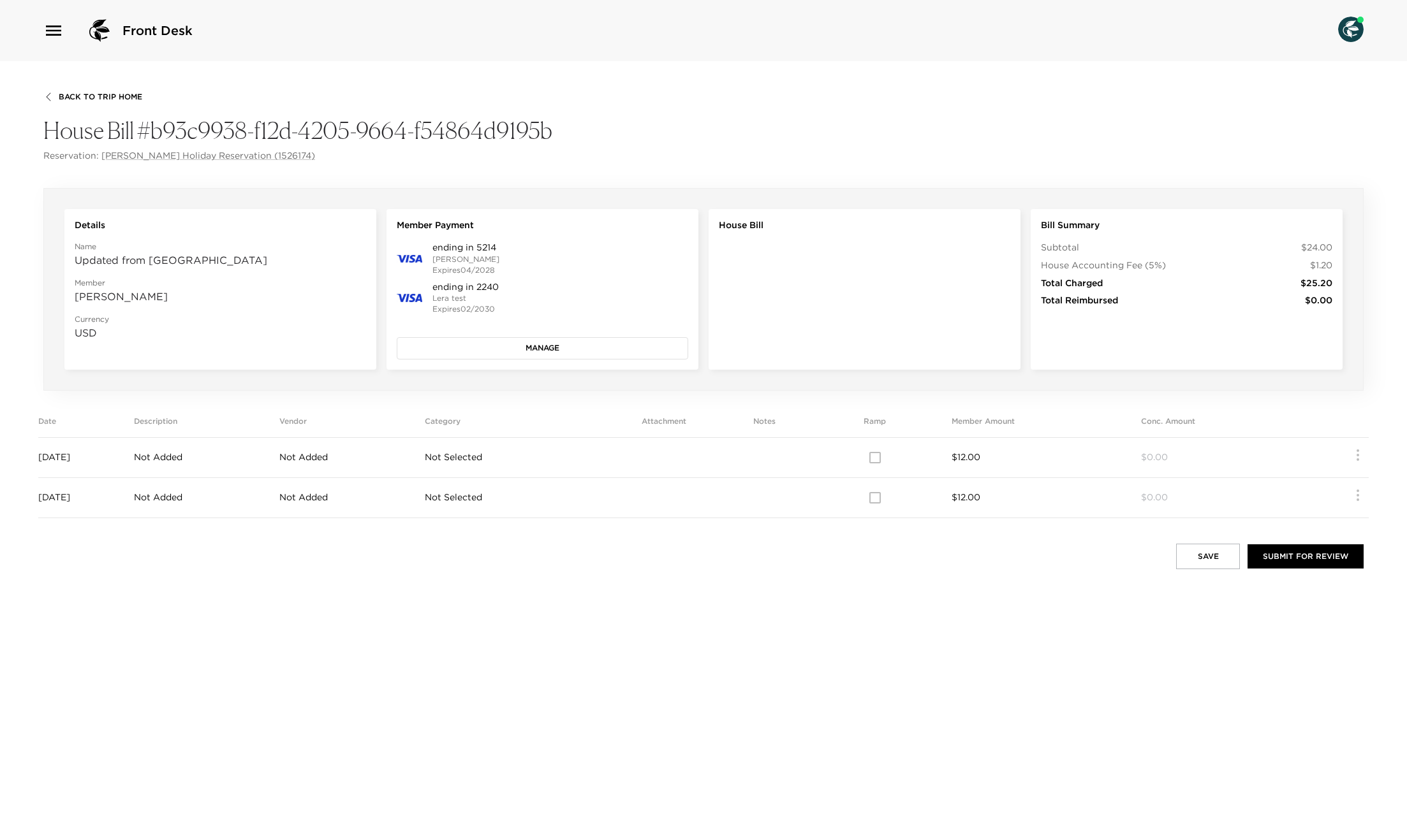
drag, startPoint x: 825, startPoint y: 423, endPoint x: 793, endPoint y: 433, distance: 33.5
click at [798, 425] on th "Notes" at bounding box center [764, 427] width 67 height 21
drag, startPoint x: 789, startPoint y: 423, endPoint x: 792, endPoint y: 467, distance: 44.1
click at [792, 467] on table "Date Description Vendor Category Attachment Notes Ramp Member Amount Conc. Amou…" at bounding box center [703, 467] width 1330 height 102
click at [792, 467] on td at bounding box center [764, 457] width 67 height 40
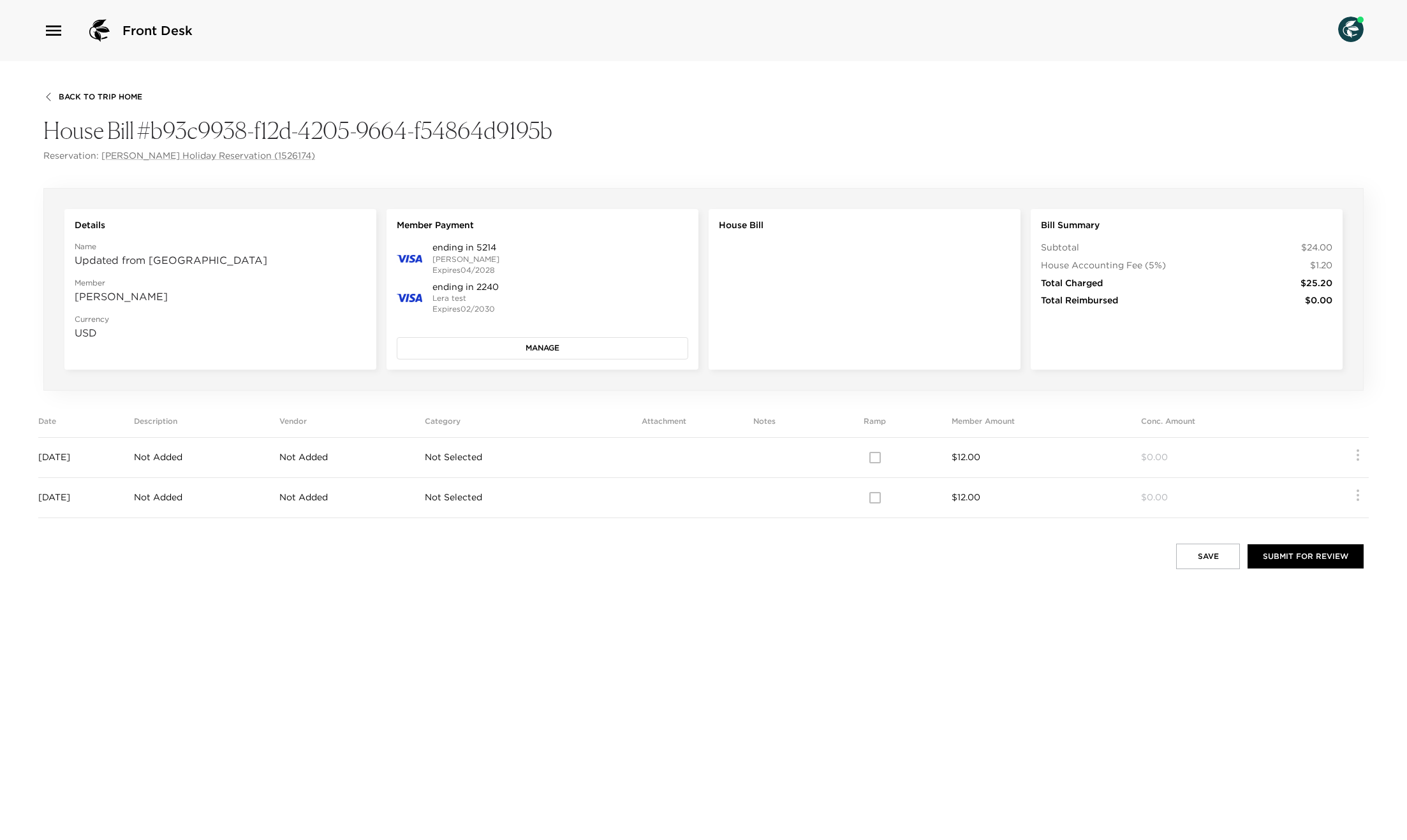
click at [792, 467] on td at bounding box center [764, 457] width 67 height 40
click at [472, 344] on button "Manage" at bounding box center [542, 348] width 291 height 22
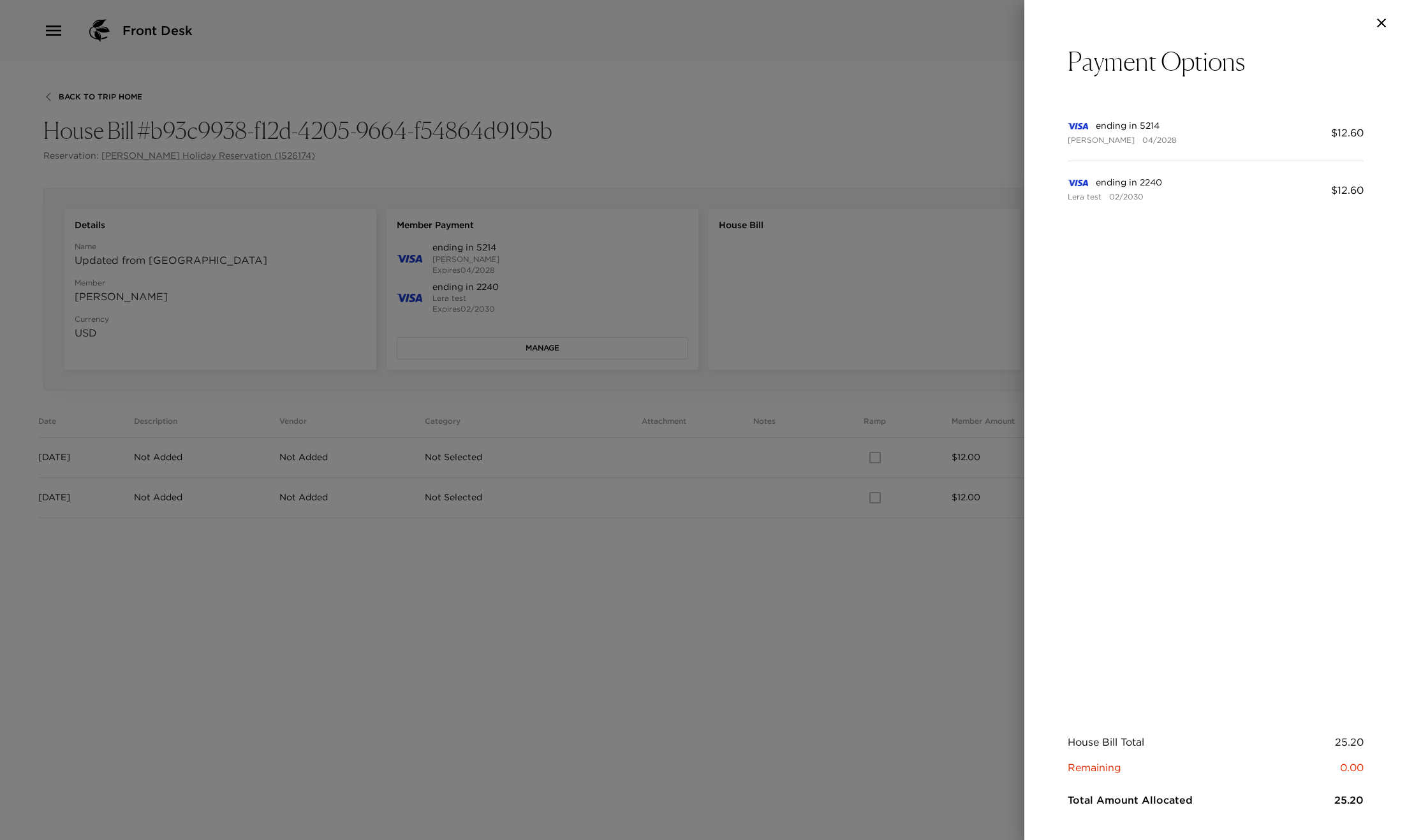
click at [1177, 345] on div "ending in 5214 [PERSON_NAME] 04/2028 $ 12.60 ending in 2240 Lera test 02/2030 $…" at bounding box center [1215, 407] width 296 height 605
click at [740, 502] on div at bounding box center [704, 420] width 1407 height 840
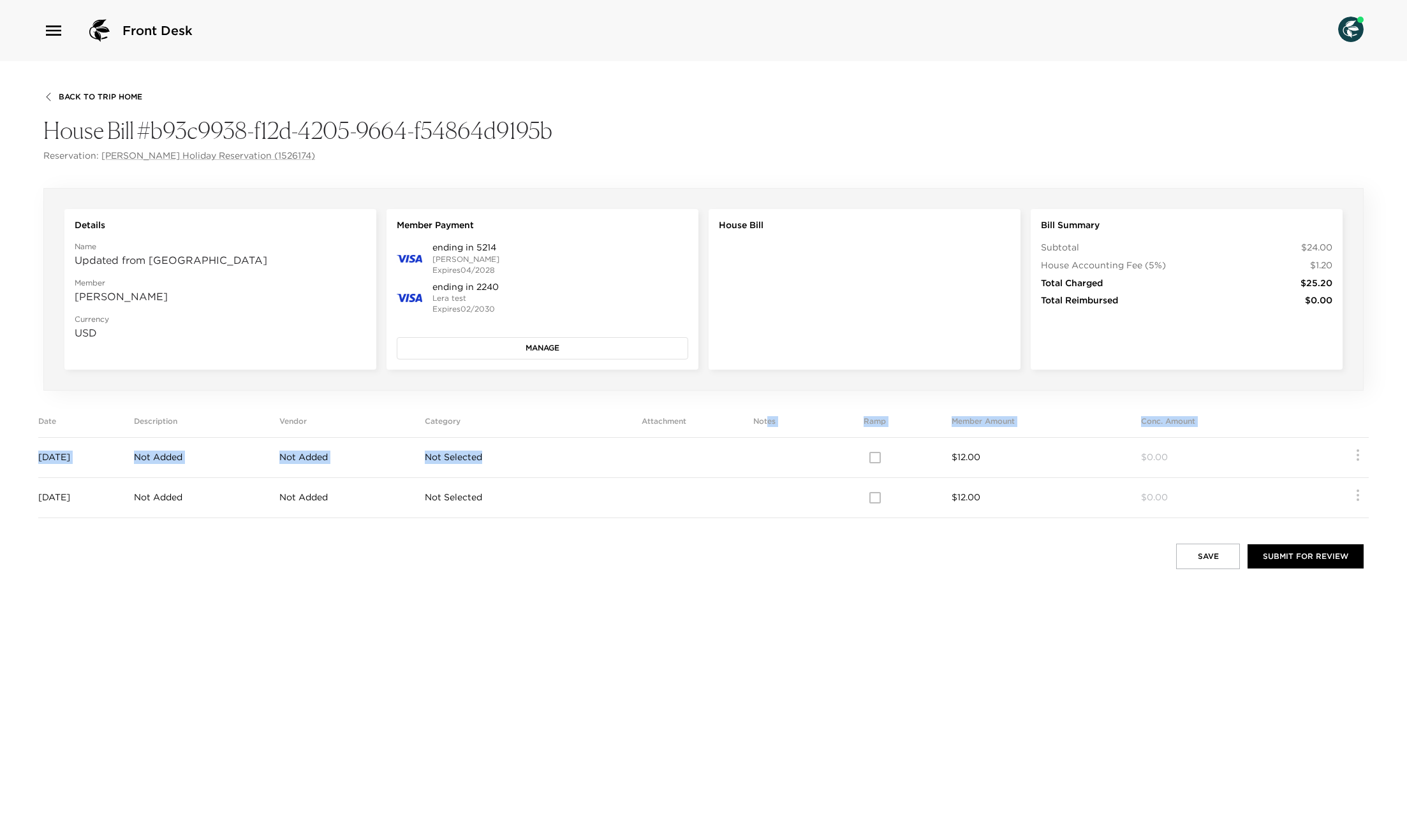
drag, startPoint x: 800, startPoint y: 438, endPoint x: 798, endPoint y: 419, distance: 19.1
click at [798, 421] on table "Date Description Vendor Category Attachment Notes Ramp Member Amount Conc. Amou…" at bounding box center [703, 467] width 1330 height 102
click at [798, 419] on th "Notes" at bounding box center [764, 427] width 67 height 21
click at [792, 420] on th "Notes" at bounding box center [764, 427] width 67 height 21
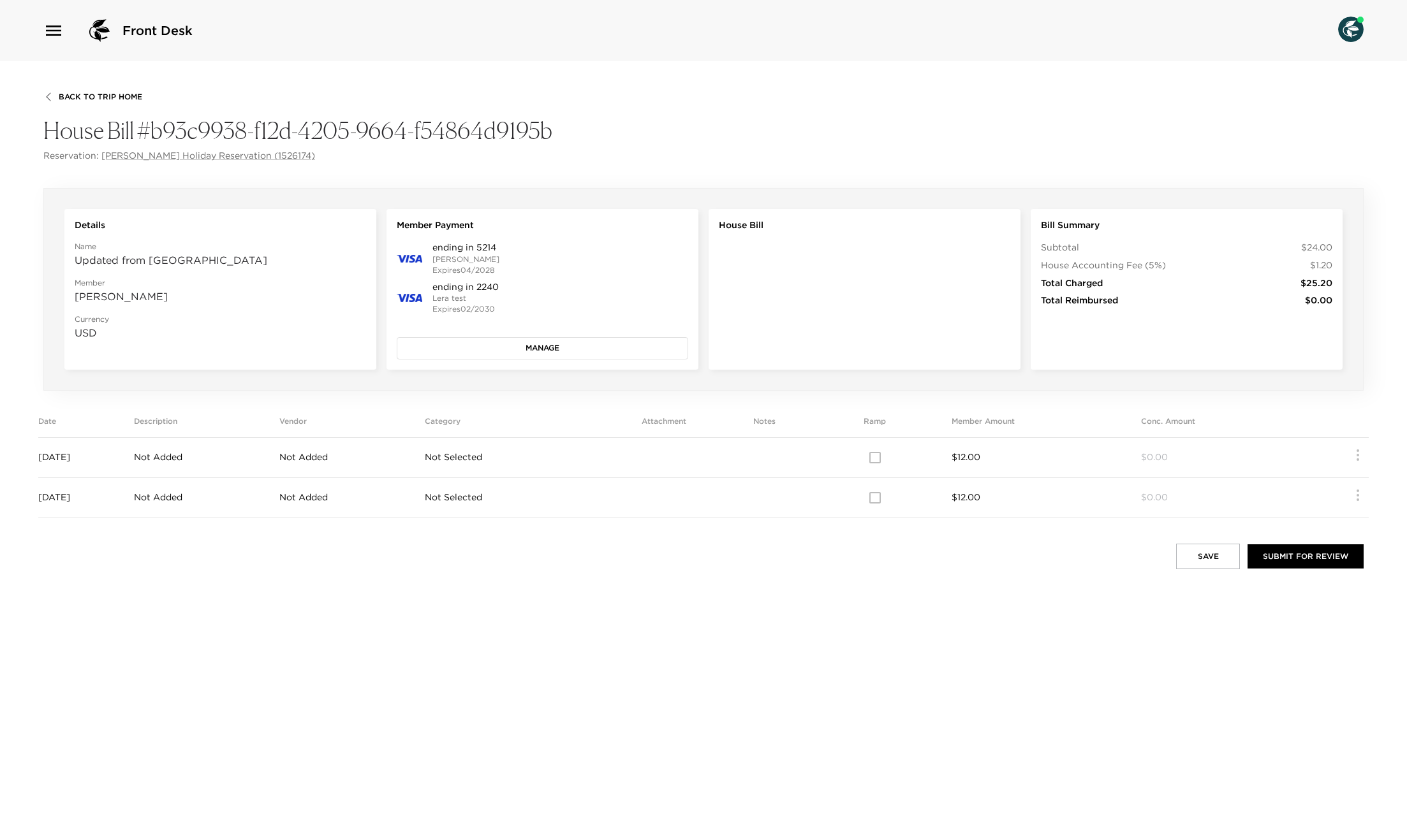
click at [795, 458] on td at bounding box center [764, 457] width 67 height 40
click at [498, 345] on button "Manage" at bounding box center [542, 348] width 291 height 22
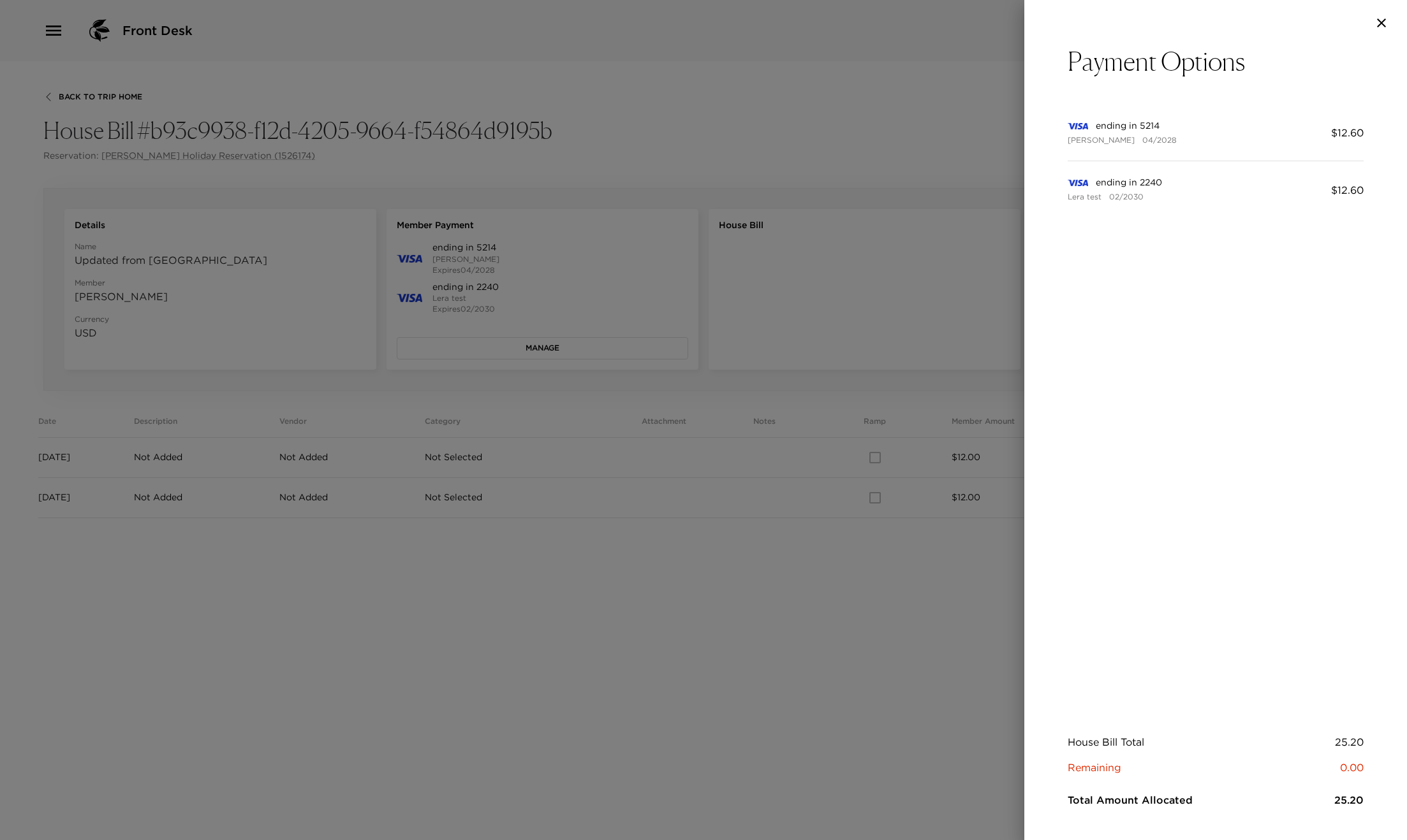
click at [428, 416] on div at bounding box center [704, 420] width 1407 height 840
